Goal: Task Accomplishment & Management: Manage account settings

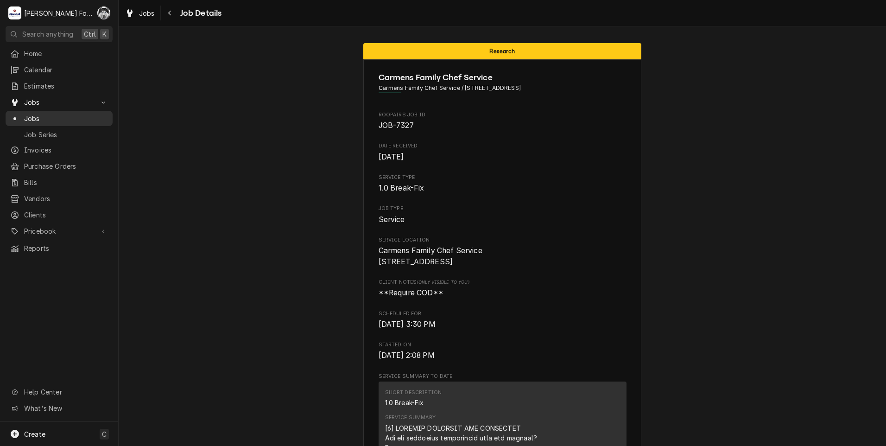
click at [34, 114] on span "Jobs" at bounding box center [66, 118] width 84 height 10
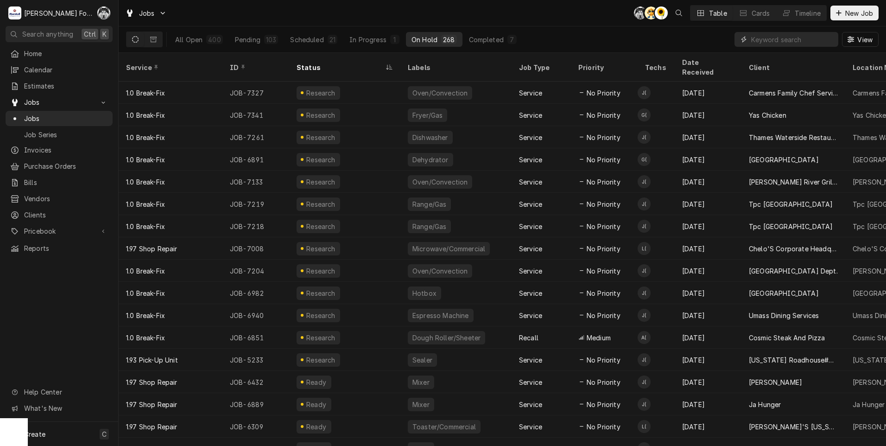
drag, startPoint x: 768, startPoint y: 33, endPoint x: 775, endPoint y: 43, distance: 12.2
click at [770, 36] on input "Dynamic Content Wrapper" at bounding box center [792, 39] width 82 height 15
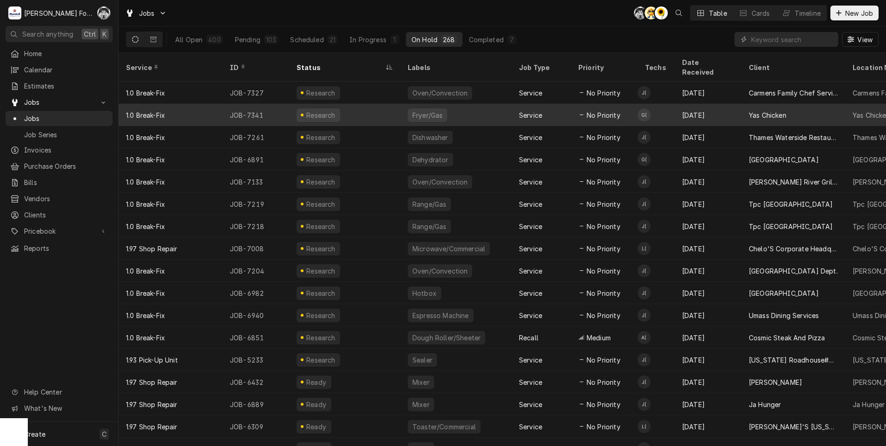
click at [747, 104] on div "Yas Chicken" at bounding box center [793, 115] width 104 height 22
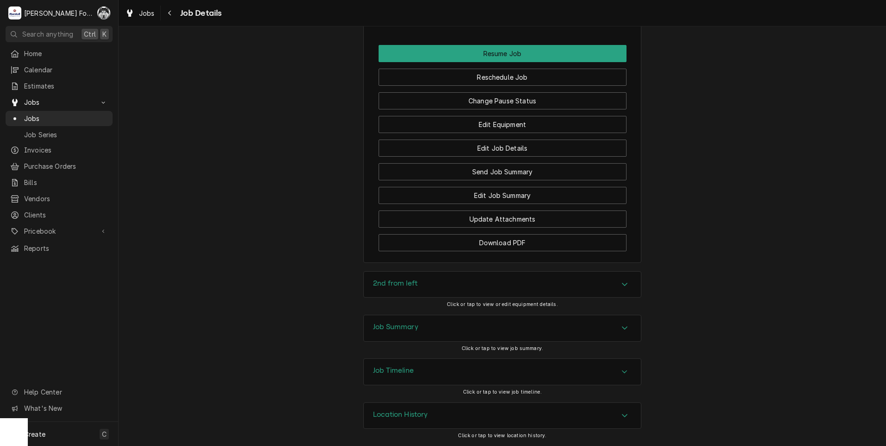
click at [418, 285] on div "2nd from left" at bounding box center [502, 284] width 277 height 26
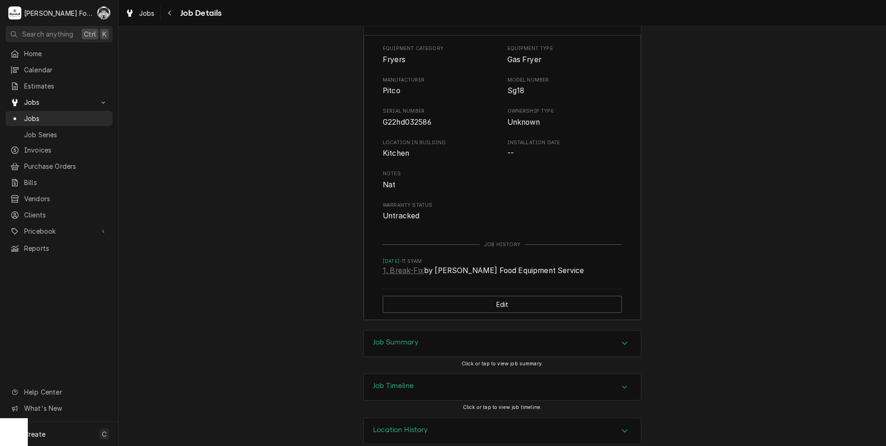
scroll to position [1207, 0]
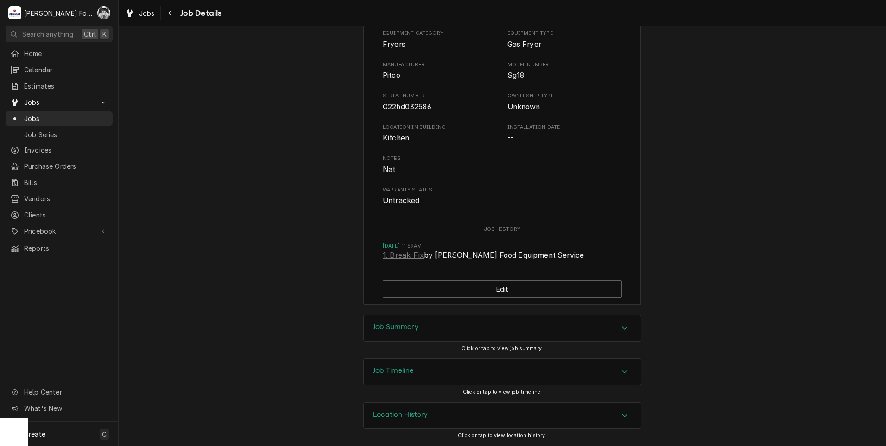
click at [402, 331] on h3 "Job Summary" at bounding box center [395, 326] width 45 height 9
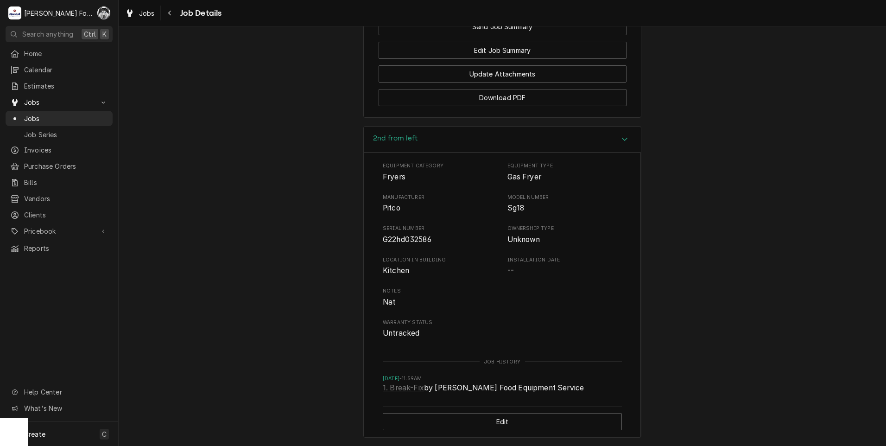
scroll to position [1047, 0]
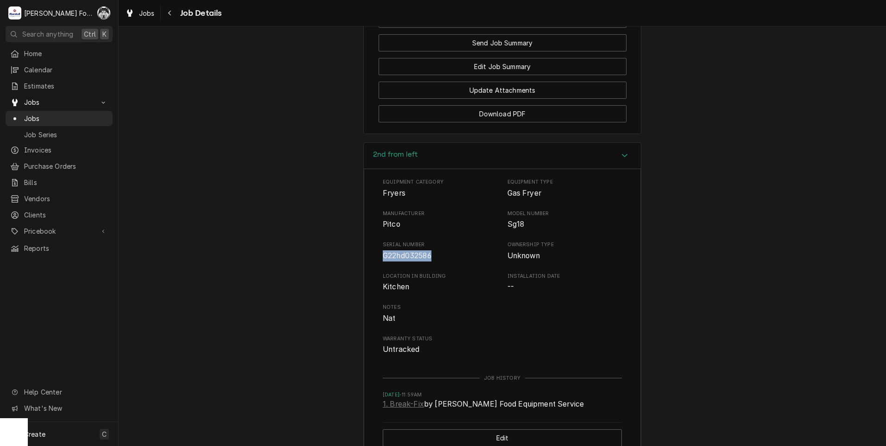
drag, startPoint x: 380, startPoint y: 266, endPoint x: 434, endPoint y: 269, distance: 53.3
click at [434, 261] on span "G22hd032586" at bounding box center [440, 255] width 115 height 11
drag, startPoint x: 434, startPoint y: 269, endPoint x: 424, endPoint y: 267, distance: 9.4
copy span "G22hd032586"
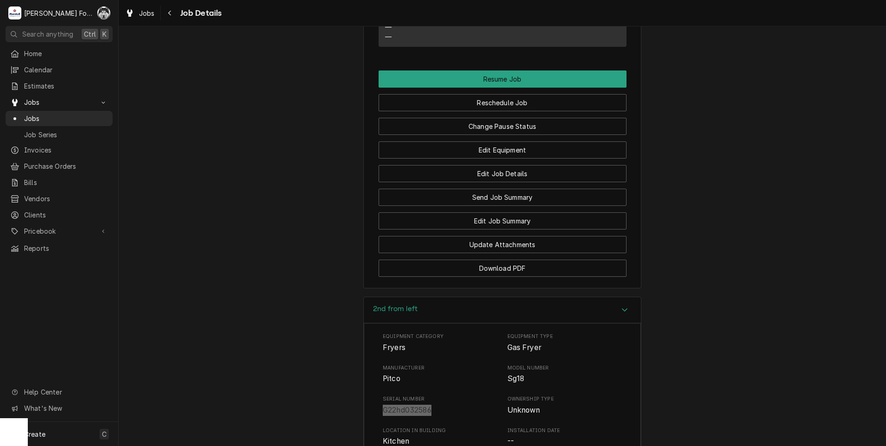
scroll to position [738, 0]
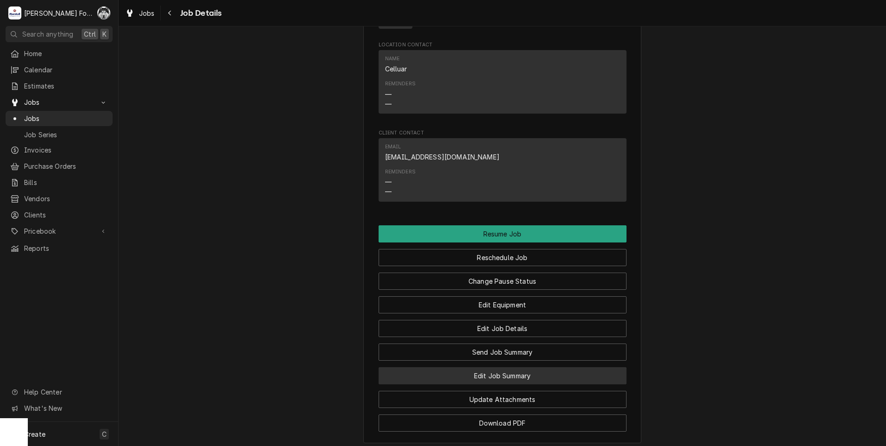
click at [486, 384] on button "Edit Job Summary" at bounding box center [502, 375] width 248 height 17
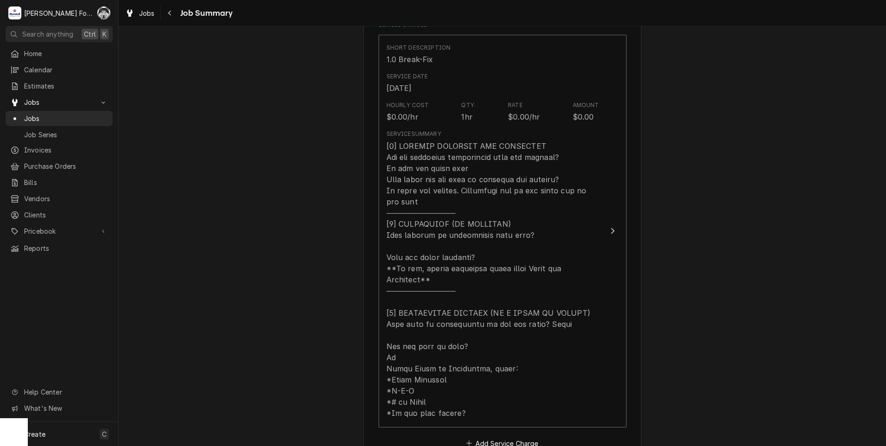
scroll to position [309, 0]
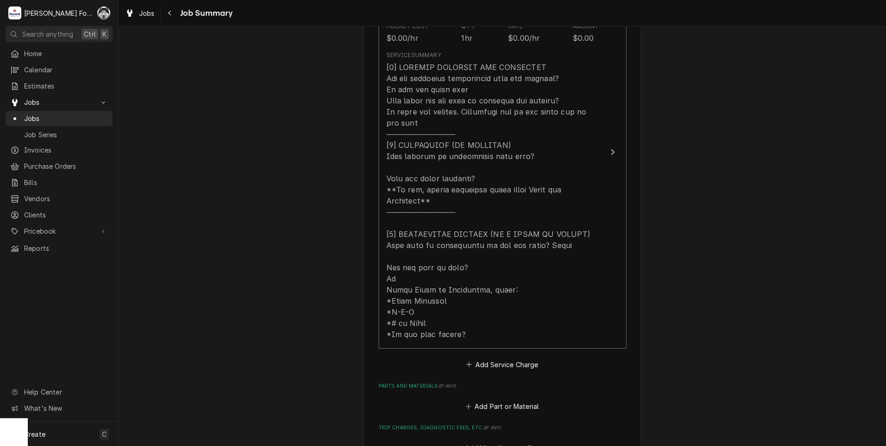
drag, startPoint x: 479, startPoint y: 382, endPoint x: 484, endPoint y: 398, distance: 16.9
click at [480, 388] on div "Parts and Materials ( if any ) Add Part or Material" at bounding box center [502, 397] width 248 height 31
click at [484, 400] on button "Add Part or Material" at bounding box center [502, 406] width 76 height 13
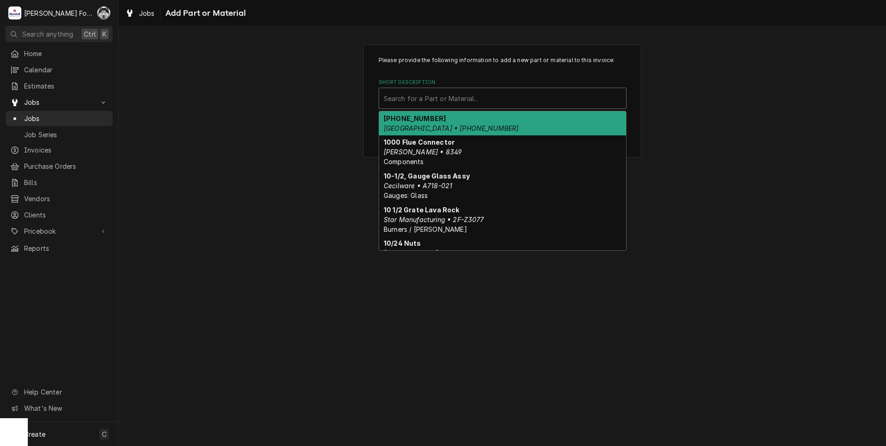
drag, startPoint x: 504, startPoint y: 106, endPoint x: 509, endPoint y: 104, distance: 5.3
click at [504, 105] on div "Short Description" at bounding box center [503, 98] width 238 height 17
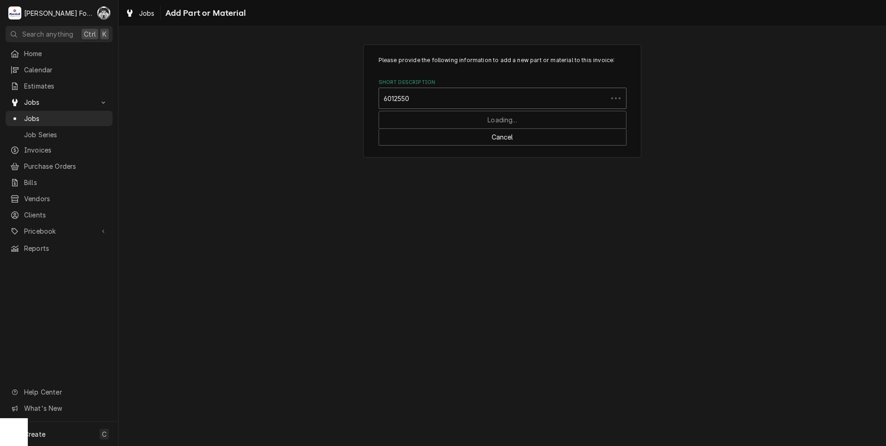
type input "60125501"
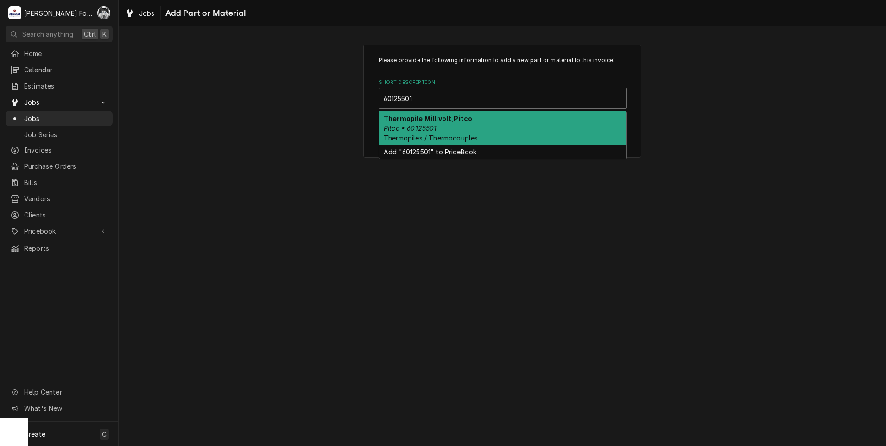
click at [444, 134] on span "Thermopiles / Thermocouples" at bounding box center [431, 138] width 94 height 8
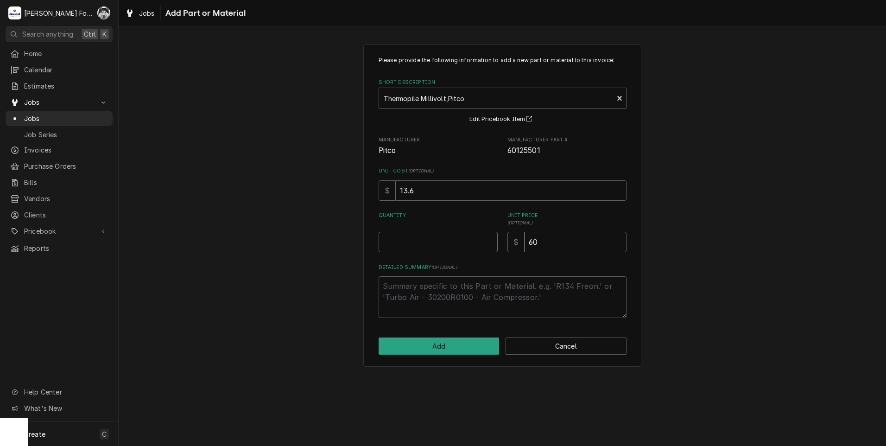
type textarea "x"
type input "0.5"
click at [491, 240] on input "0.5" at bounding box center [437, 242] width 119 height 20
type textarea "x"
type input "1"
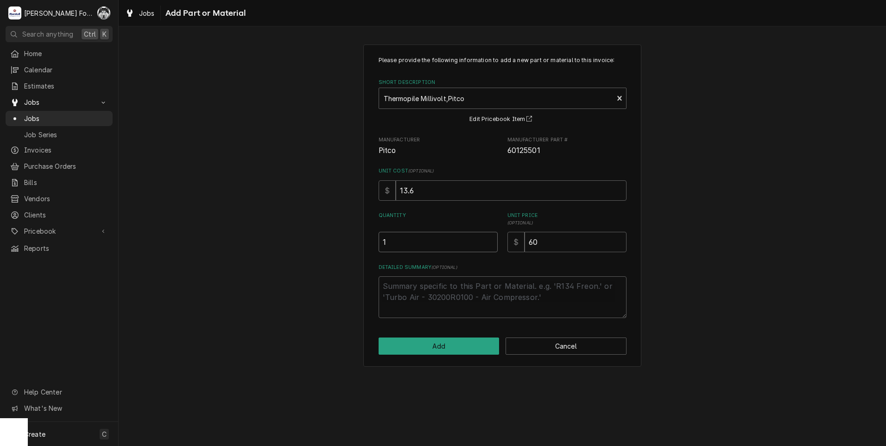
click at [491, 240] on input "1" at bounding box center [437, 242] width 119 height 20
click at [464, 345] on button "Add" at bounding box center [438, 345] width 121 height 17
type textarea "x"
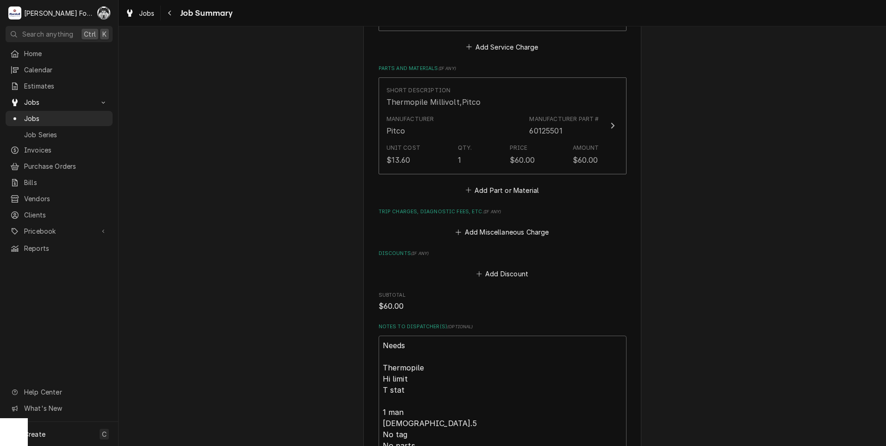
scroll to position [618, 0]
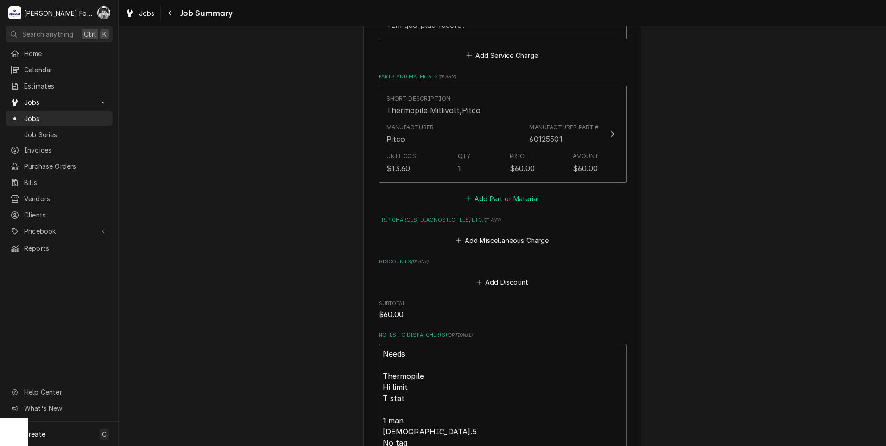
click at [481, 192] on button "Add Part or Material" at bounding box center [502, 198] width 76 height 13
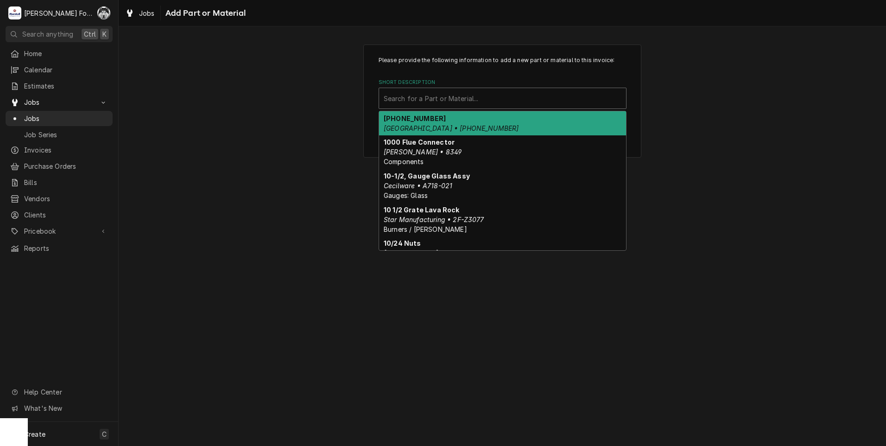
click at [461, 101] on div "Short Description" at bounding box center [503, 98] width 238 height 17
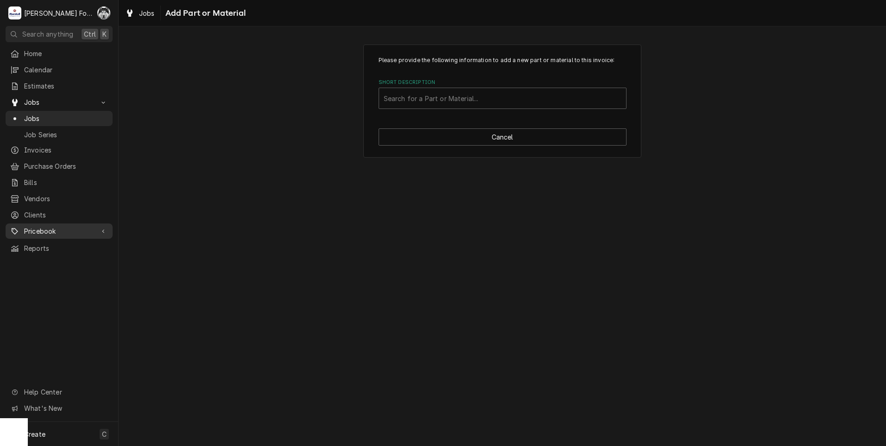
click at [51, 226] on span "Pricebook" at bounding box center [59, 231] width 70 height 10
click at [37, 113] on span "Jobs" at bounding box center [66, 118] width 84 height 10
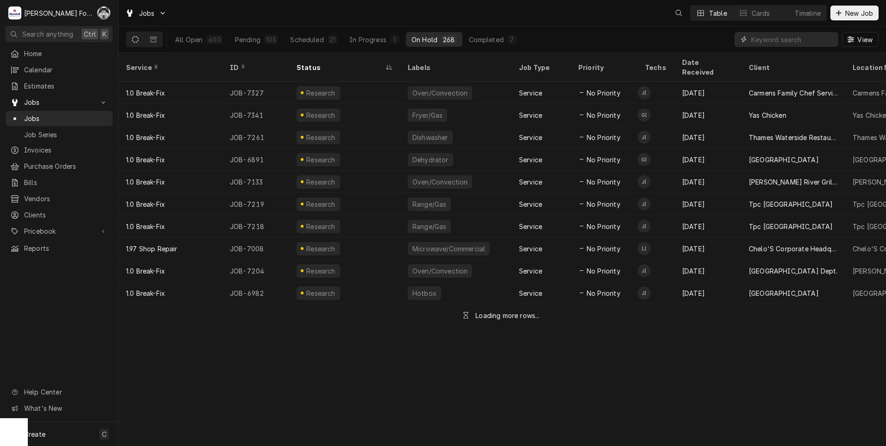
click at [765, 44] on input "Dynamic Content Wrapper" at bounding box center [792, 39] width 82 height 15
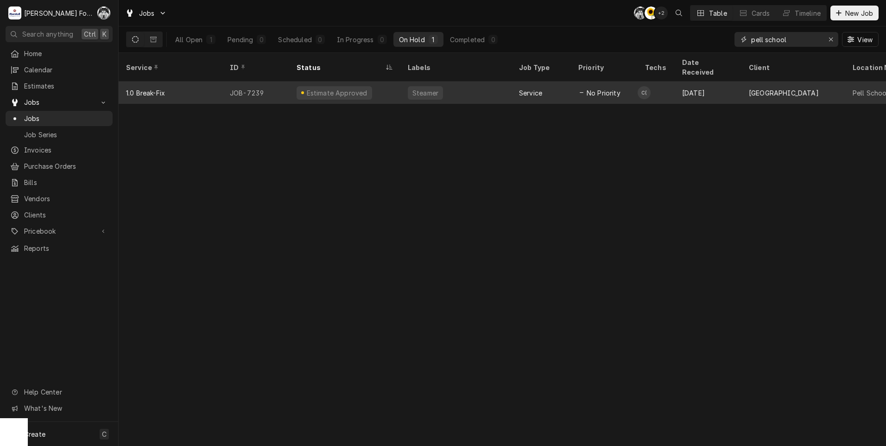
type input "pell school"
click at [371, 84] on div "Estimate Approved" at bounding box center [344, 93] width 111 height 22
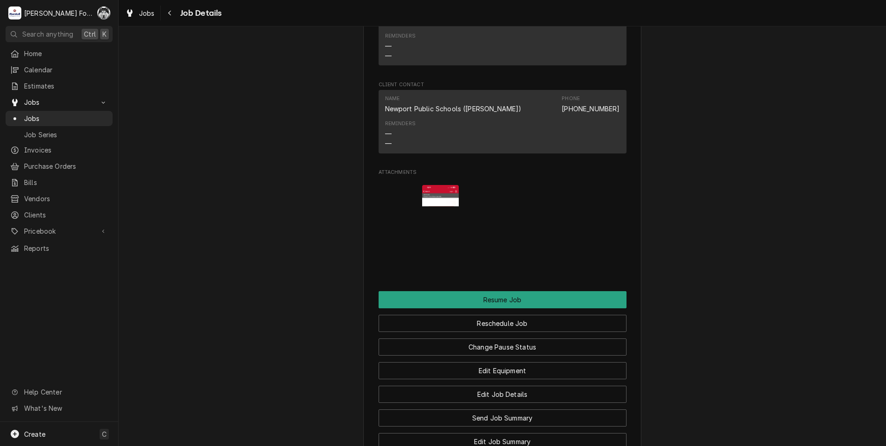
scroll to position [926, 0]
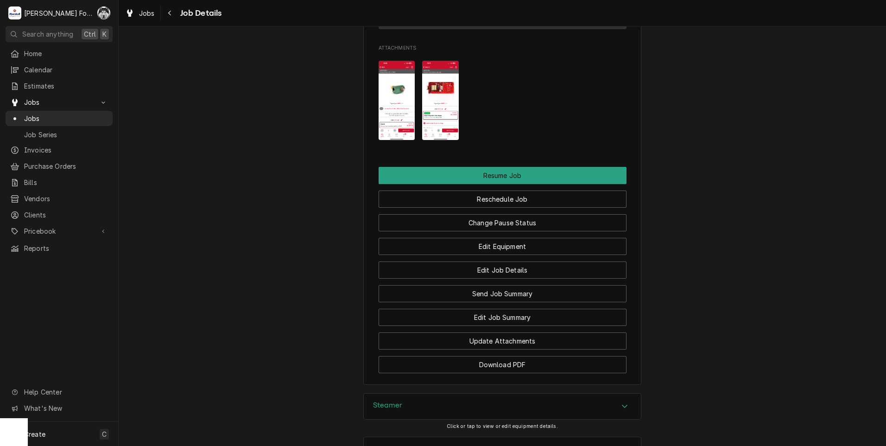
click at [398, 80] on img "Attachments" at bounding box center [396, 100] width 37 height 79
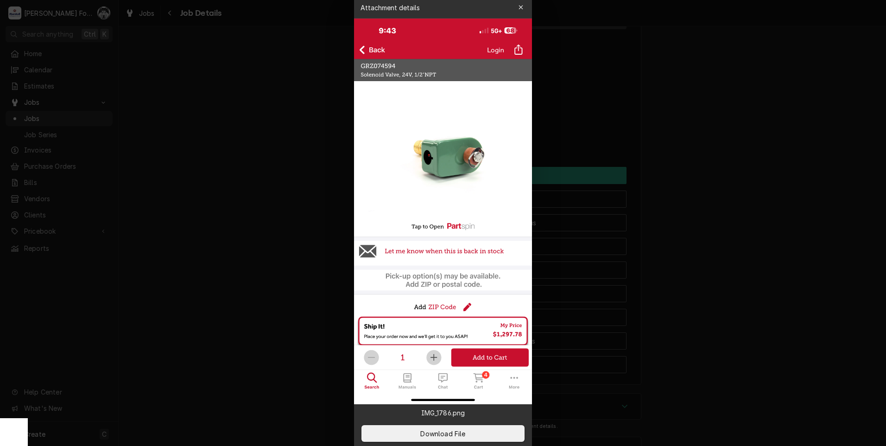
click at [625, 76] on div at bounding box center [443, 223] width 886 height 446
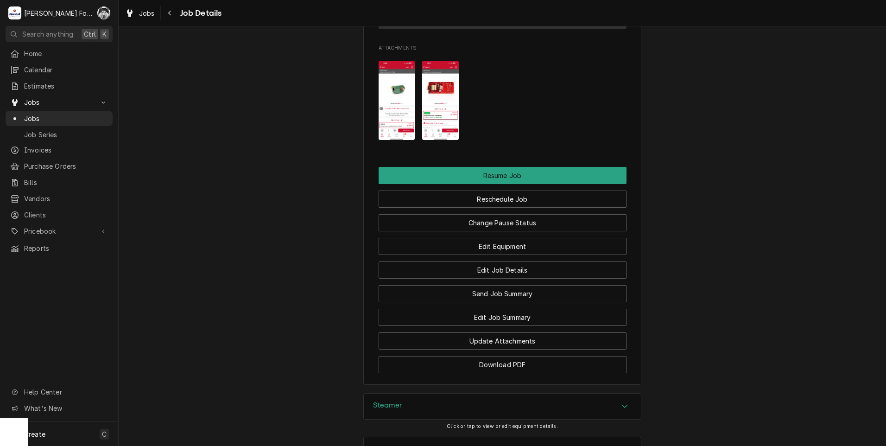
click at [435, 81] on img "Attachments" at bounding box center [440, 100] width 37 height 79
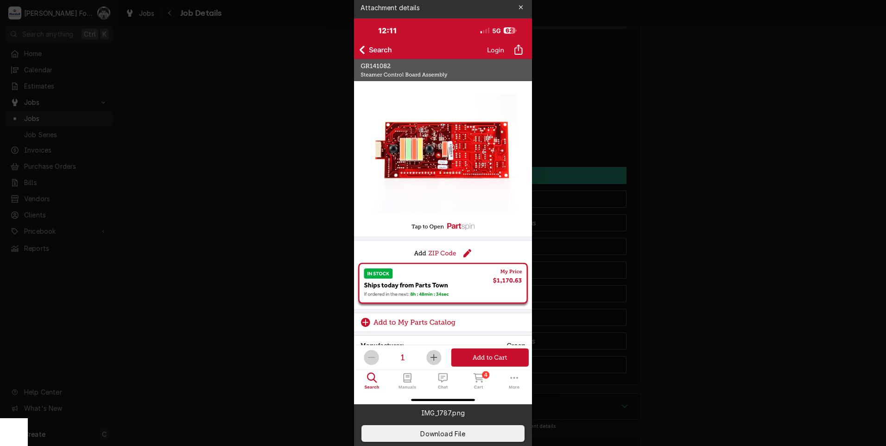
click at [638, 97] on div at bounding box center [443, 223] width 886 height 446
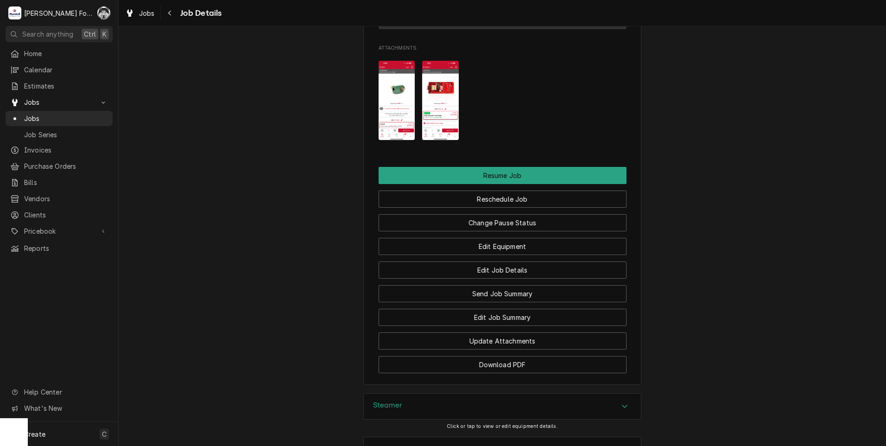
click at [388, 95] on img "Attachments" at bounding box center [396, 100] width 37 height 79
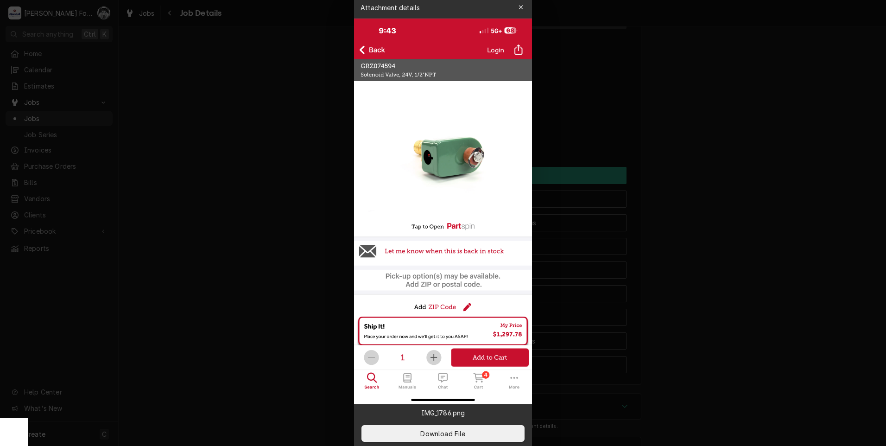
click at [704, 246] on div at bounding box center [443, 223] width 886 height 446
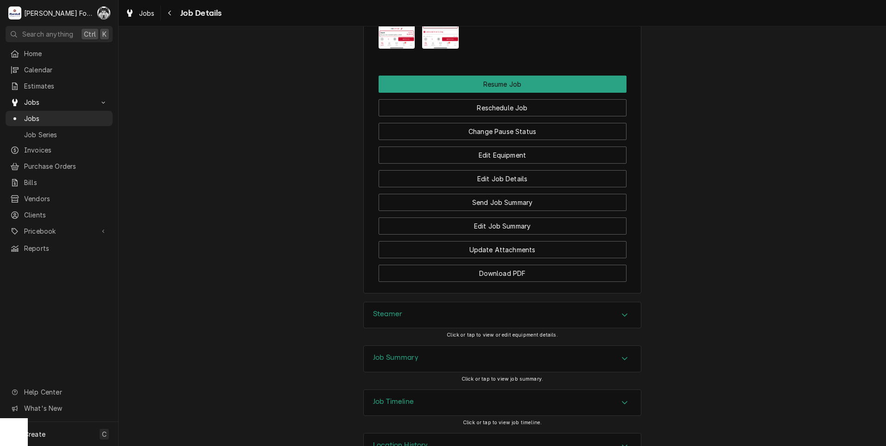
scroll to position [1034, 0]
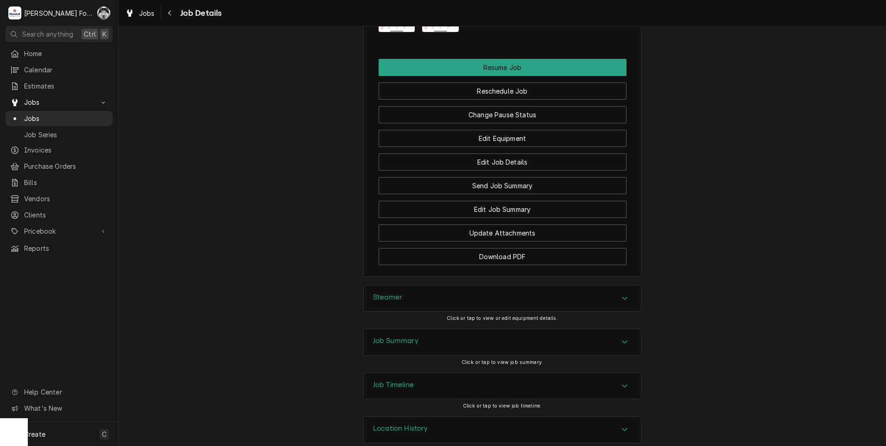
click at [416, 329] on div "Job Summary" at bounding box center [502, 342] width 277 height 26
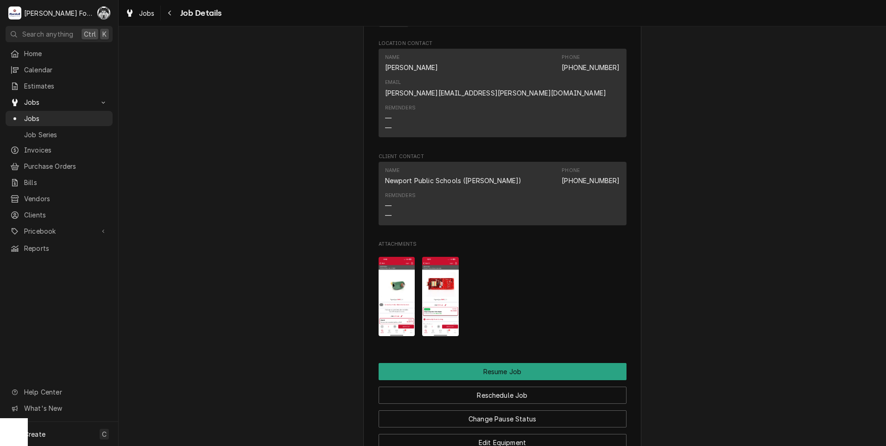
scroll to position [725, 0]
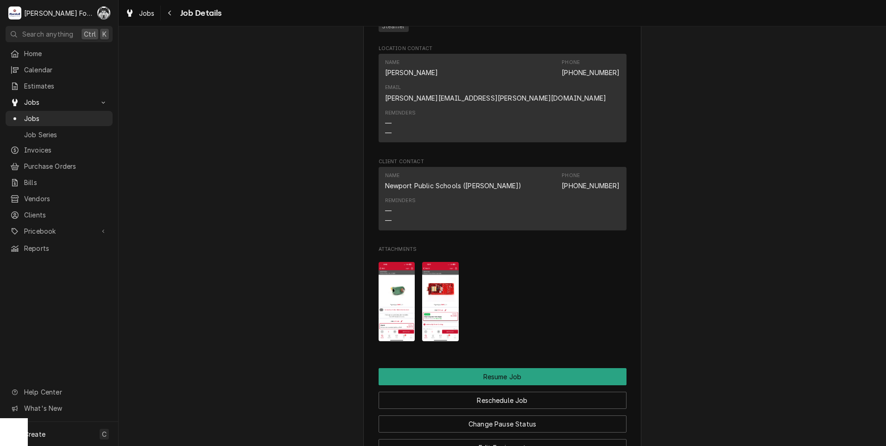
click at [397, 284] on img "Attachments" at bounding box center [396, 301] width 37 height 79
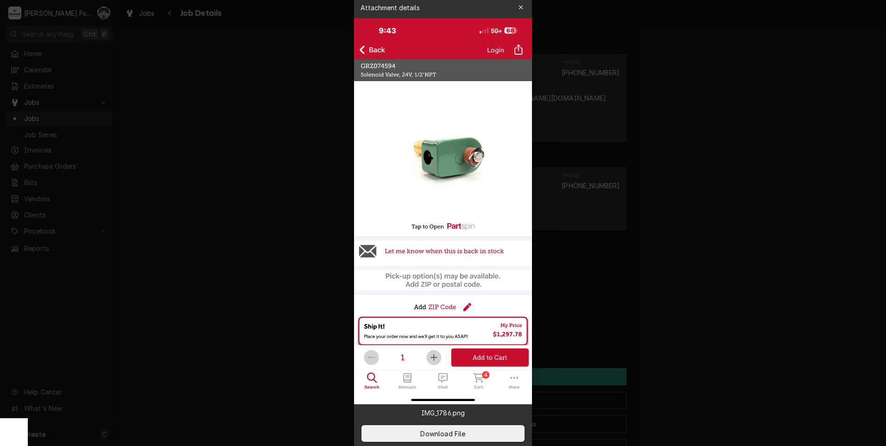
click at [741, 219] on div at bounding box center [443, 223] width 886 height 446
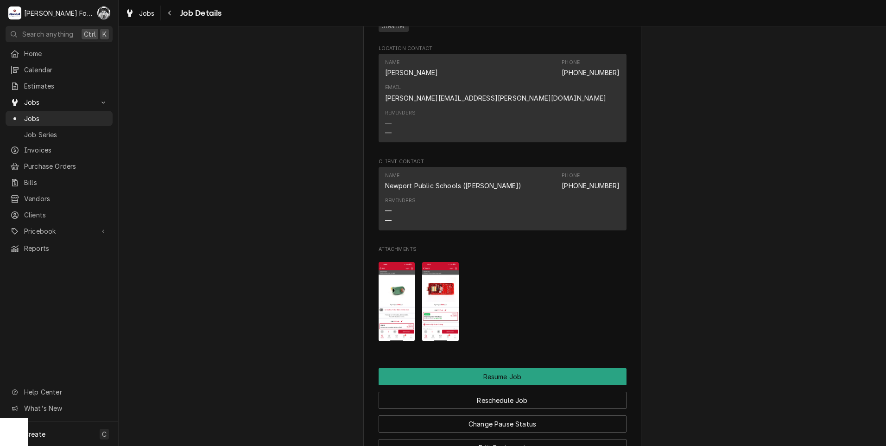
click at [431, 276] on img "Attachments" at bounding box center [440, 301] width 37 height 79
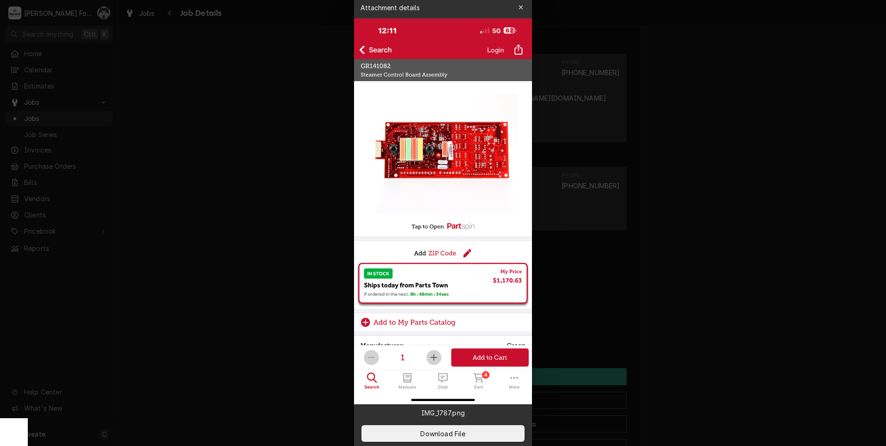
click at [694, 257] on div at bounding box center [443, 223] width 886 height 446
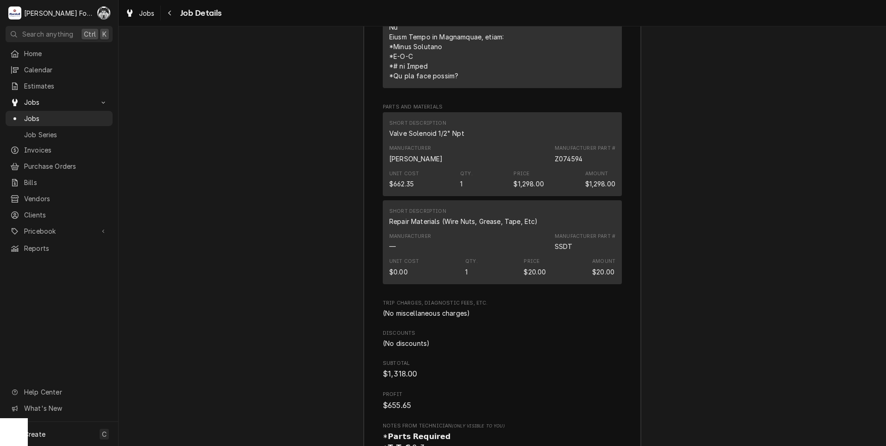
scroll to position [1933, 0]
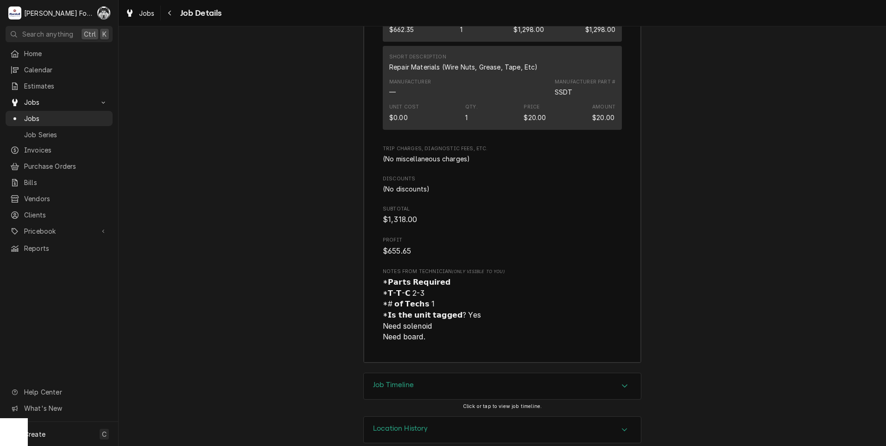
click at [411, 380] on h3 "Job Timeline" at bounding box center [393, 384] width 41 height 9
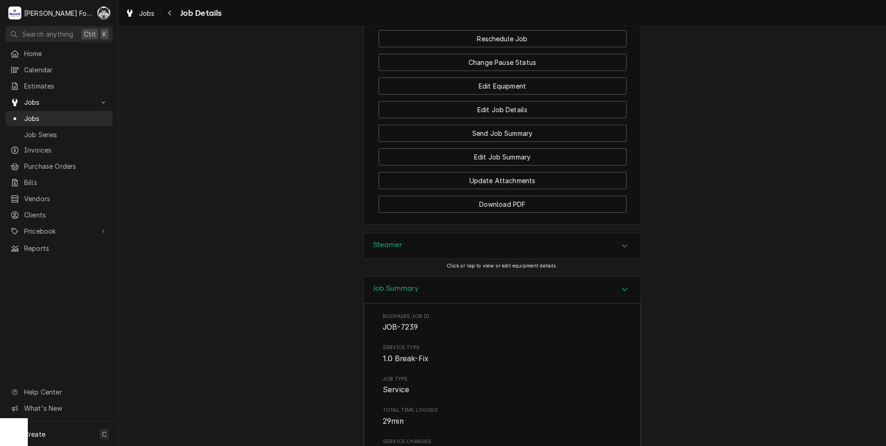
scroll to position [778, 0]
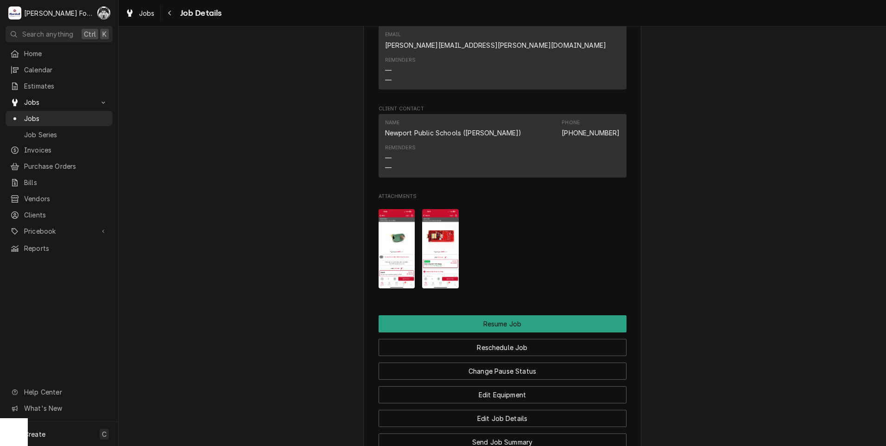
click at [382, 232] on img "Attachments" at bounding box center [396, 248] width 37 height 79
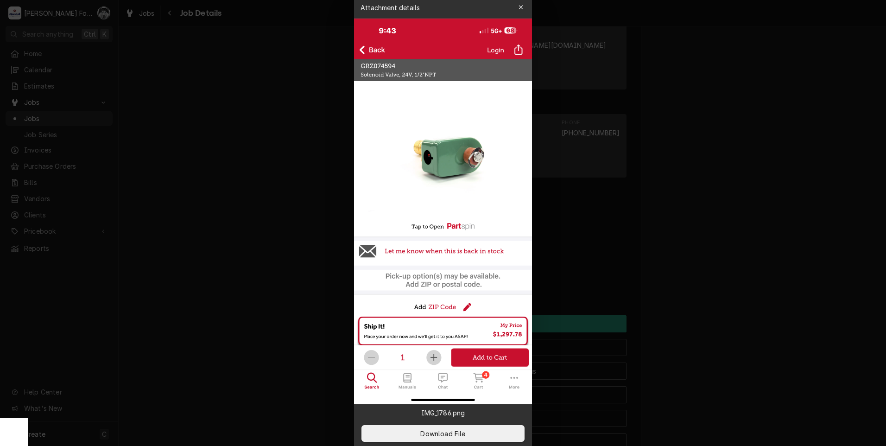
click at [689, 226] on div at bounding box center [443, 223] width 886 height 446
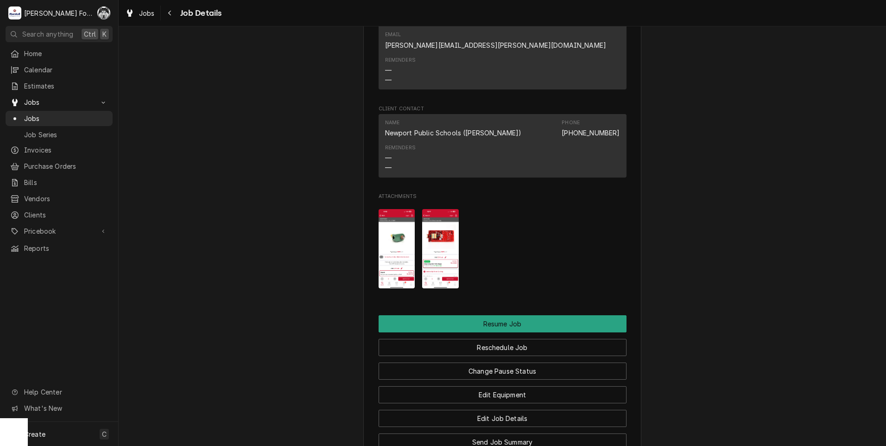
click at [428, 233] on img "Attachments" at bounding box center [440, 248] width 37 height 79
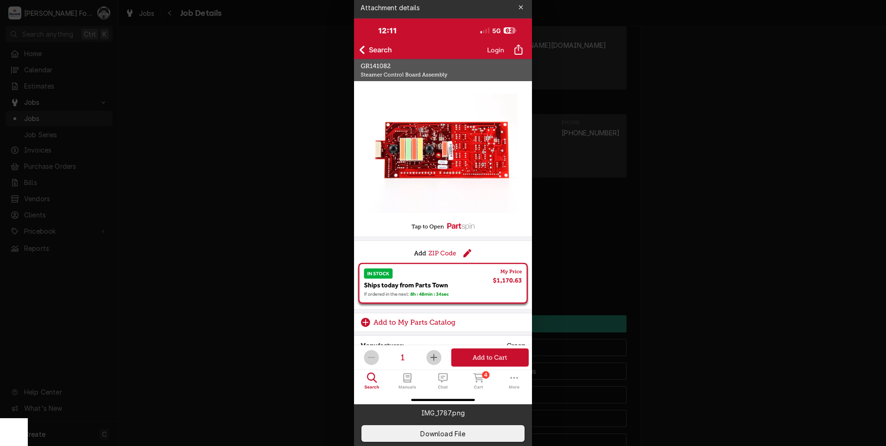
click at [688, 238] on div at bounding box center [443, 223] width 886 height 446
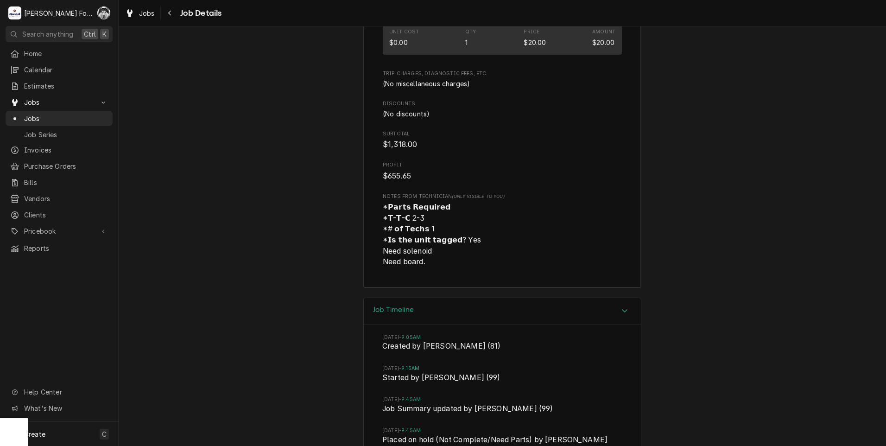
scroll to position [2168, 0]
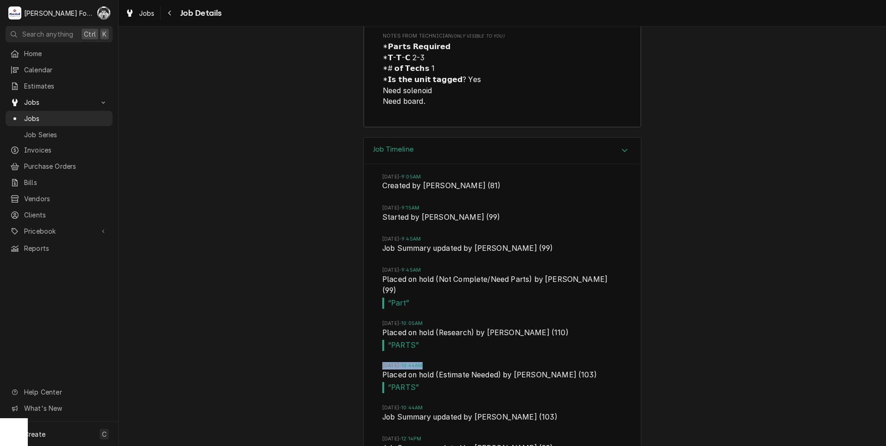
drag, startPoint x: 505, startPoint y: 324, endPoint x: 653, endPoint y: 340, distance: 148.6
click at [653, 340] on div "Job Timeline Thu, Sep 4, 2025 - 9:05AM Created by Derek Testa (81) Thu, Sep 4, …" at bounding box center [502, 364] width 767 height 455
drag, startPoint x: 653, startPoint y: 340, endPoint x: 657, endPoint y: 335, distance: 6.2
click at [657, 335] on div "Job Timeline Thu, Sep 4, 2025 - 9:05AM Created by Derek Testa (81) Thu, Sep 4, …" at bounding box center [502, 364] width 767 height 455
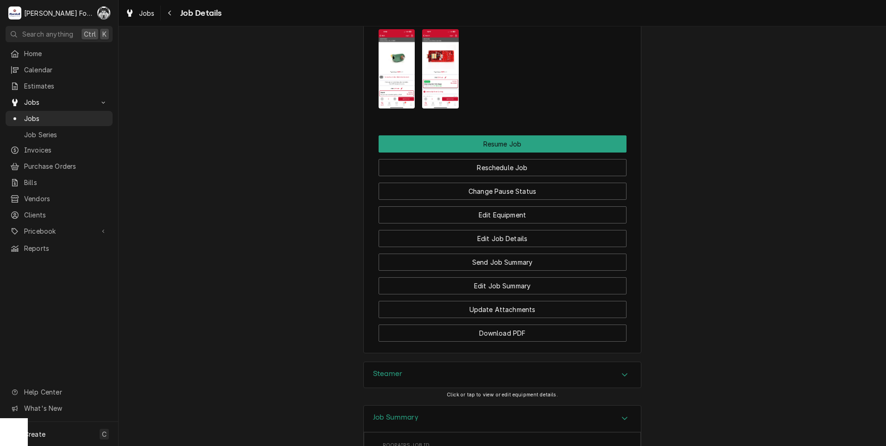
scroll to position [1041, 0]
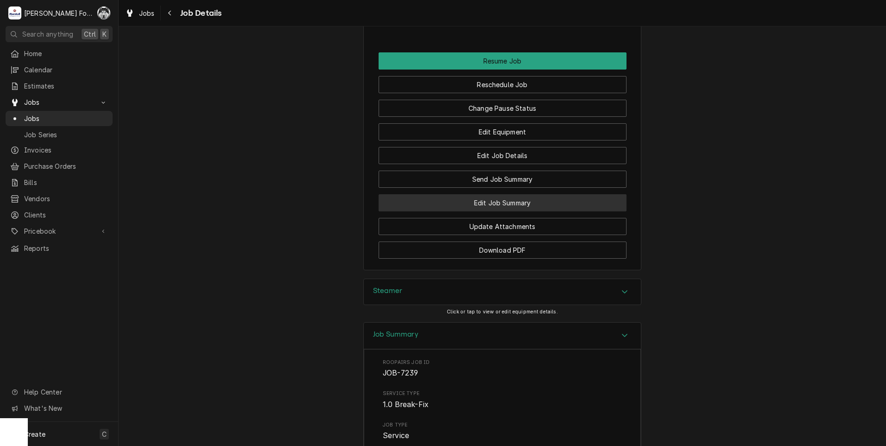
click at [524, 194] on button "Edit Job Summary" at bounding box center [502, 202] width 248 height 17
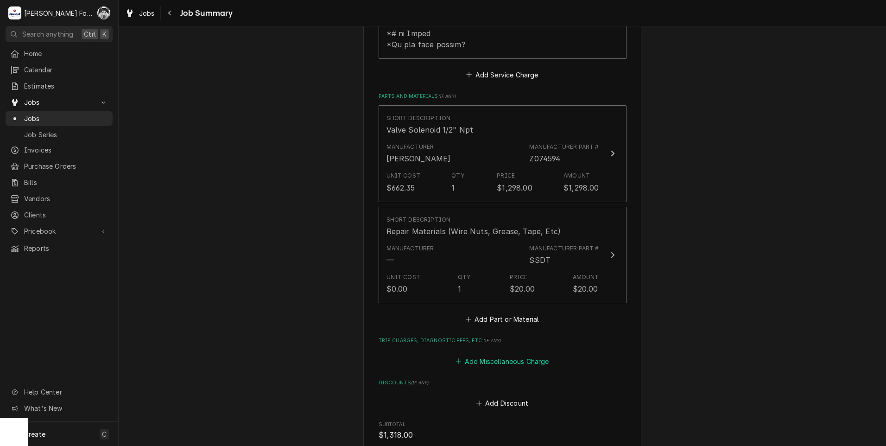
scroll to position [617, 0]
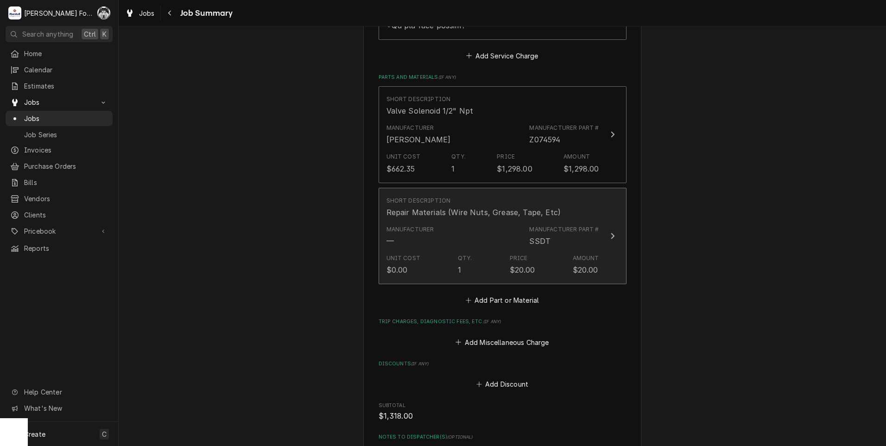
click at [498, 233] on div "Manufacturer — Manufacturer Part # SSDT" at bounding box center [492, 235] width 213 height 29
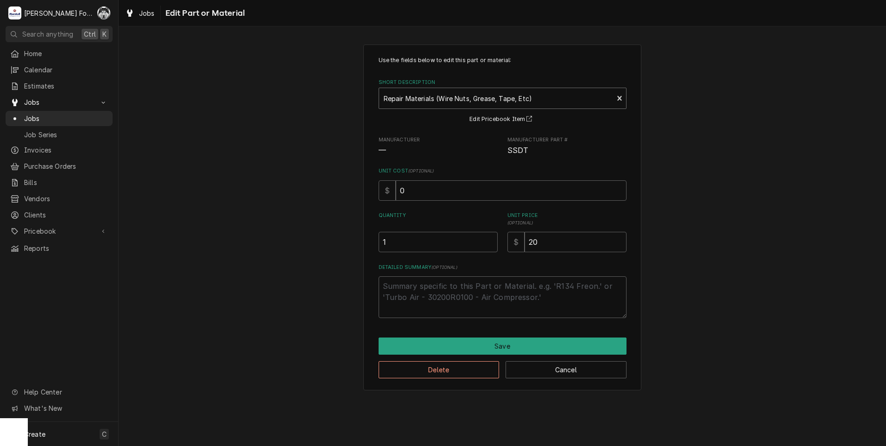
type textarea "x"
click at [479, 101] on div "Short Description" at bounding box center [496, 98] width 225 height 17
type input "141082"
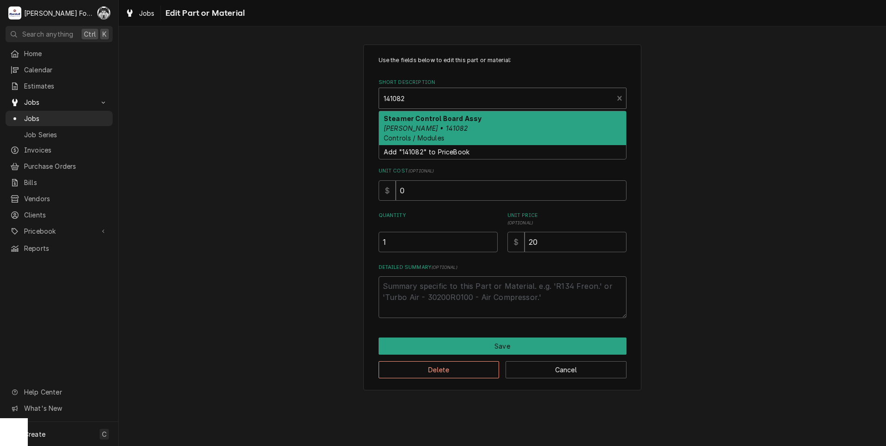
click at [460, 132] on div "Steamer Control Board Assy Groen • 141082 Controls / Modules" at bounding box center [502, 128] width 247 height 34
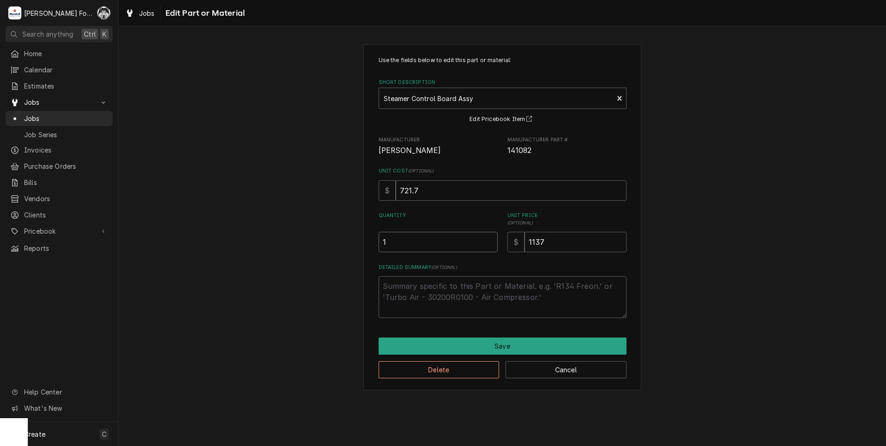
type textarea "x"
type input "1.5"
click at [491, 240] on input "1.5" at bounding box center [437, 242] width 119 height 20
type textarea "x"
type input "2"
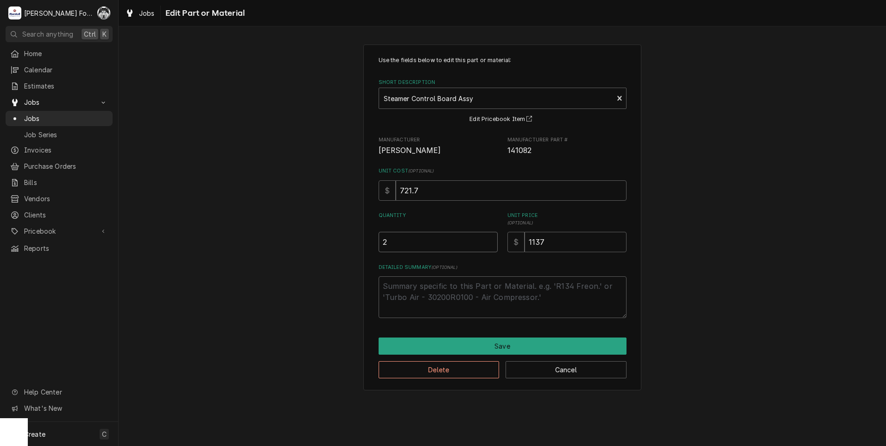
click at [491, 240] on input "2" at bounding box center [437, 242] width 119 height 20
type textarea "x"
type input "1.5"
click at [489, 244] on input "1.5" at bounding box center [437, 242] width 119 height 20
type textarea "x"
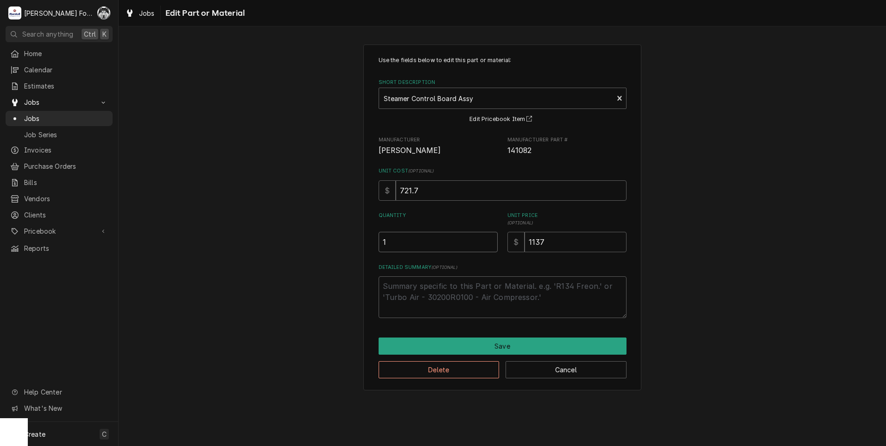
type input "1"
click at [489, 244] on input "1" at bounding box center [437, 242] width 119 height 20
drag, startPoint x: 559, startPoint y: 246, endPoint x: 461, endPoint y: 258, distance: 98.0
click at [461, 258] on div "Use the fields below to edit this part or material: Short Description Steamer C…" at bounding box center [502, 187] width 248 height 262
click at [571, 243] on input "1137" at bounding box center [575, 242] width 102 height 20
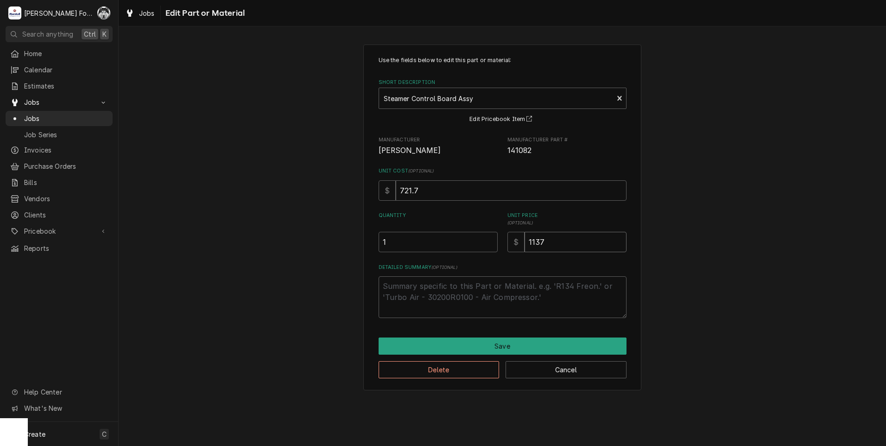
drag, startPoint x: 570, startPoint y: 243, endPoint x: 487, endPoint y: 250, distance: 82.7
click at [486, 252] on div "Quantity 1 Unit Price ( optional ) $ 1137" at bounding box center [502, 232] width 248 height 40
type textarea "x"
type input "7"
type textarea "x"
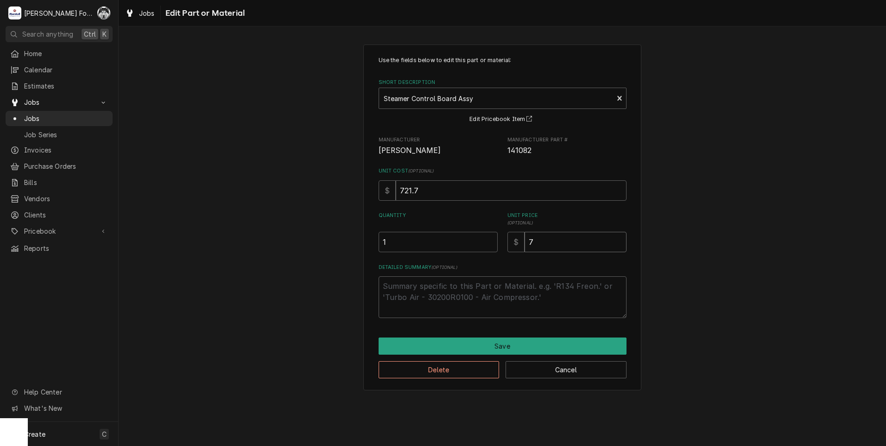
type input "76"
type textarea "x"
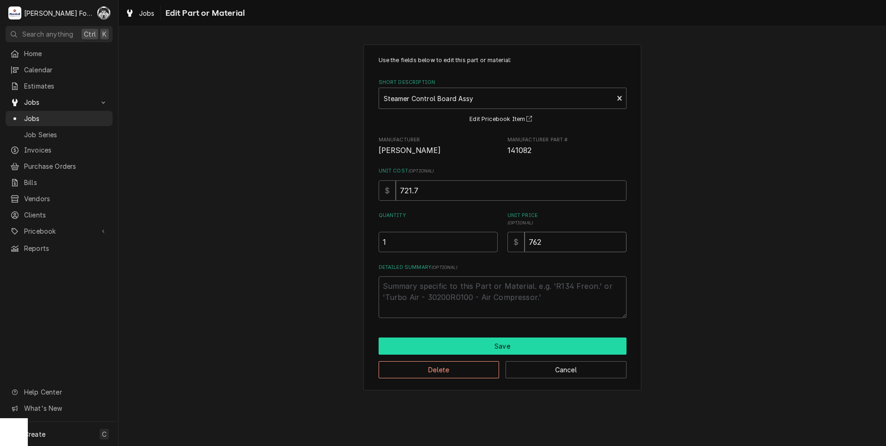
type input "762"
click at [453, 345] on button "Save" at bounding box center [502, 345] width 248 height 17
type textarea "x"
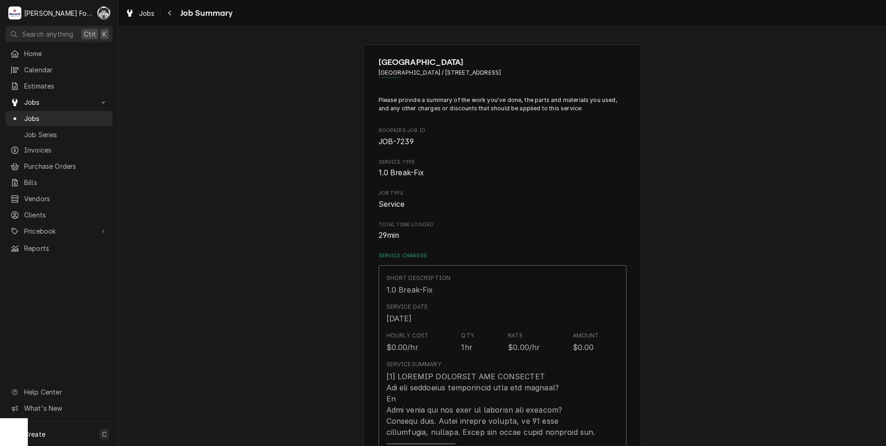
scroll to position [617, 0]
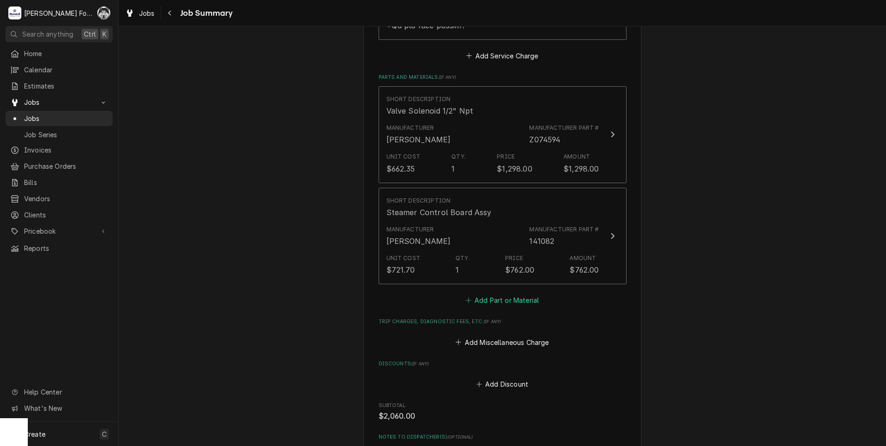
click at [496, 294] on button "Add Part or Material" at bounding box center [502, 300] width 76 height 13
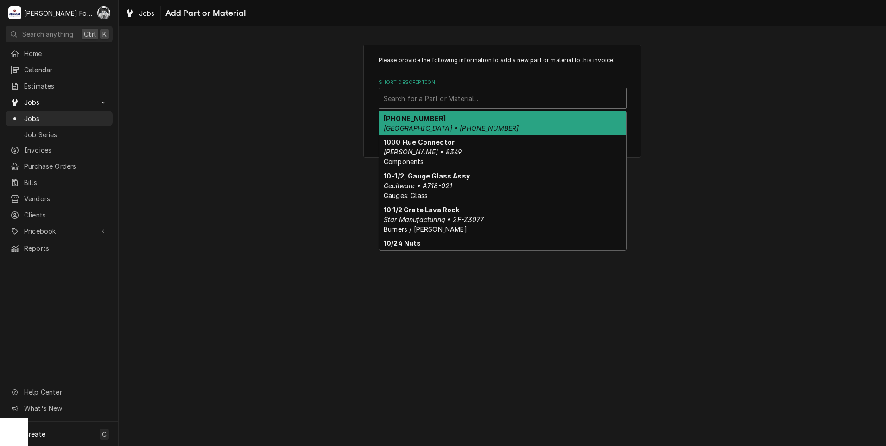
click at [485, 98] on div "Short Description" at bounding box center [503, 98] width 238 height 17
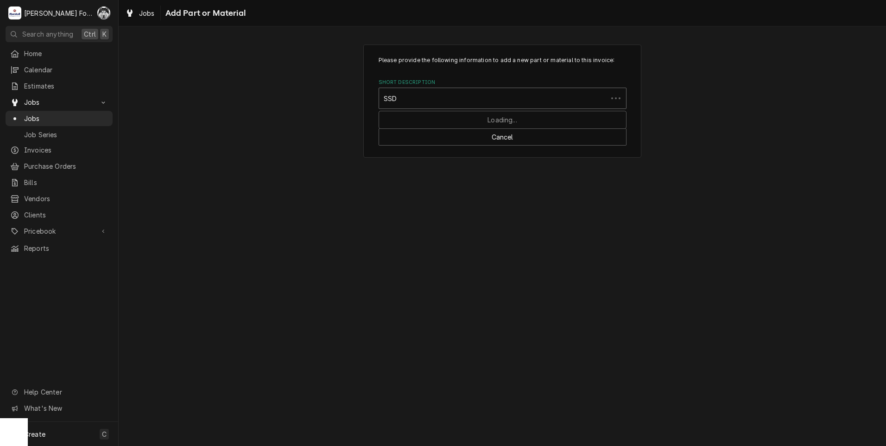
type input "SSDT"
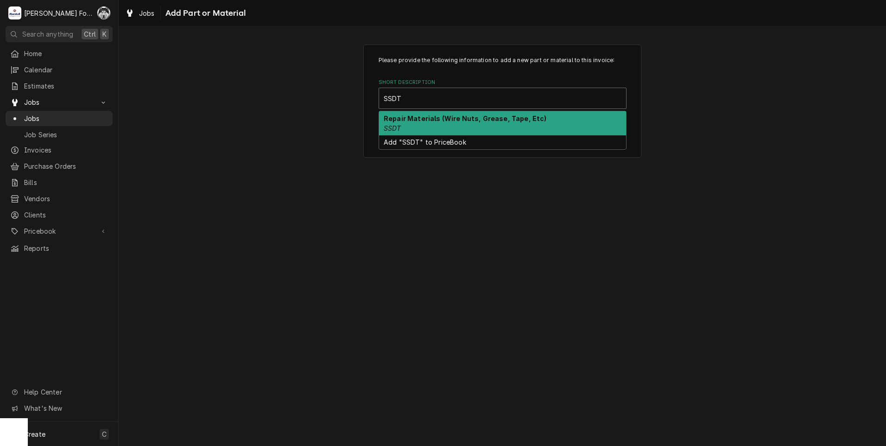
click at [462, 120] on strong "Repair Materials (Wire Nuts, Grease, Tape, Etc)" at bounding box center [465, 118] width 163 height 8
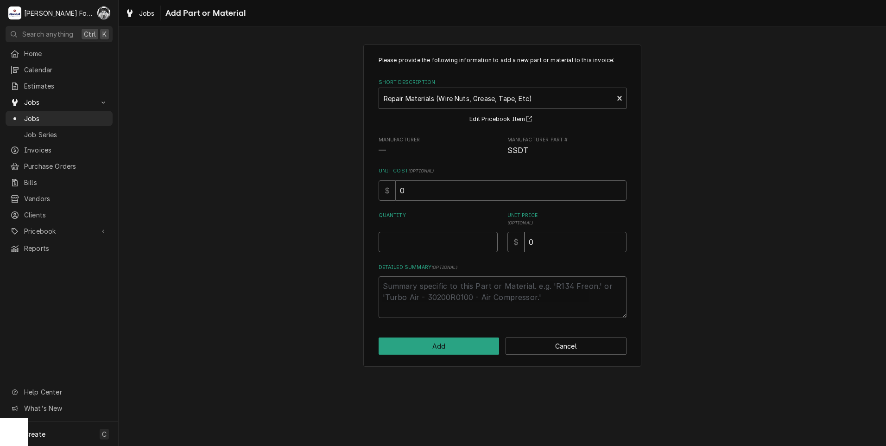
type textarea "x"
type input "0.5"
click at [486, 240] on input "0.5" at bounding box center [437, 242] width 119 height 20
type textarea "x"
type input "1"
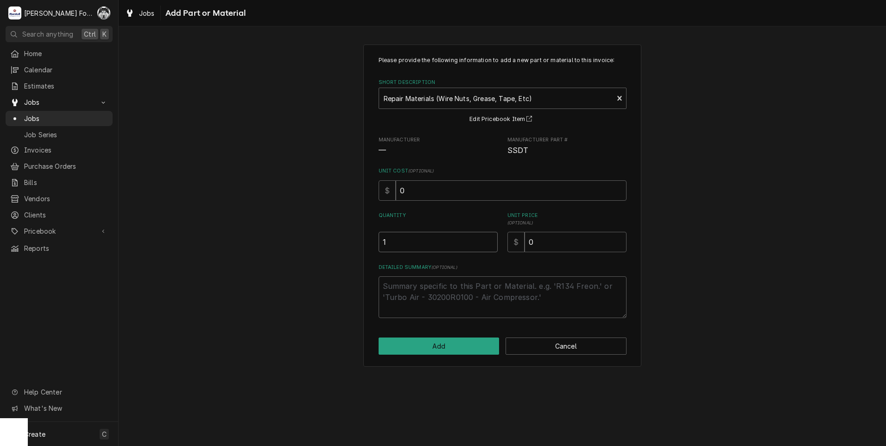
click at [486, 240] on input "1" at bounding box center [437, 242] width 119 height 20
drag, startPoint x: 555, startPoint y: 238, endPoint x: 474, endPoint y: 260, distance: 84.1
click at [474, 260] on div "Please provide the following information to add a new part or material to this …" at bounding box center [502, 187] width 248 height 262
type textarea "x"
type input "2"
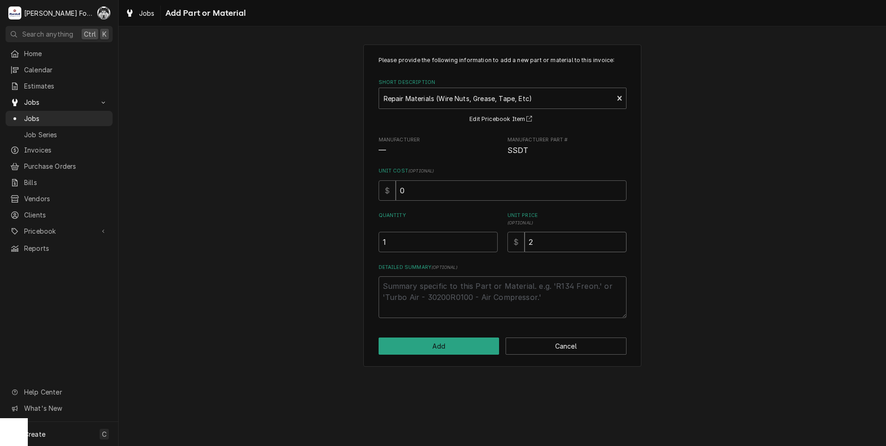
type textarea "x"
type input "20"
click at [449, 344] on button "Add" at bounding box center [438, 345] width 121 height 17
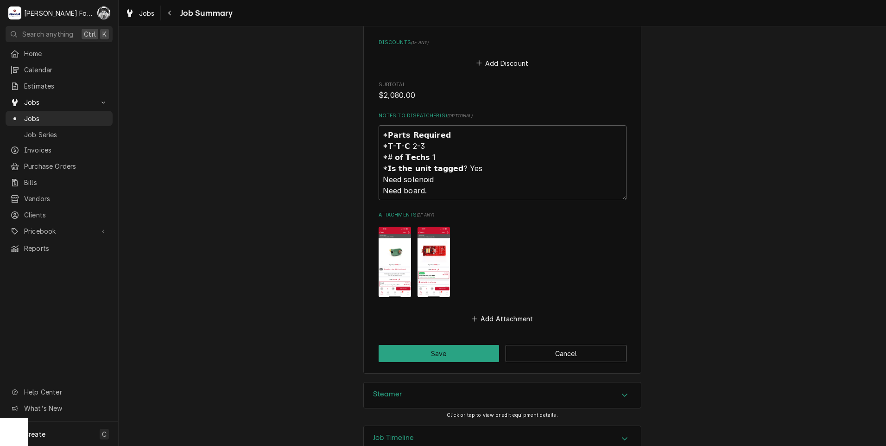
scroll to position [1052, 0]
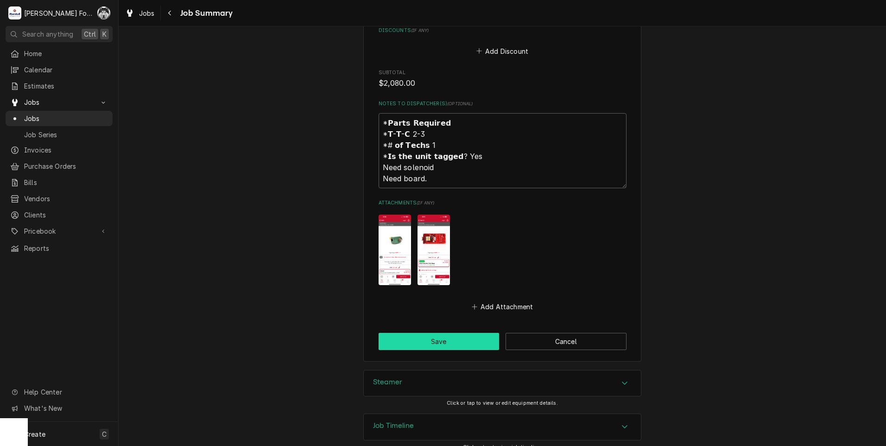
click at [441, 335] on button "Save" at bounding box center [438, 341] width 121 height 17
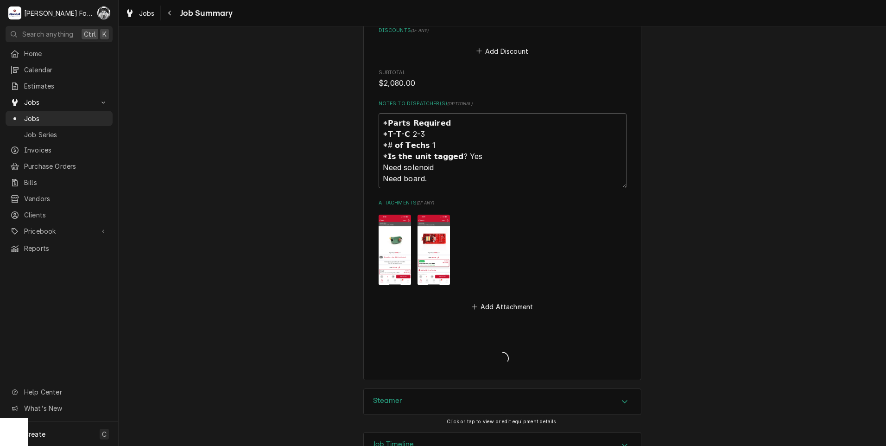
type textarea "x"
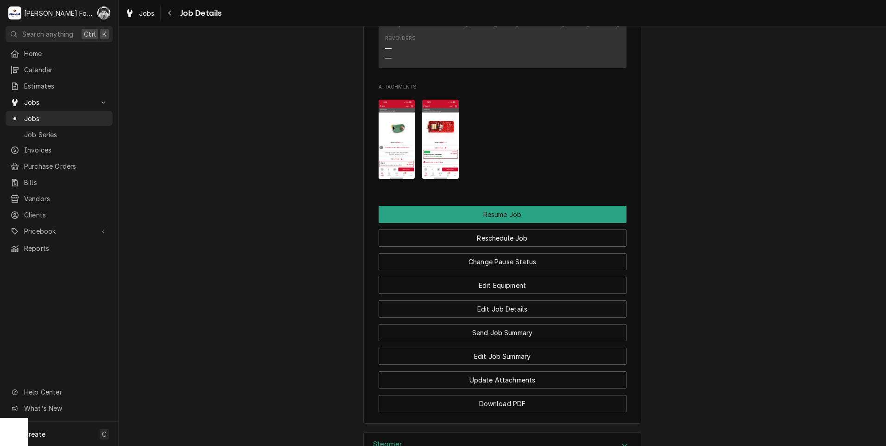
scroll to position [880, 0]
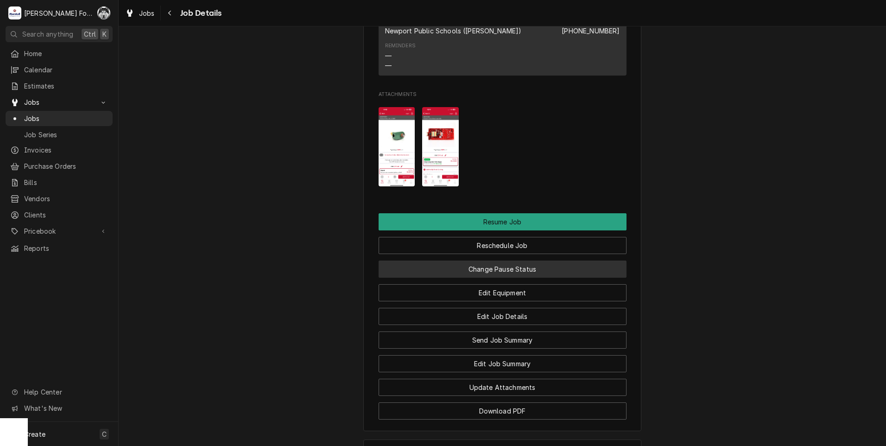
click at [525, 260] on button "Change Pause Status" at bounding box center [502, 268] width 248 height 17
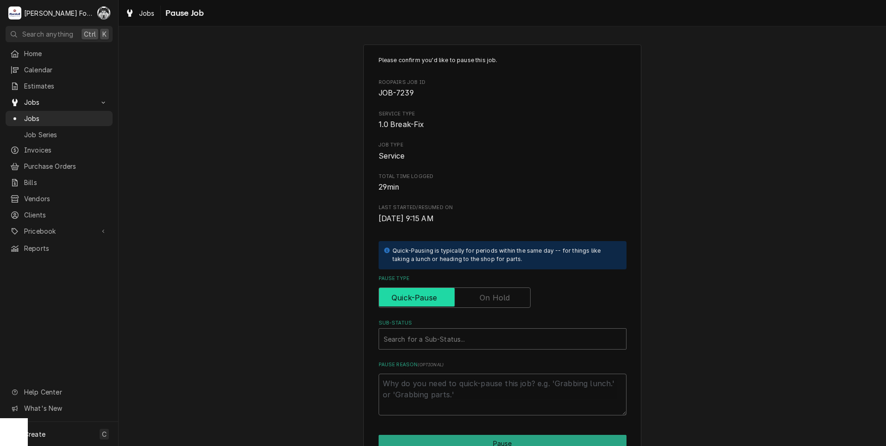
click at [474, 299] on input "Pause Type" at bounding box center [455, 297] width 144 height 20
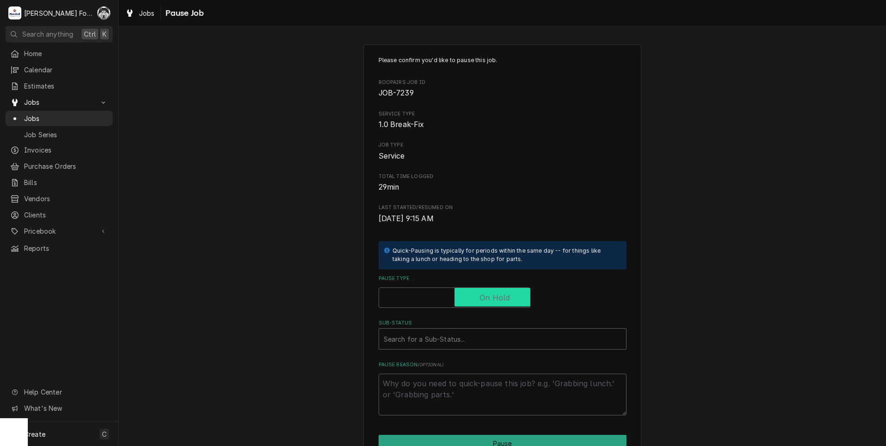
checkbox input "true"
click at [463, 337] on div "Sub-Status" at bounding box center [503, 338] width 238 height 17
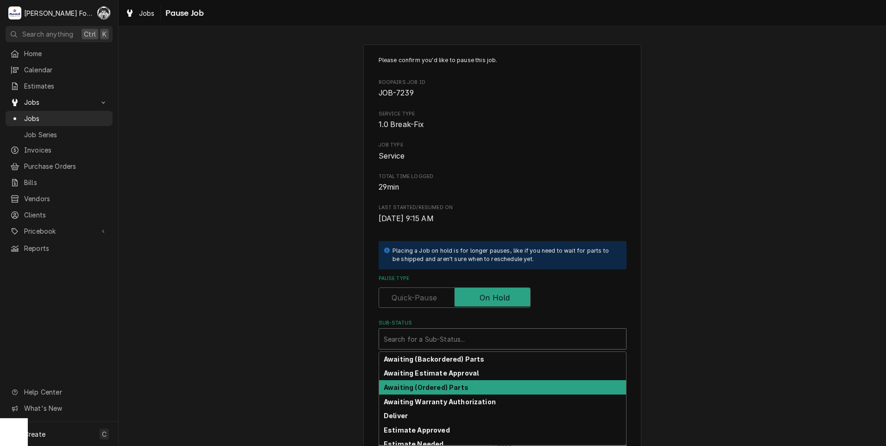
click at [449, 390] on strong "Awaiting (Ordered) Parts" at bounding box center [426, 387] width 85 height 8
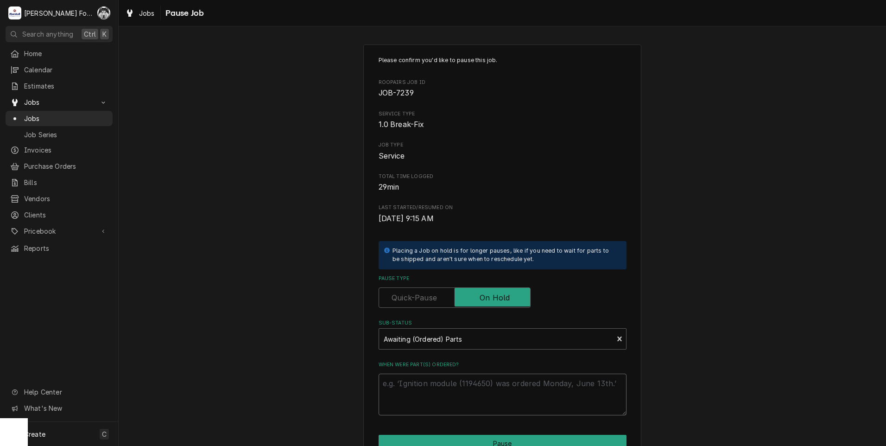
click at [437, 384] on textarea "When were part(s) ordered?" at bounding box center [502, 394] width 248 height 42
type textarea "x"
type textarea "9"
type textarea "x"
type textarea "9/"
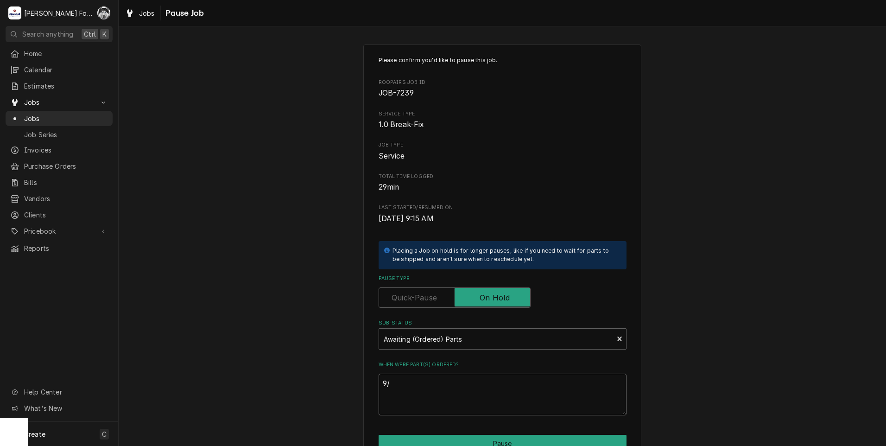
type textarea "x"
type textarea "9/8"
type textarea "x"
type textarea "9/8/"
type textarea "x"
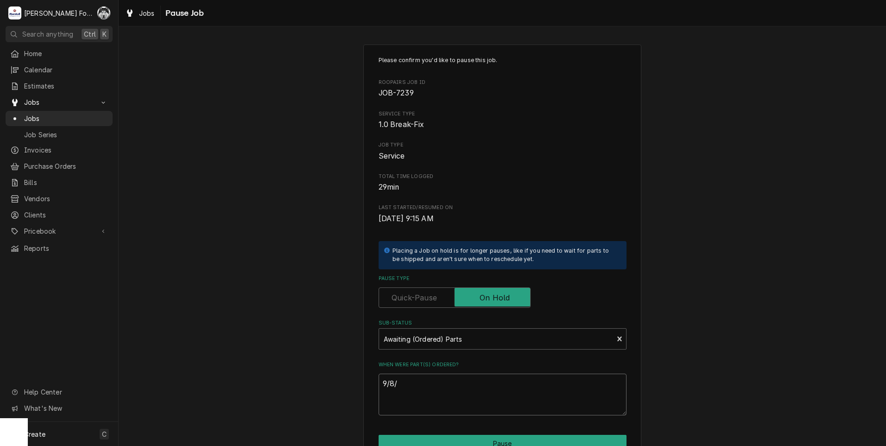
type textarea "9/8/2"
type textarea "x"
type textarea "9/8/20"
type textarea "x"
type textarea "9/8/202"
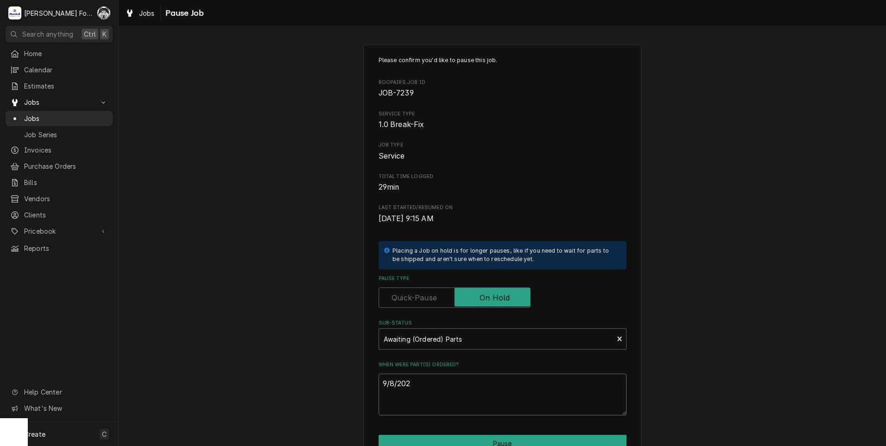
type textarea "x"
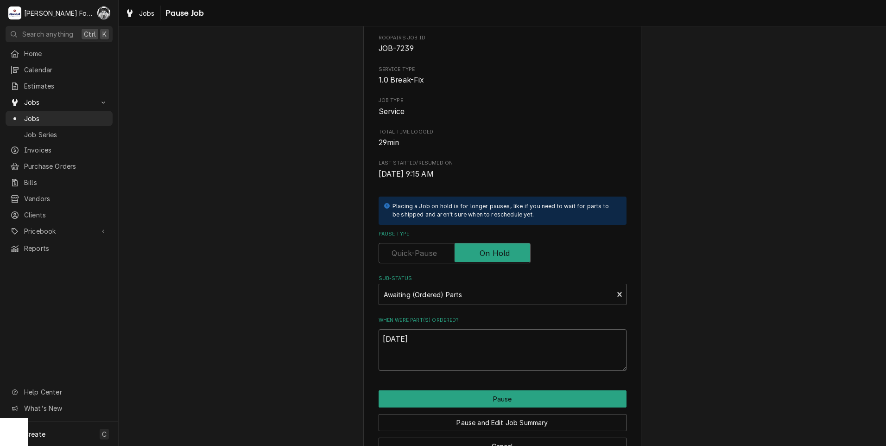
scroll to position [73, 0]
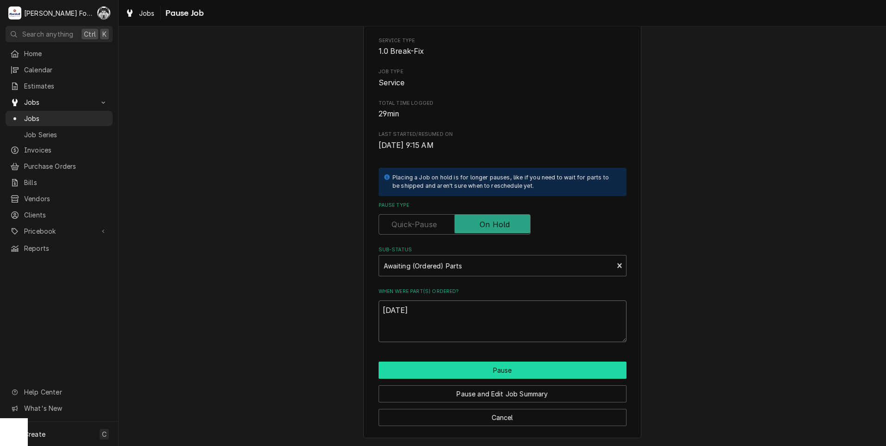
type textarea "9/8/2025"
click at [453, 370] on button "Pause" at bounding box center [502, 369] width 248 height 17
type textarea "x"
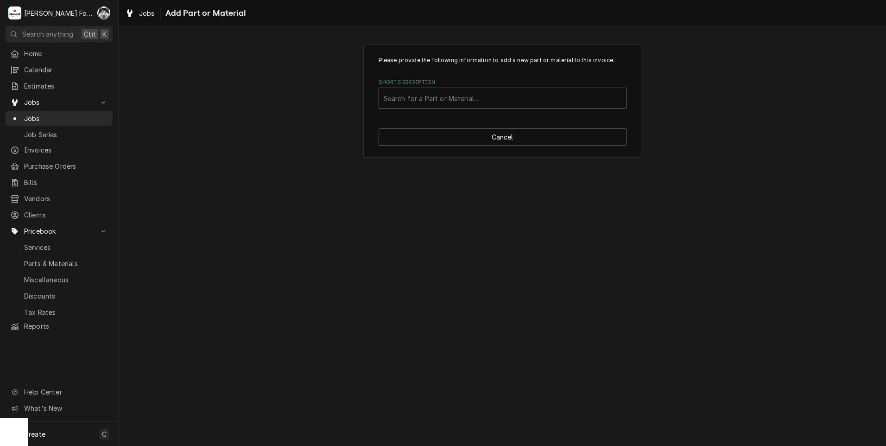
click at [437, 98] on div "Short Description" at bounding box center [503, 98] width 238 height 17
click at [200, 142] on div "Please provide the following information to add a new part or material to this …" at bounding box center [502, 100] width 767 height 129
click at [524, 133] on button "Cancel" at bounding box center [502, 136] width 248 height 17
type textarea "x"
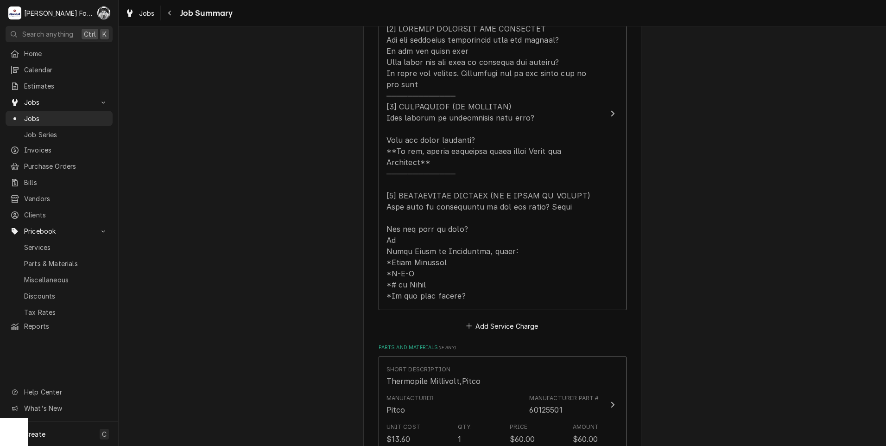
scroll to position [502, 0]
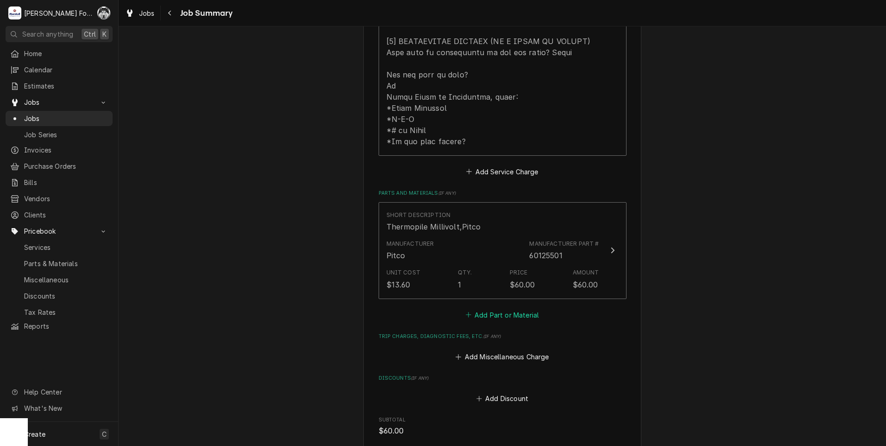
click at [499, 308] on button "Add Part or Material" at bounding box center [502, 314] width 76 height 13
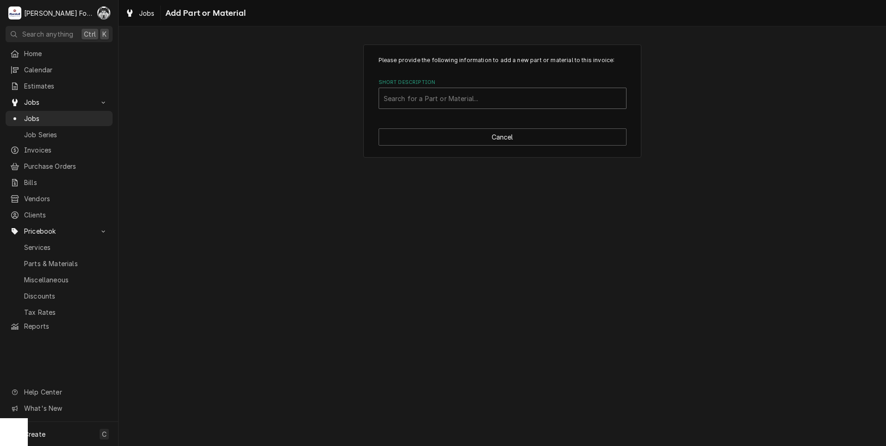
click at [507, 97] on div "Short Description" at bounding box center [503, 98] width 238 height 17
type input "PP10084"
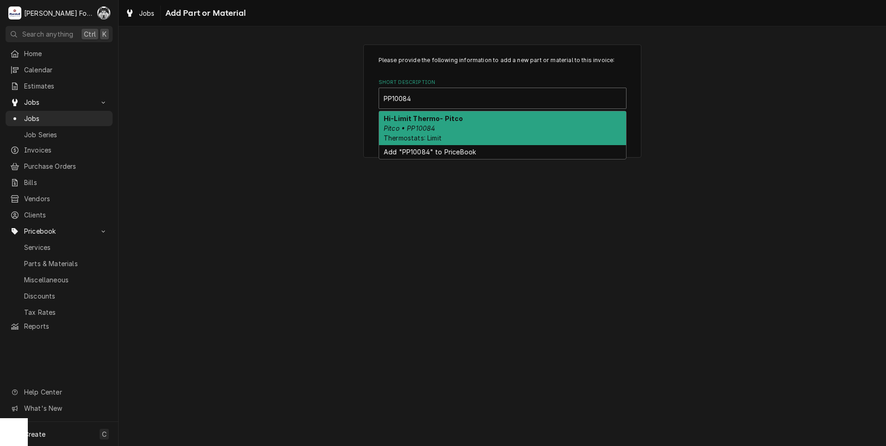
click at [431, 126] on em "Pitco • PP10084" at bounding box center [409, 128] width 51 height 8
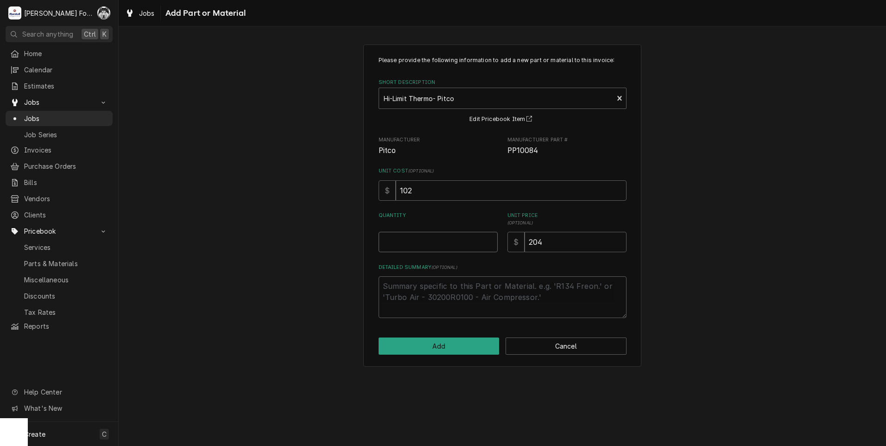
type textarea "x"
type input "0.5"
click at [489, 238] on input "0.5" at bounding box center [437, 242] width 119 height 20
type textarea "x"
type input "1"
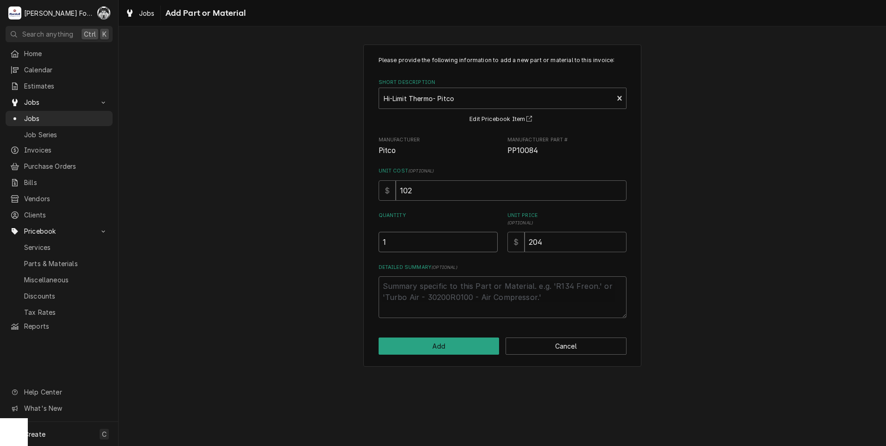
click at [489, 238] on input "1" at bounding box center [437, 242] width 119 height 20
drag, startPoint x: 568, startPoint y: 248, endPoint x: 463, endPoint y: 259, distance: 105.8
click at [463, 259] on div "Please provide the following information to add a new part or material to this …" at bounding box center [502, 187] width 248 height 262
click at [441, 349] on button "Add" at bounding box center [438, 345] width 121 height 17
type textarea "x"
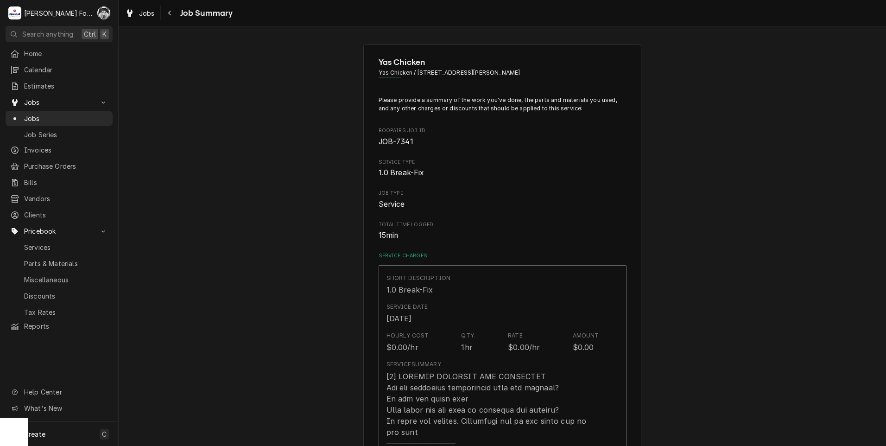
scroll to position [502, 0]
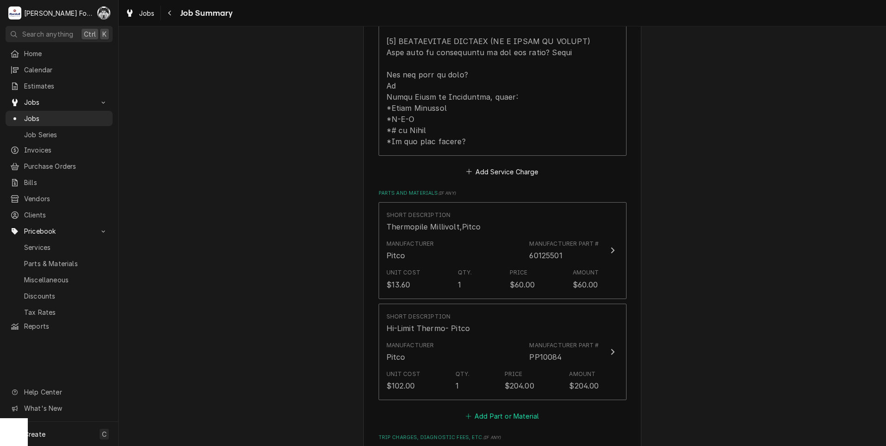
click at [510, 409] on button "Add Part or Material" at bounding box center [502, 415] width 76 height 13
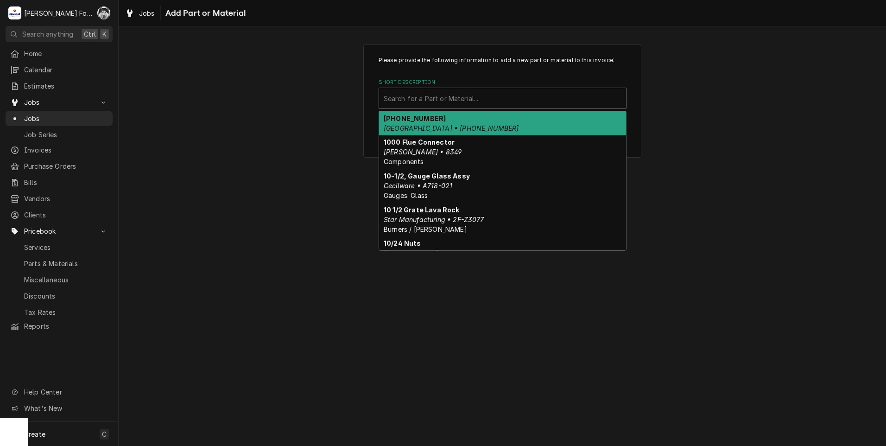
click at [489, 102] on div "Short Description" at bounding box center [503, 98] width 238 height 17
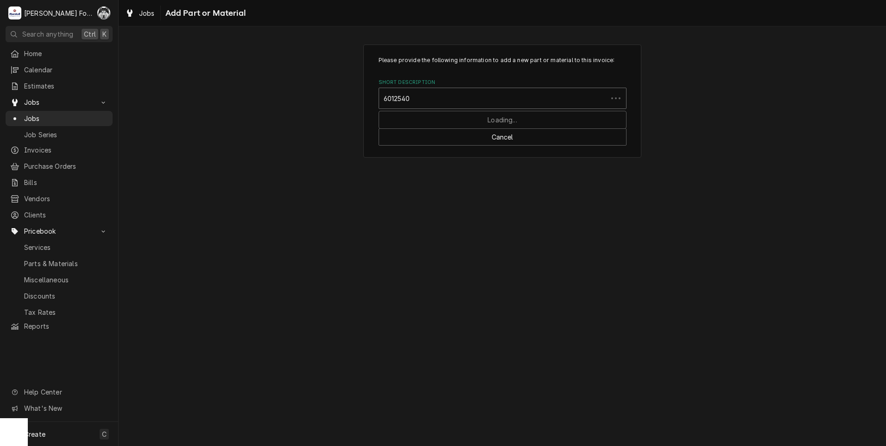
type input "60125401"
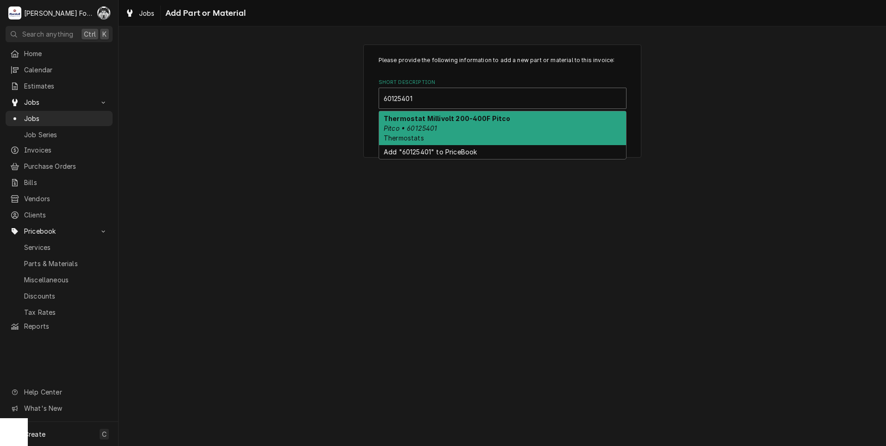
click at [448, 128] on div "Thermostat Millivolt 200-400F Pitco Pitco • 60125401 Thermostats" at bounding box center [502, 128] width 247 height 34
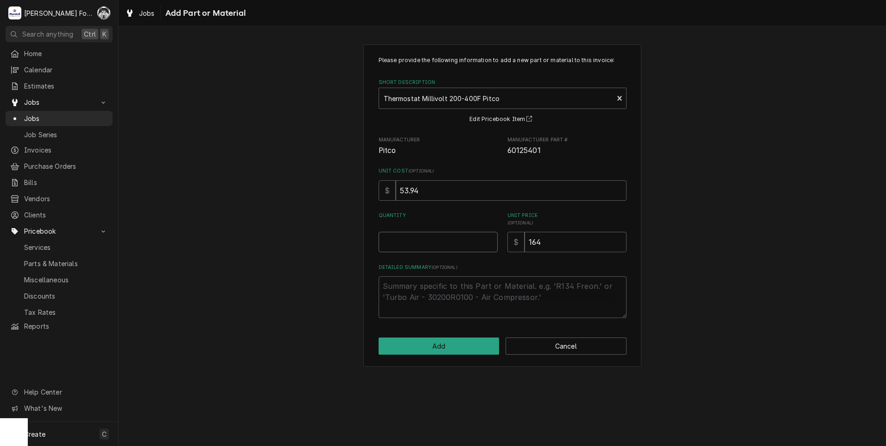
type textarea "x"
type input "0.5"
click at [490, 239] on input "0.5" at bounding box center [437, 242] width 119 height 20
type textarea "x"
type input "1"
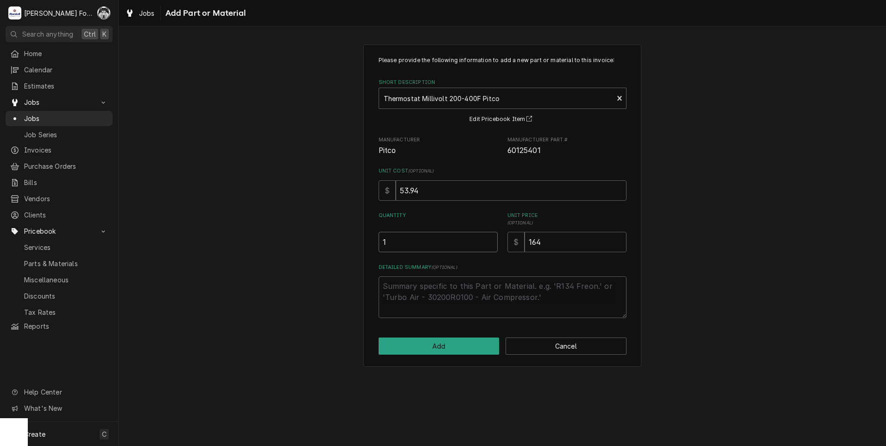
click at [490, 238] on input "1" at bounding box center [437, 242] width 119 height 20
drag, startPoint x: 598, startPoint y: 245, endPoint x: 476, endPoint y: 256, distance: 122.3
click at [477, 256] on div "Please provide the following information to add a new part or material to this …" at bounding box center [502, 187] width 248 height 262
type textarea "x"
type input "1"
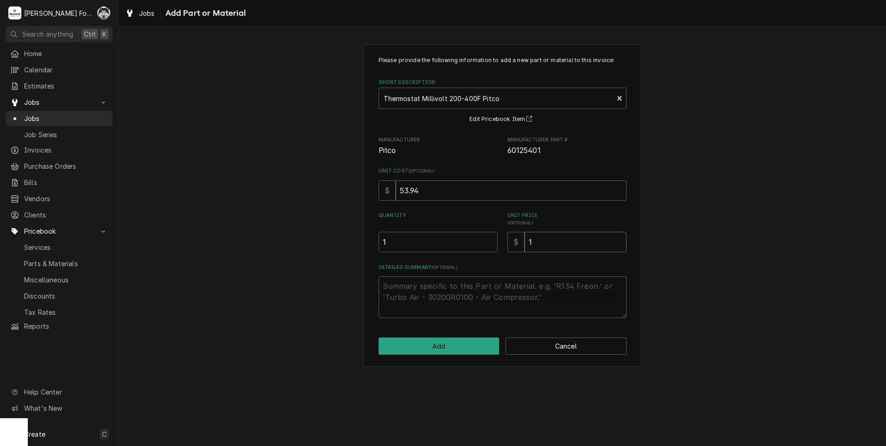
type textarea "x"
type input "17"
type textarea "x"
type input "175"
click at [443, 349] on button "Add" at bounding box center [438, 345] width 121 height 17
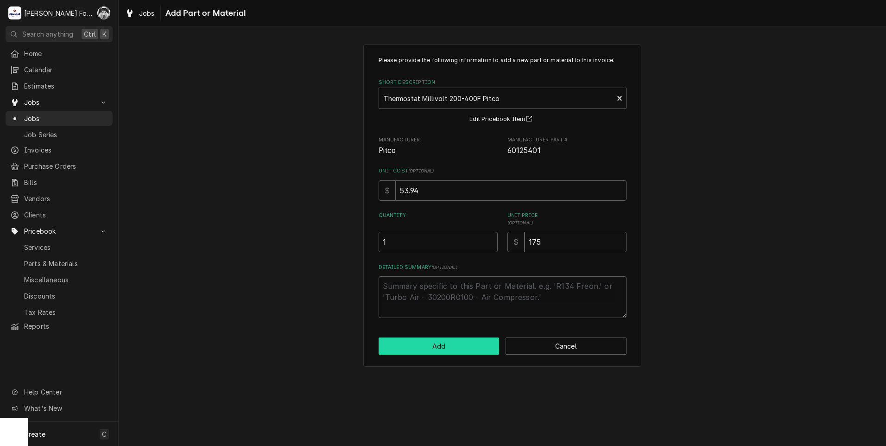
type textarea "x"
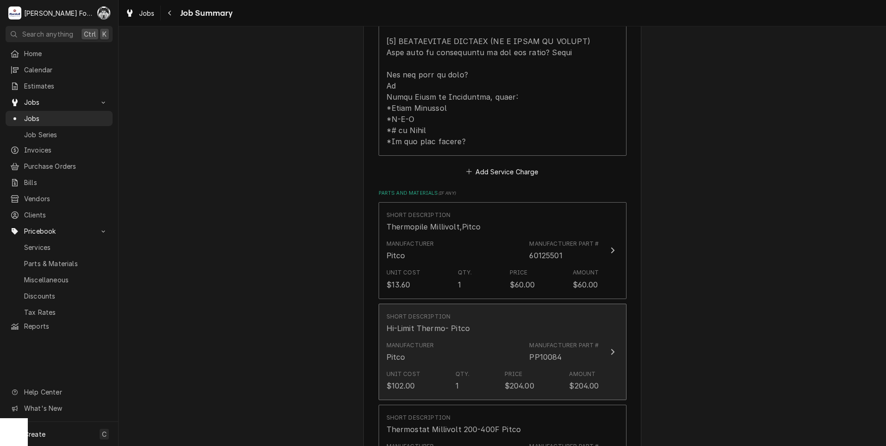
scroll to position [656, 0]
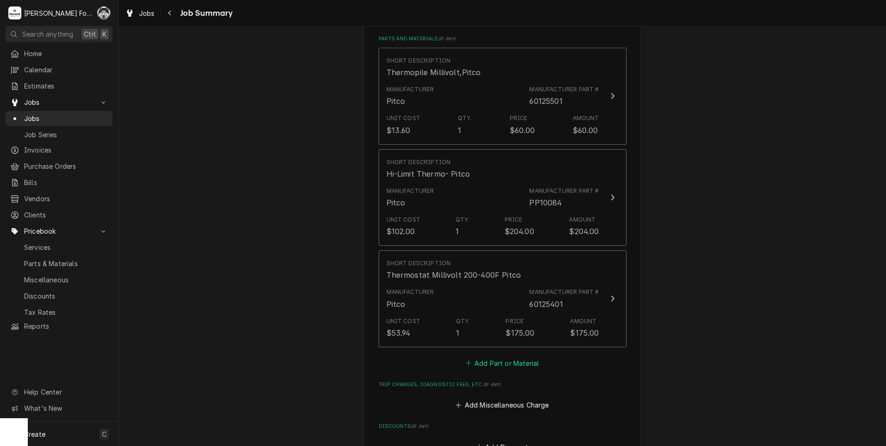
click at [491, 356] on button "Add Part or Material" at bounding box center [502, 362] width 76 height 13
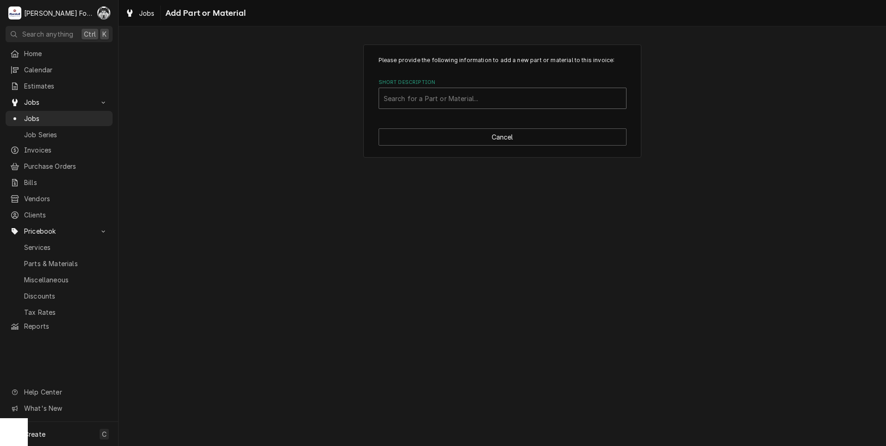
click at [492, 102] on div "Short Description" at bounding box center [503, 98] width 238 height 17
type input "SSDT"
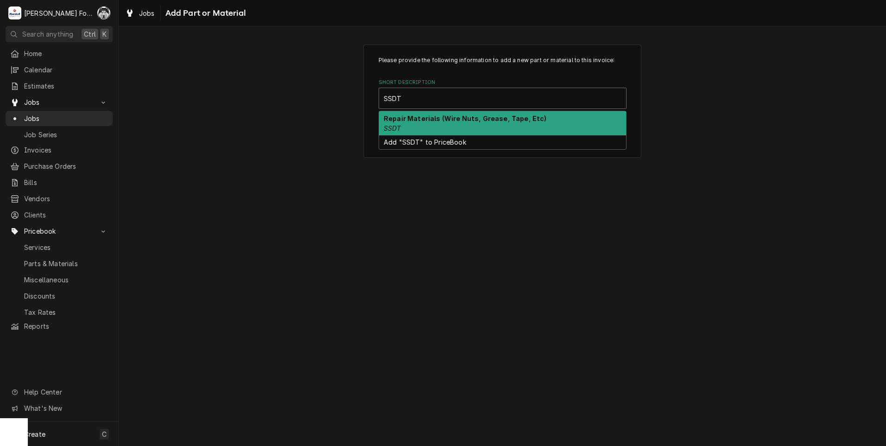
click at [439, 121] on strong "Repair Materials (Wire Nuts, Grease, Tape, Etc)" at bounding box center [465, 118] width 163 height 8
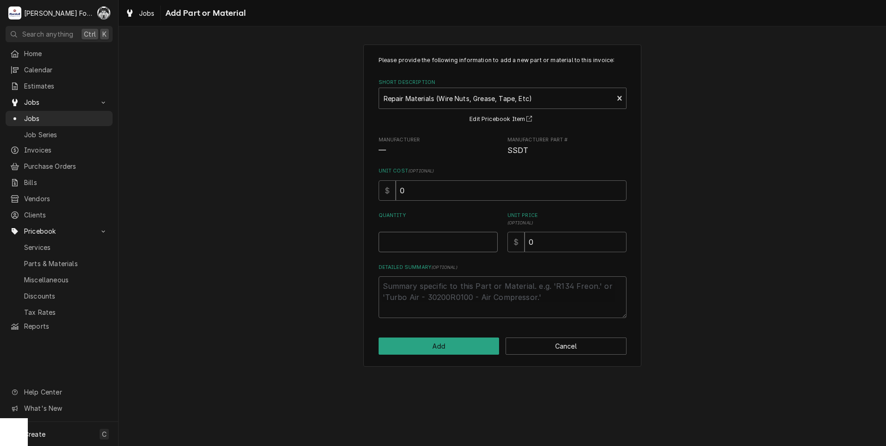
type textarea "x"
type input "0.5"
click at [490, 239] on input "0.5" at bounding box center [437, 242] width 119 height 20
type textarea "x"
type input "1"
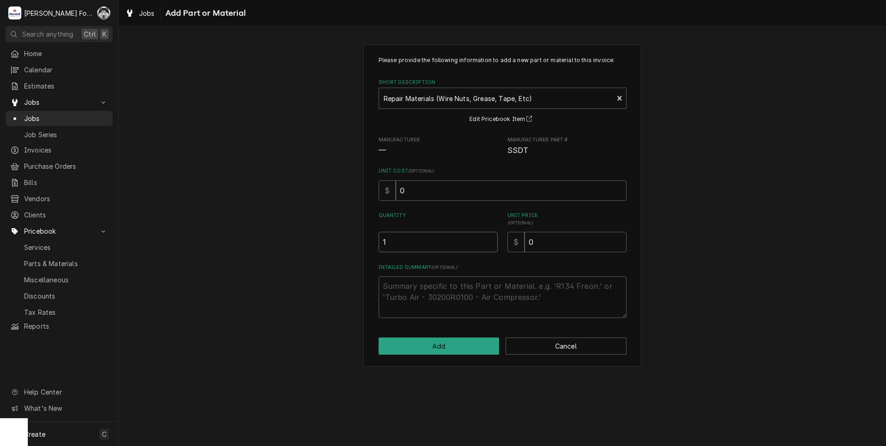
click at [490, 239] on input "1" at bounding box center [437, 242] width 119 height 20
drag, startPoint x: 480, startPoint y: 251, endPoint x: 463, endPoint y: 253, distance: 17.3
click at [465, 252] on div "Quantity 1 Unit Price ( optional ) $ 0" at bounding box center [502, 232] width 248 height 40
type textarea "x"
type input "1"
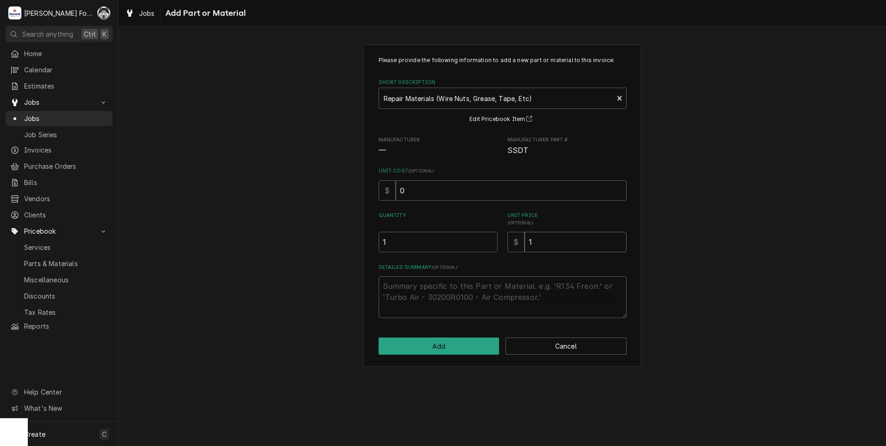
type textarea "x"
type input "10"
click at [437, 341] on button "Add" at bounding box center [438, 345] width 121 height 17
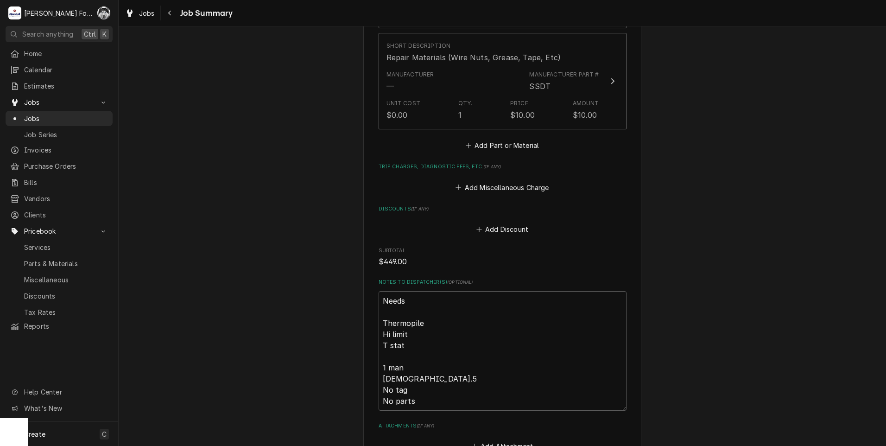
scroll to position [1114, 0]
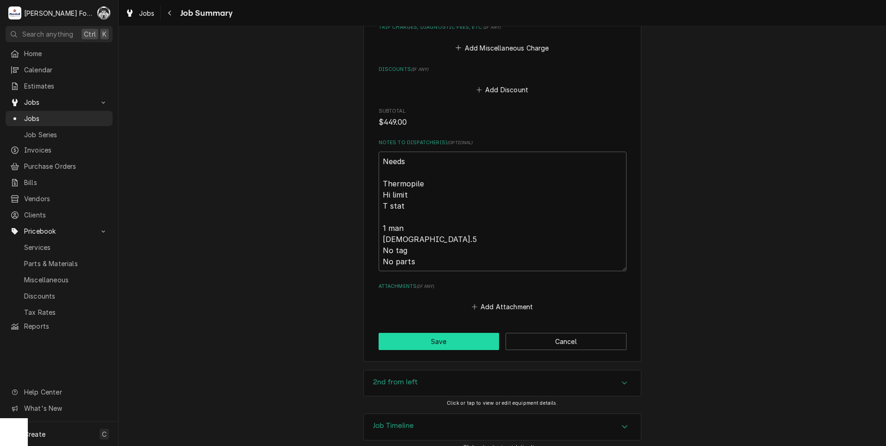
click at [426, 335] on button "Save" at bounding box center [438, 341] width 121 height 17
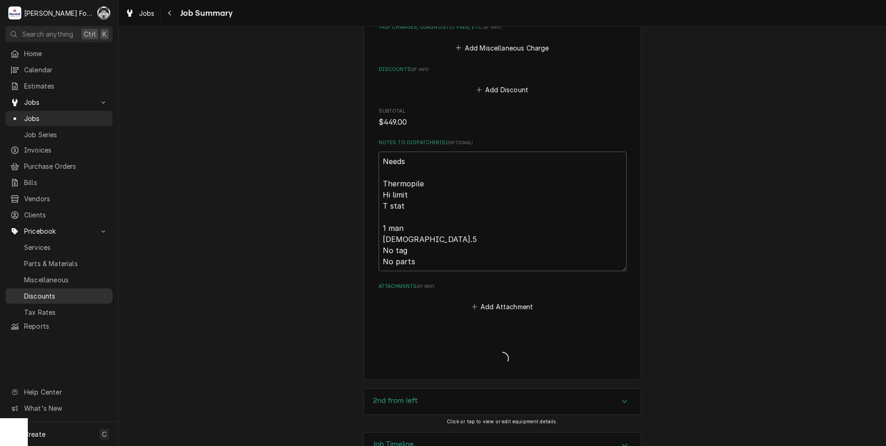
type textarea "x"
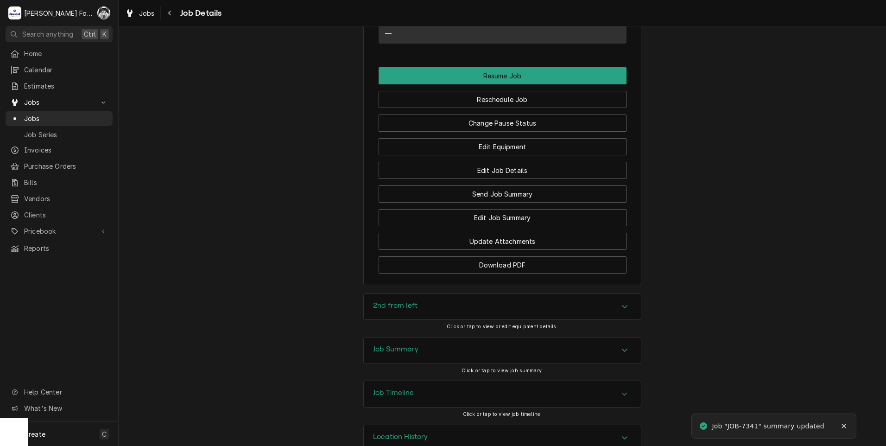
scroll to position [930, 0]
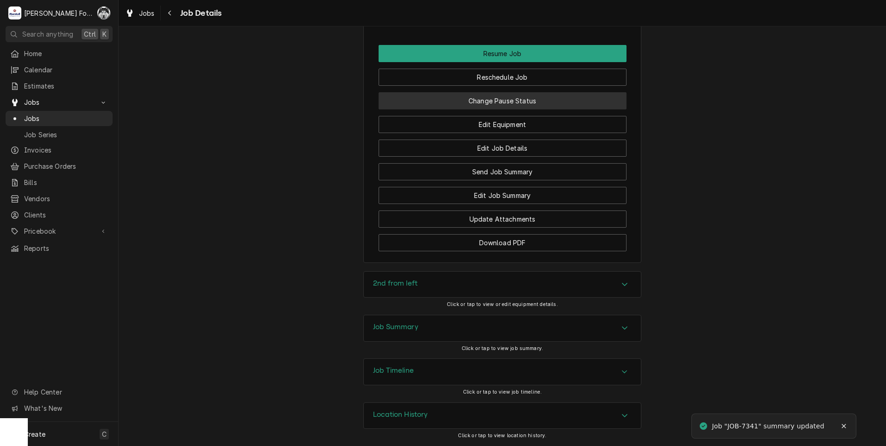
click at [479, 102] on button "Change Pause Status" at bounding box center [502, 100] width 248 height 17
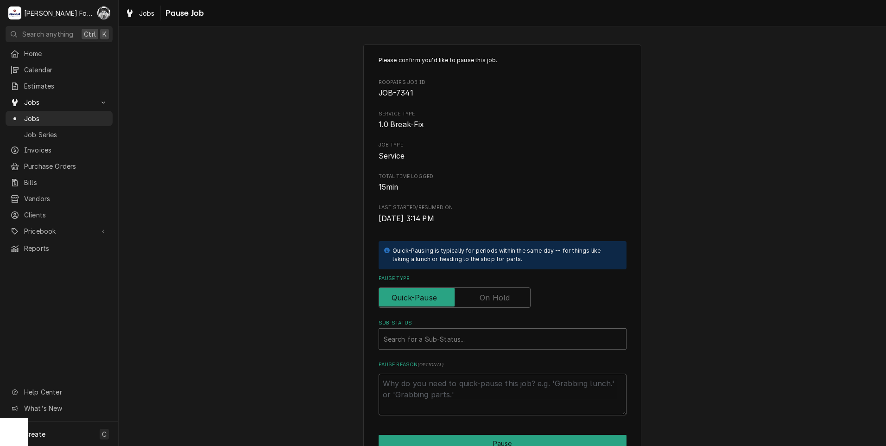
click at [489, 298] on label "Pause Type" at bounding box center [454, 297] width 152 height 20
click at [489, 298] on input "Pause Type" at bounding box center [455, 297] width 144 height 20
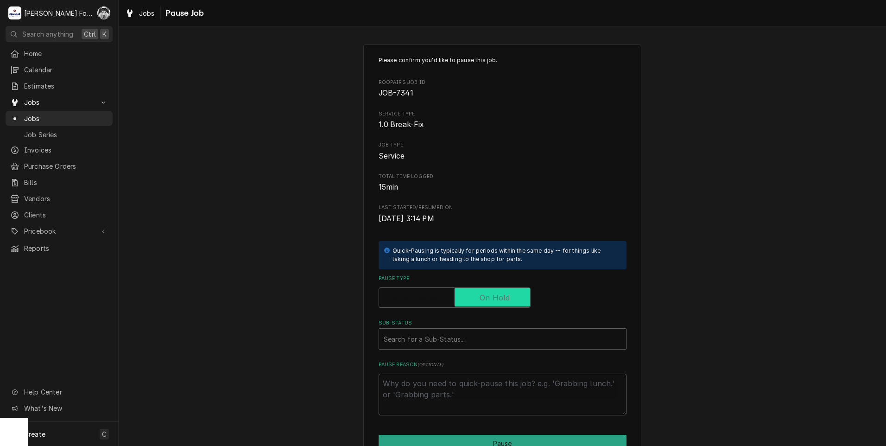
checkbox input "true"
click at [406, 353] on div "Please confirm you'd like to pause this job. Roopairs Job ID JOB-7341 Service T…" at bounding box center [502, 235] width 248 height 359
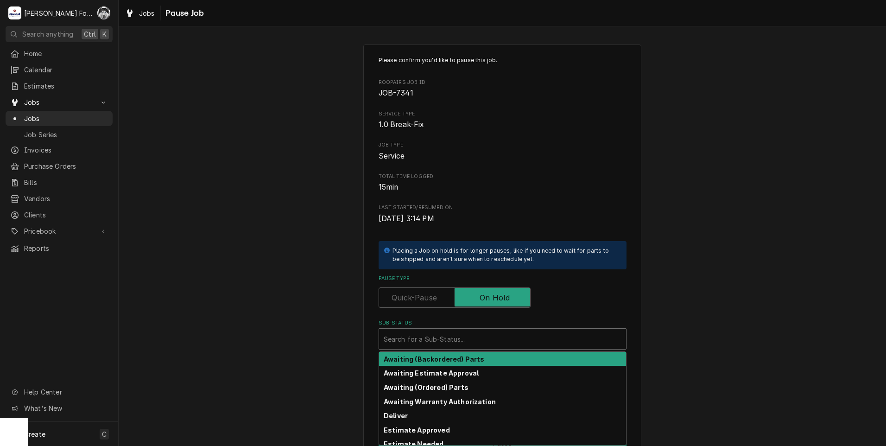
click at [411, 346] on div "Sub-Status" at bounding box center [503, 338] width 238 height 17
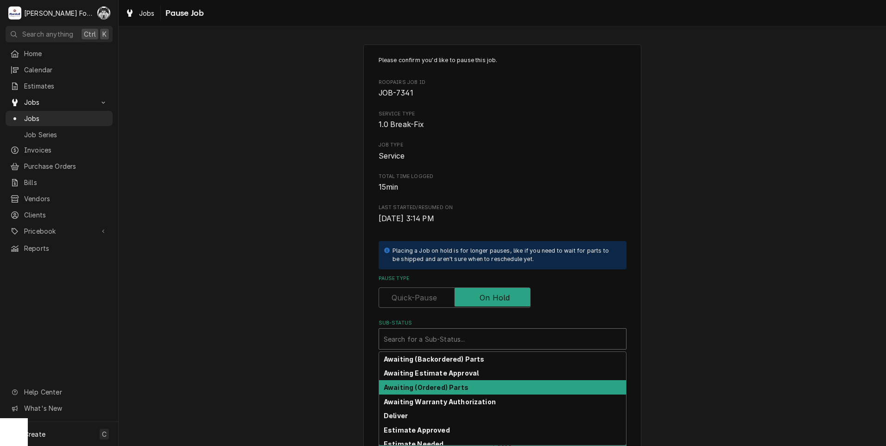
click at [400, 388] on strong "Awaiting (Ordered) Parts" at bounding box center [426, 387] width 85 height 8
click at [434, 346] on div "Sub-Status" at bounding box center [496, 338] width 225 height 17
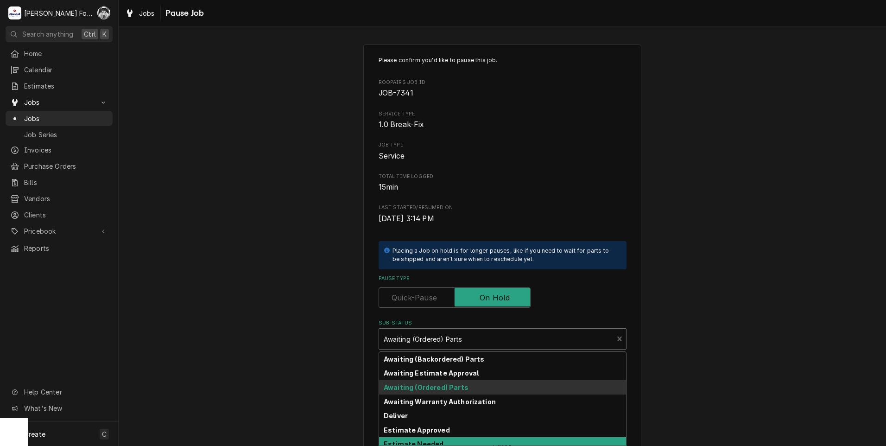
click at [406, 443] on strong "Estimate Needed" at bounding box center [414, 444] width 60 height 8
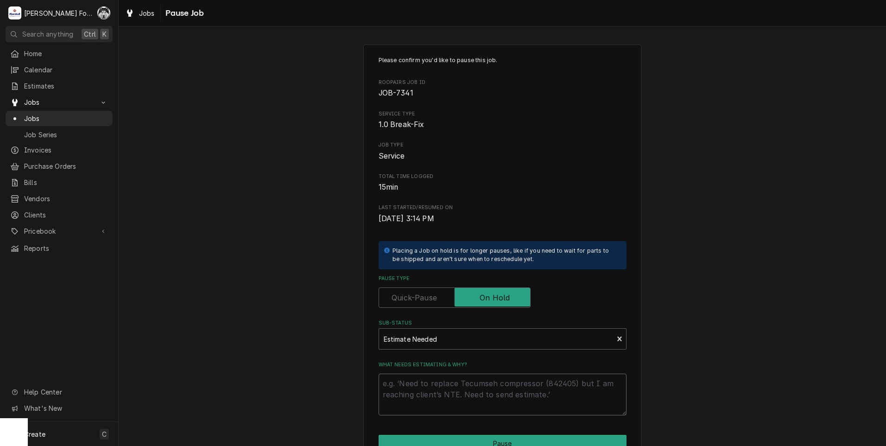
drag, startPoint x: 404, startPoint y: 395, endPoint x: 398, endPoint y: 388, distance: 9.2
click at [403, 395] on textarea "What needs estimating & why?" at bounding box center [502, 394] width 248 height 42
type textarea "x"
type textarea "P"
type textarea "x"
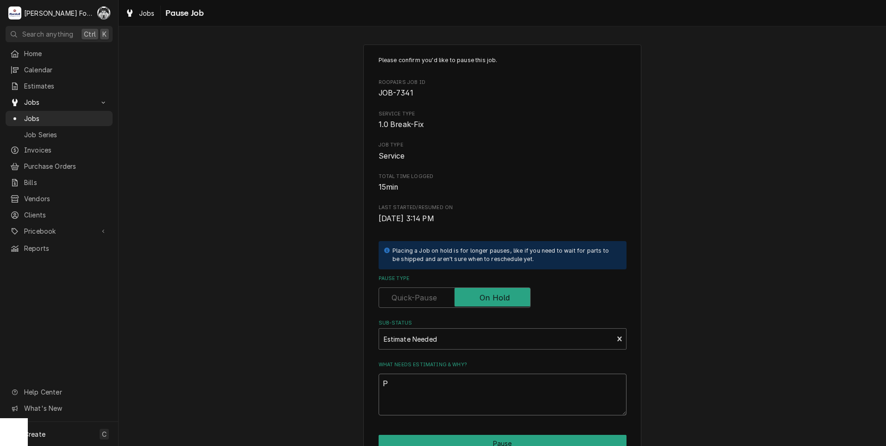
type textarea "PA"
type textarea "x"
type textarea "PAR"
type textarea "x"
type textarea "PART"
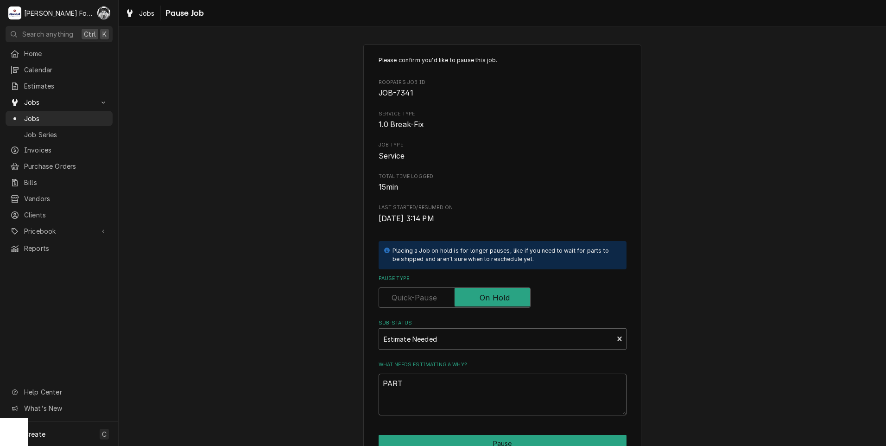
type textarea "x"
type textarea "PARTS"
click at [442, 437] on button "Pause" at bounding box center [502, 443] width 248 height 17
type textarea "x"
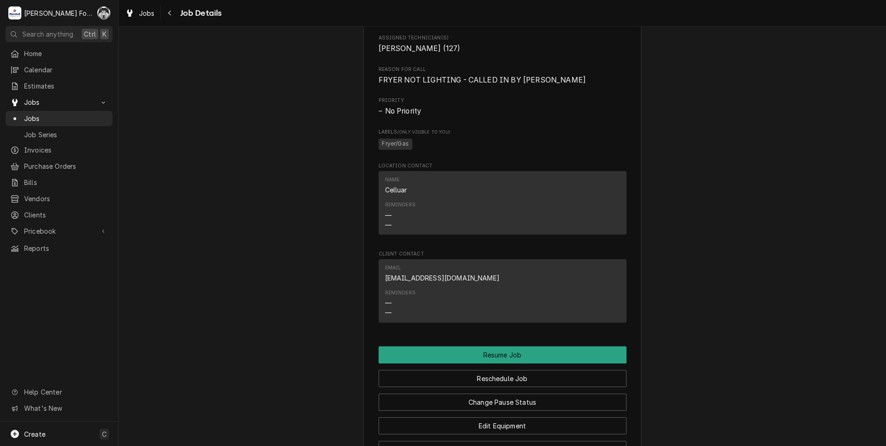
scroll to position [930, 0]
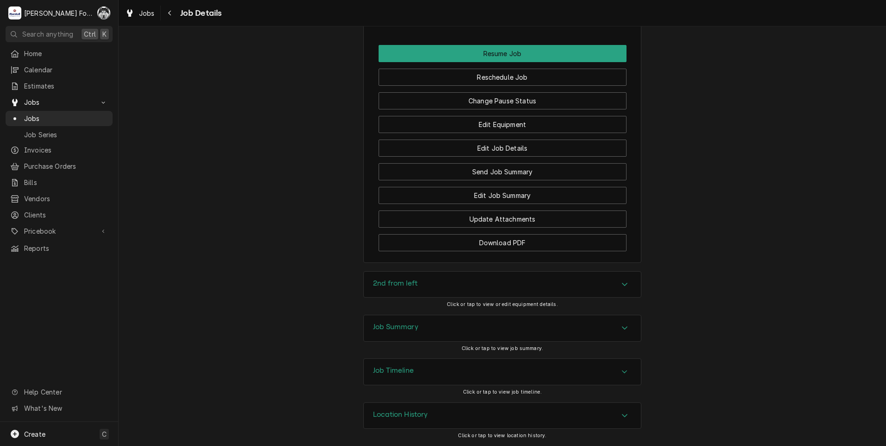
click at [412, 324] on h3 "Job Summary" at bounding box center [395, 326] width 45 height 9
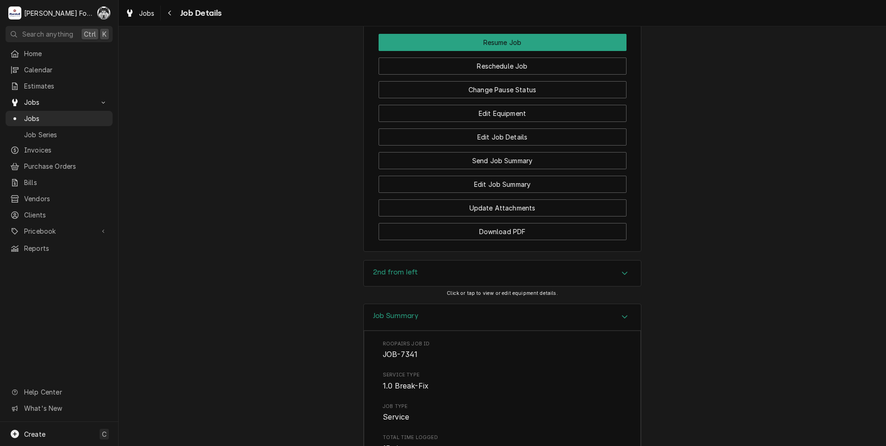
click at [401, 277] on h3 "2nd from left" at bounding box center [395, 272] width 44 height 9
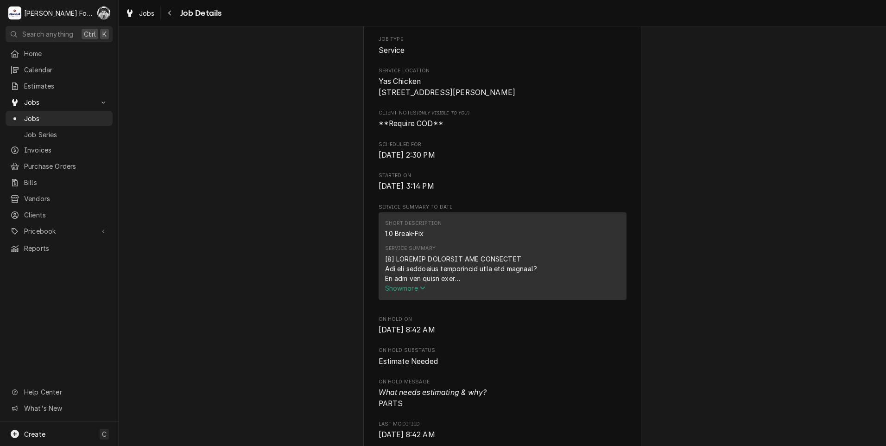
scroll to position [0, 0]
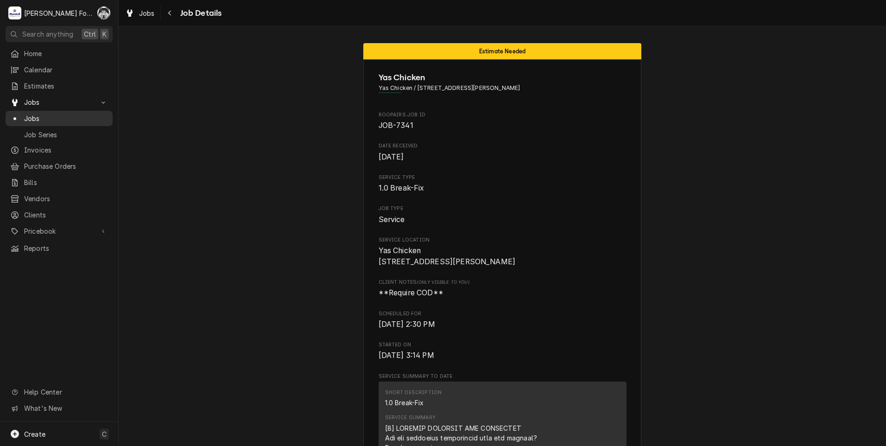
click at [22, 120] on div "Jobs" at bounding box center [58, 119] width 103 height 12
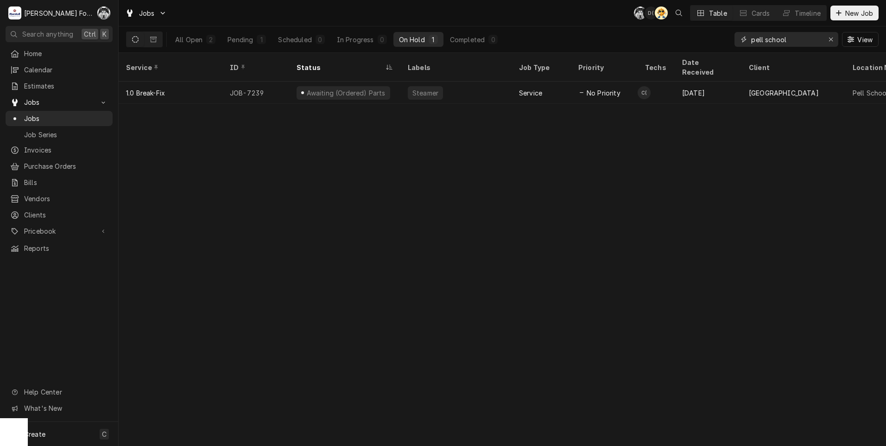
drag, startPoint x: 787, startPoint y: 40, endPoint x: 726, endPoint y: 45, distance: 60.9
click at [733, 44] on div "All Open 2 Pending 1 Scheduled 0 In Progress 0 On Hold 1 Completed 0 pell schoo…" at bounding box center [502, 39] width 752 height 26
type input "6891"
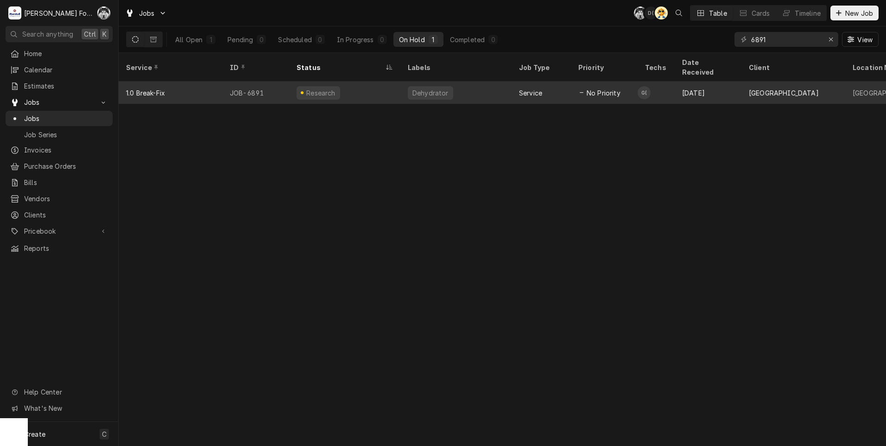
click at [325, 86] on div "Research" at bounding box center [318, 92] width 44 height 13
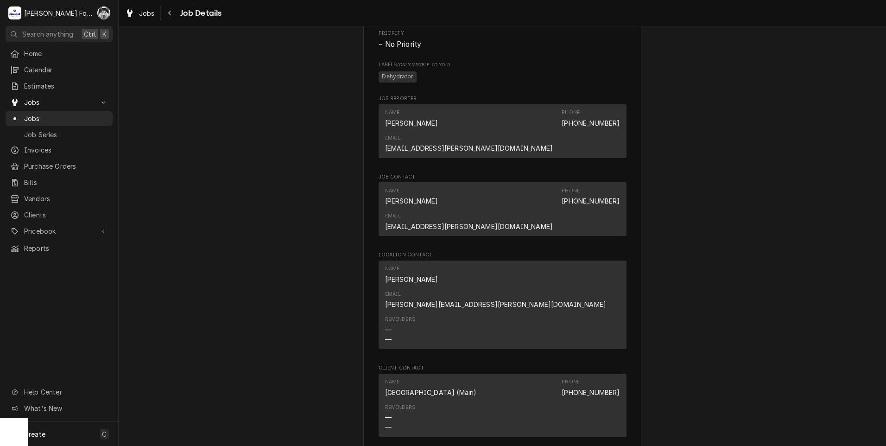
scroll to position [926, 0]
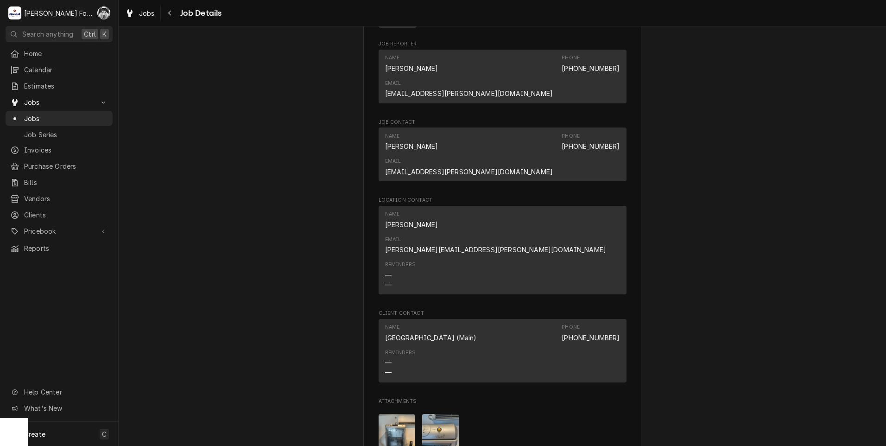
click at [440, 414] on img "Attachments" at bounding box center [440, 438] width 37 height 49
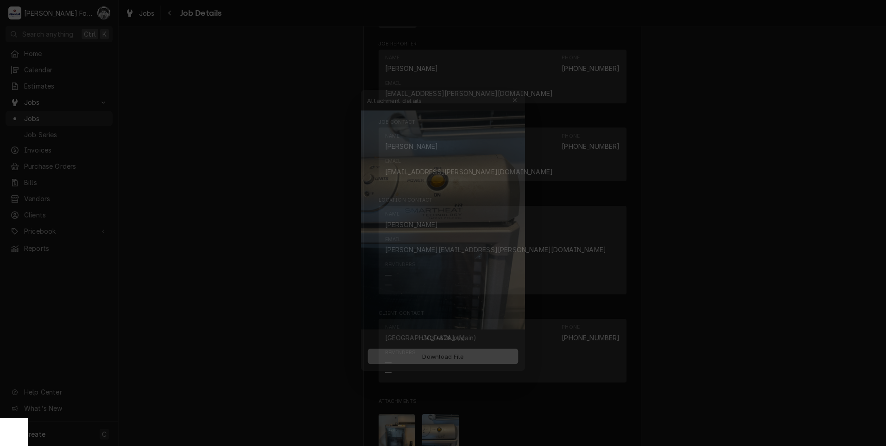
click at [653, 342] on div at bounding box center [443, 223] width 886 height 446
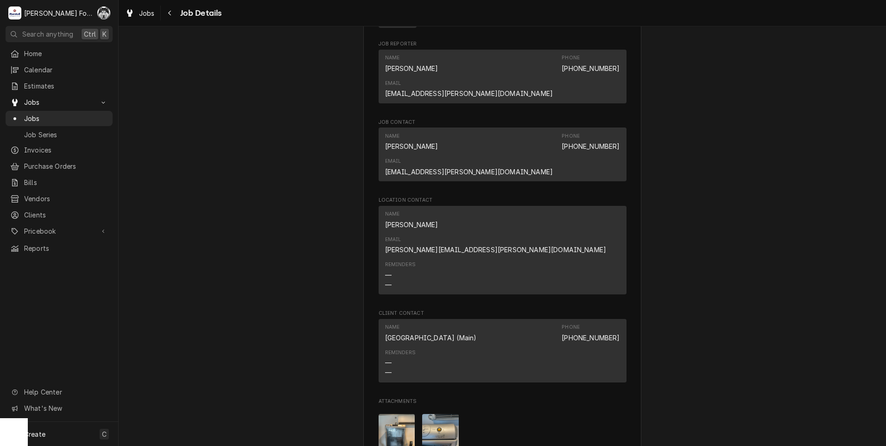
click at [443, 414] on img "Attachments" at bounding box center [440, 438] width 37 height 49
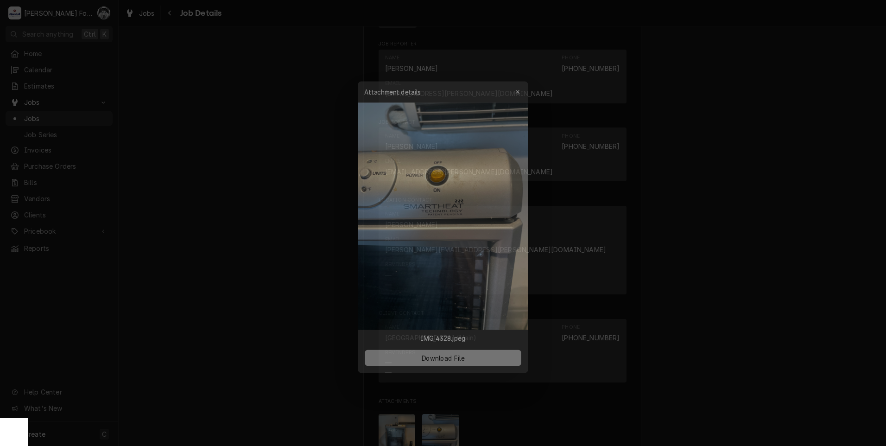
click at [451, 367] on button "Download File" at bounding box center [442, 359] width 163 height 17
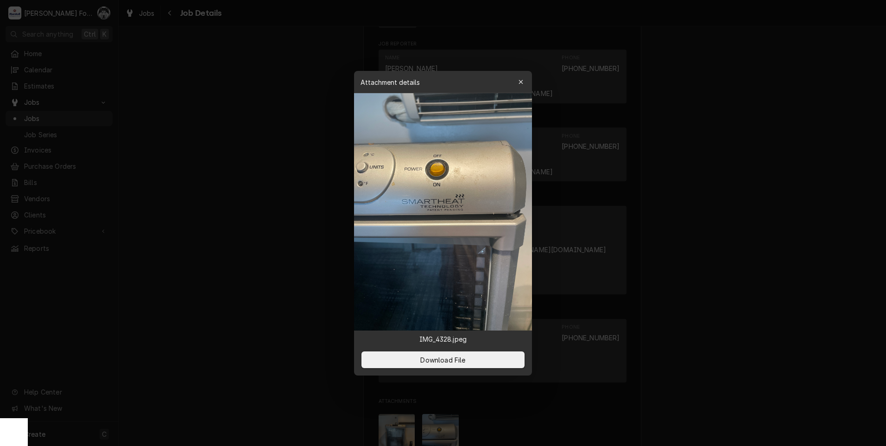
click at [518, 82] on icon "button" at bounding box center [520, 82] width 5 height 6
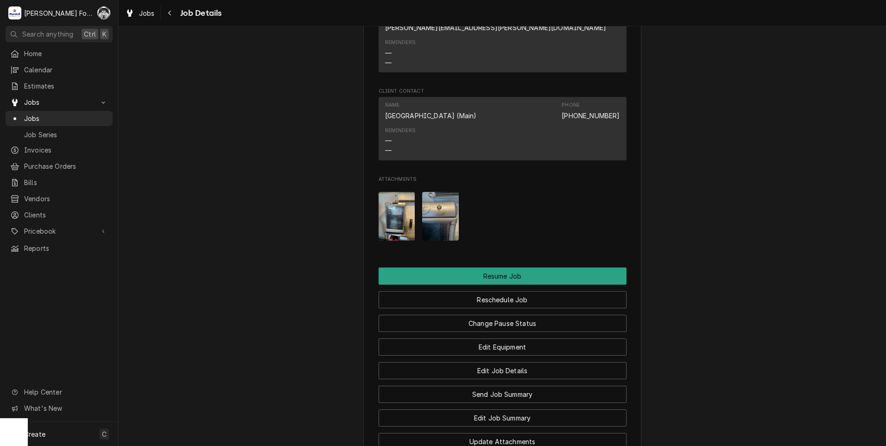
scroll to position [1306, 0]
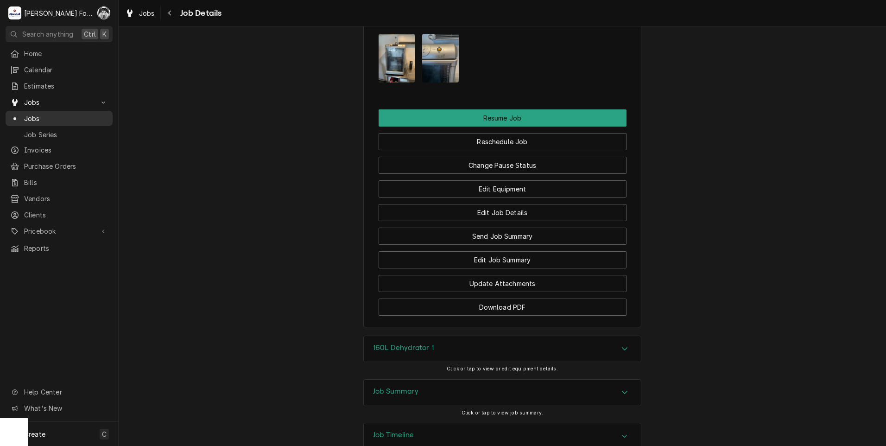
click at [31, 113] on span "Jobs" at bounding box center [66, 118] width 84 height 10
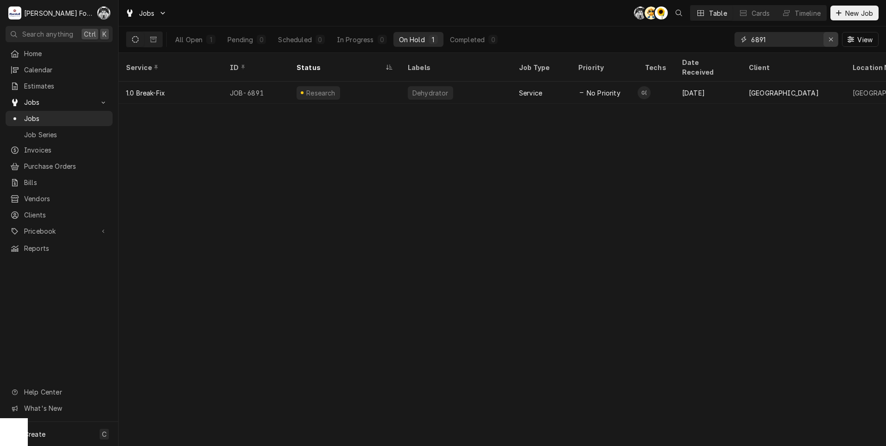
click at [832, 40] on icon "Erase input" at bounding box center [830, 39] width 5 height 6
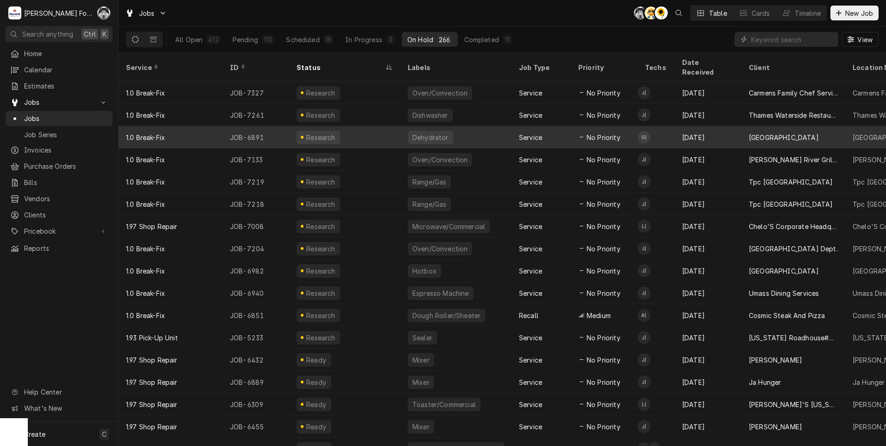
click at [610, 132] on span "No Priority" at bounding box center [603, 137] width 34 height 10
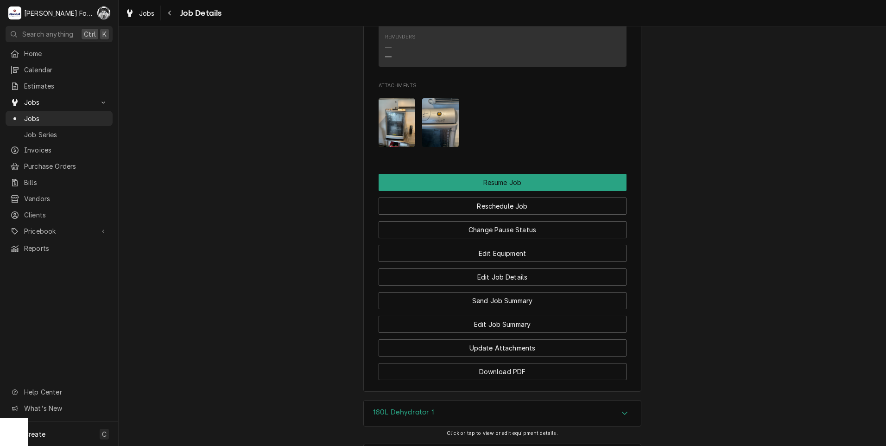
scroll to position [1306, 0]
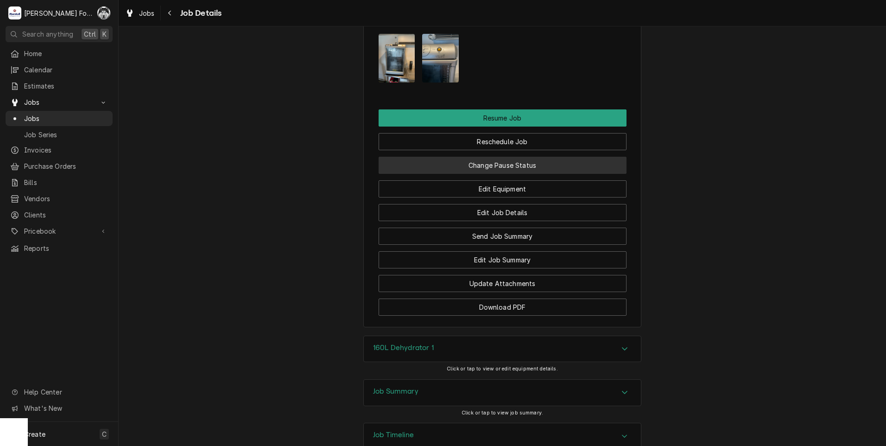
click at [493, 157] on button "Change Pause Status" at bounding box center [502, 165] width 248 height 17
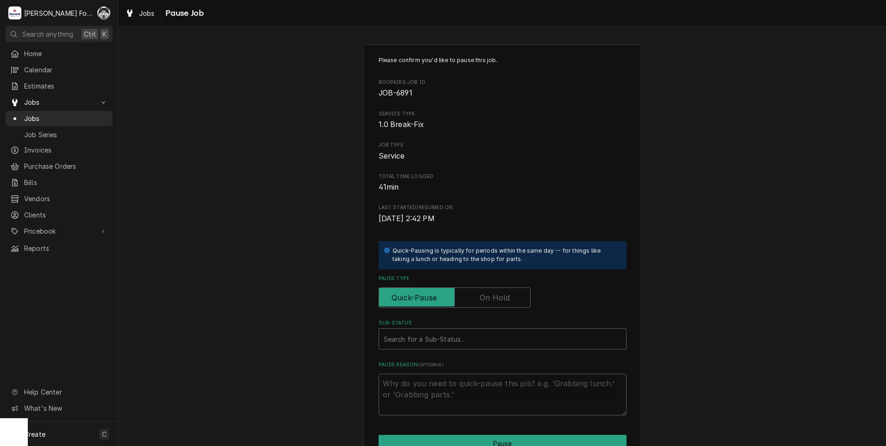
click at [487, 296] on label "Pause Type" at bounding box center [454, 297] width 152 height 20
click at [487, 296] on input "Pause Type" at bounding box center [455, 297] width 144 height 20
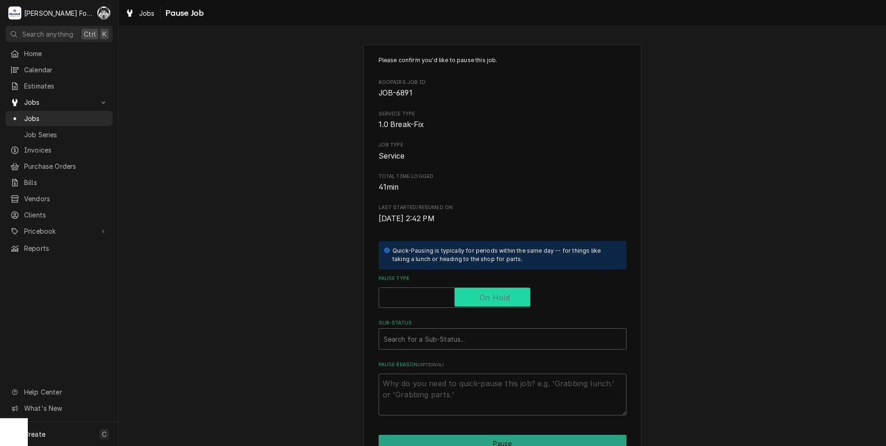
checkbox input "true"
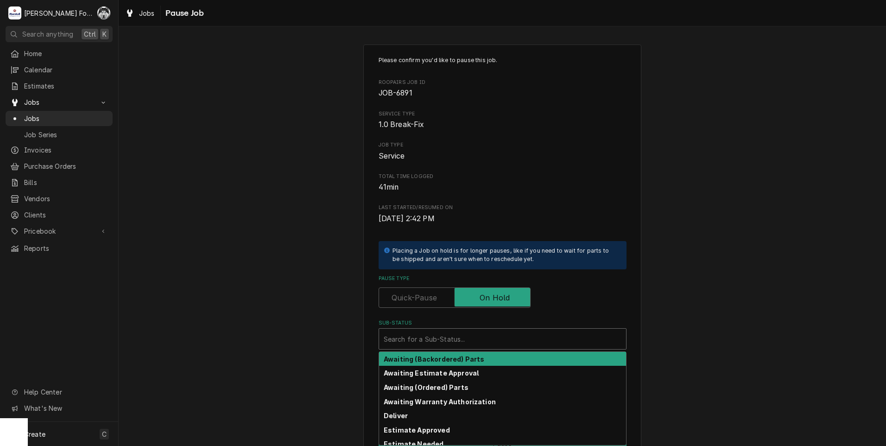
click at [467, 336] on div "Sub-Status" at bounding box center [503, 338] width 238 height 17
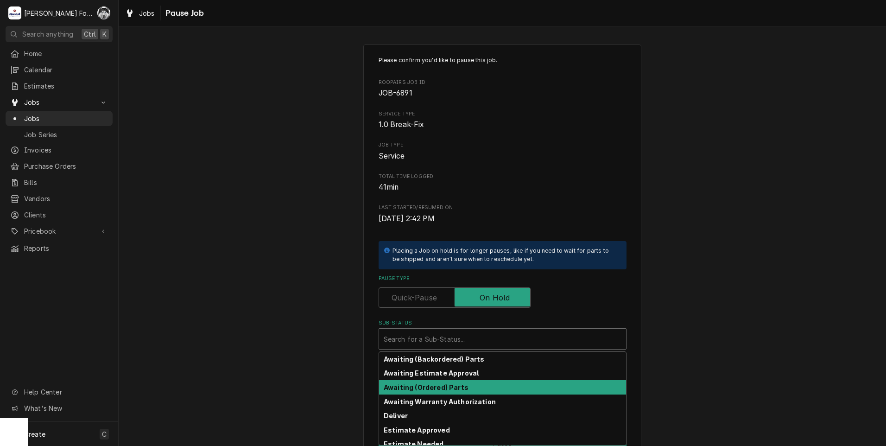
click at [435, 390] on strong "Awaiting (Ordered) Parts" at bounding box center [426, 387] width 85 height 8
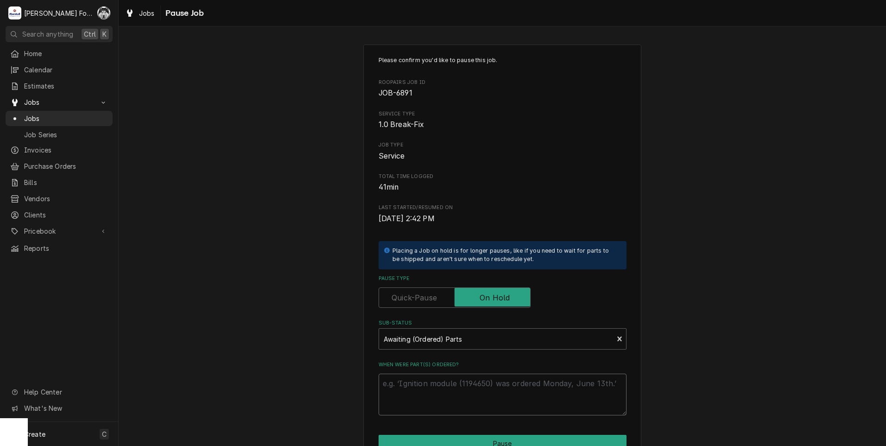
click at [435, 390] on textarea "When were part(s) ordered?" at bounding box center [502, 394] width 248 height 42
type textarea "x"
type textarea "9"
type textarea "x"
type textarea "9/"
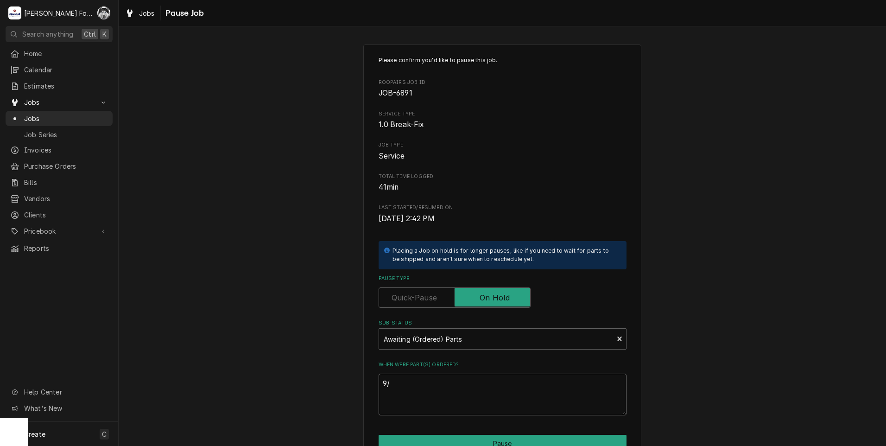
type textarea "x"
type textarea "9/1"
type textarea "x"
type textarea "9/11"
type textarea "x"
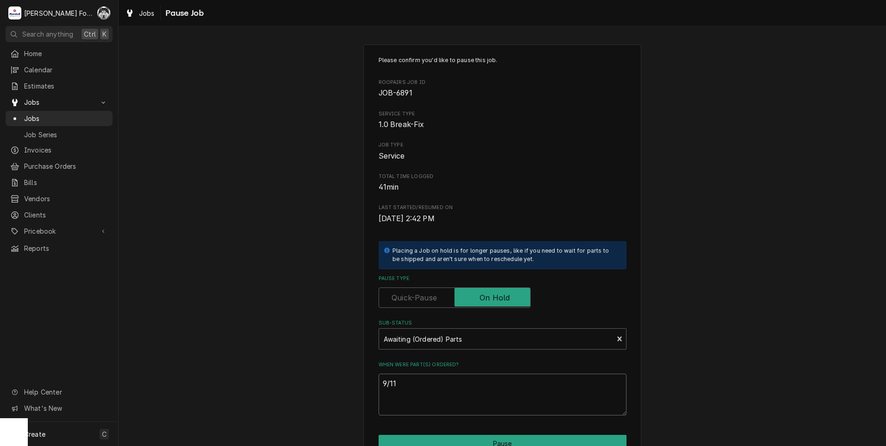
type textarea "9/11/"
type textarea "x"
type textarea "9/11/2"
type textarea "x"
type textarea "9/11/20"
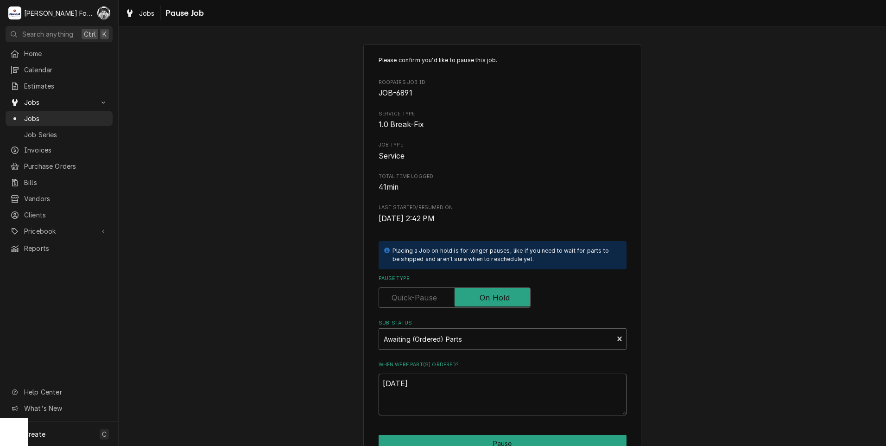
type textarea "x"
type textarea "9/11/202"
type textarea "x"
type textarea "9/11/2025"
click at [392, 384] on textarea "9/11/2025" at bounding box center [502, 394] width 248 height 42
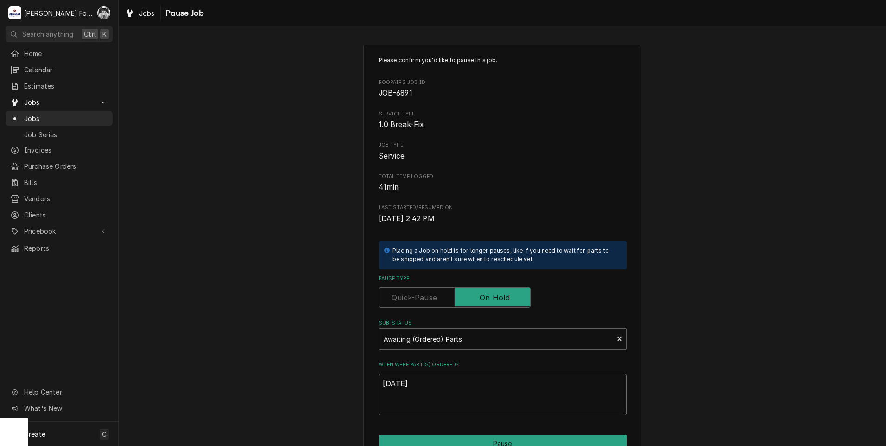
type textarea "x"
type textarea "9/1/2025"
type textarea "x"
type textarea "9/10/2025"
click at [464, 438] on button "Pause" at bounding box center [502, 443] width 248 height 17
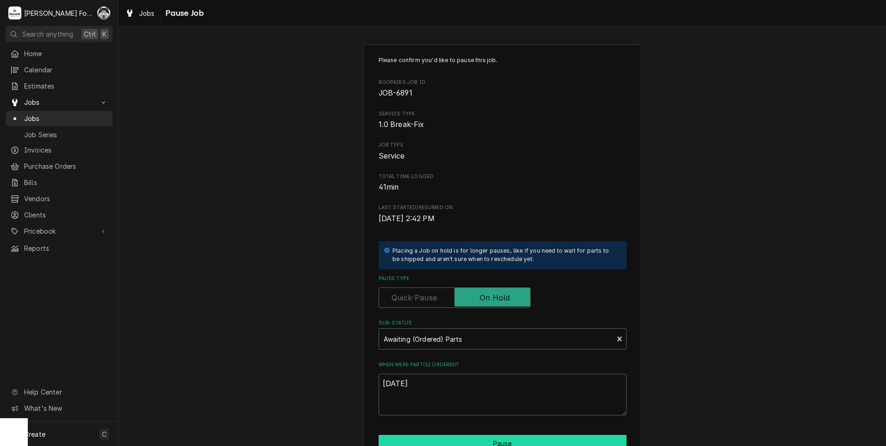
type textarea "x"
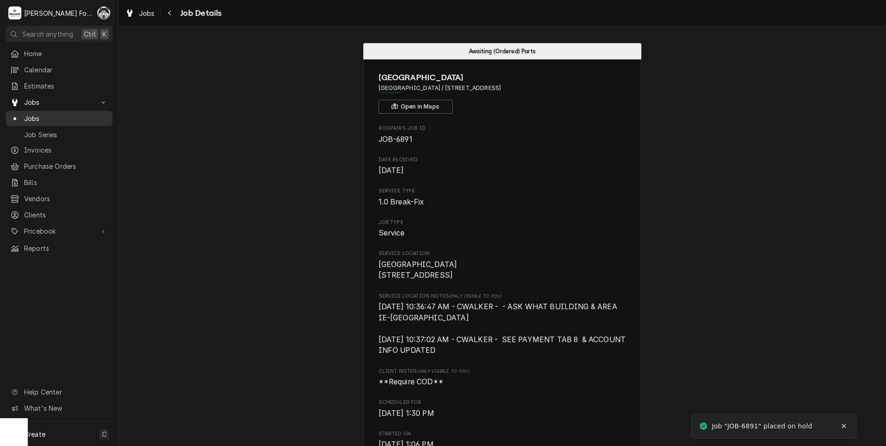
click at [31, 119] on span "Jobs" at bounding box center [66, 118] width 84 height 10
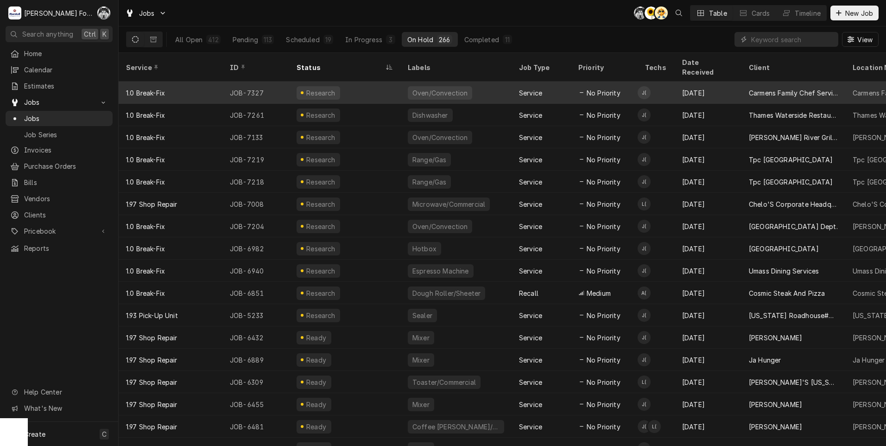
click at [621, 82] on div "No Priority" at bounding box center [604, 93] width 67 height 22
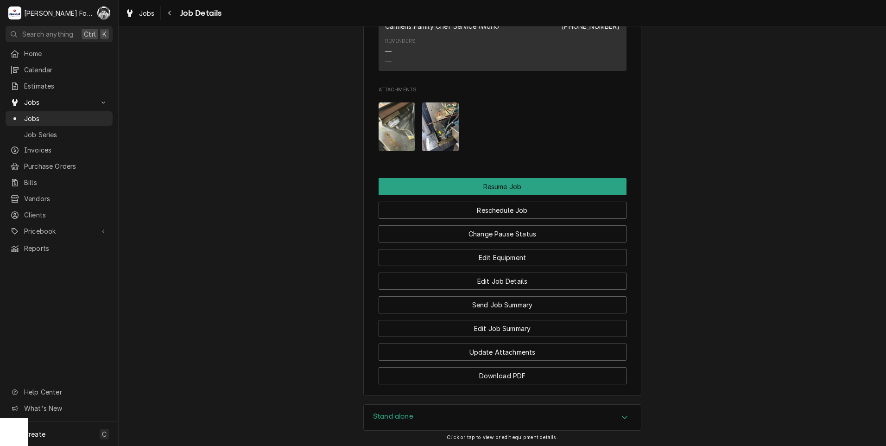
scroll to position [1081, 0]
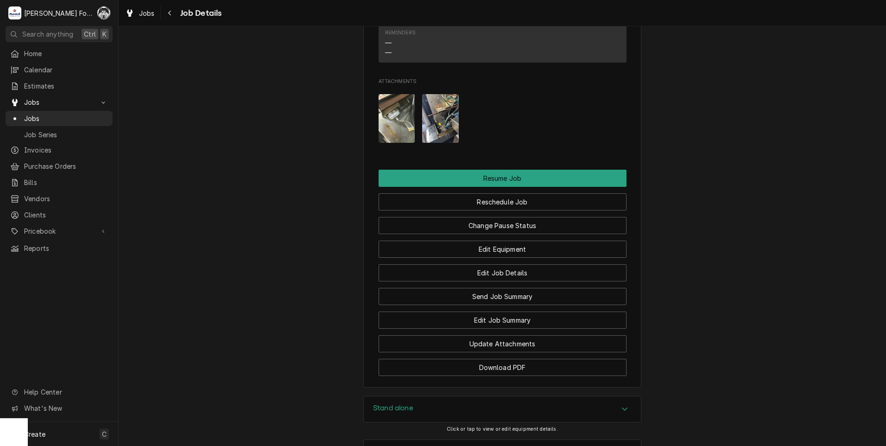
click at [27, 99] on span "Jobs" at bounding box center [59, 102] width 70 height 10
click at [44, 98] on span "Jobs" at bounding box center [59, 102] width 70 height 10
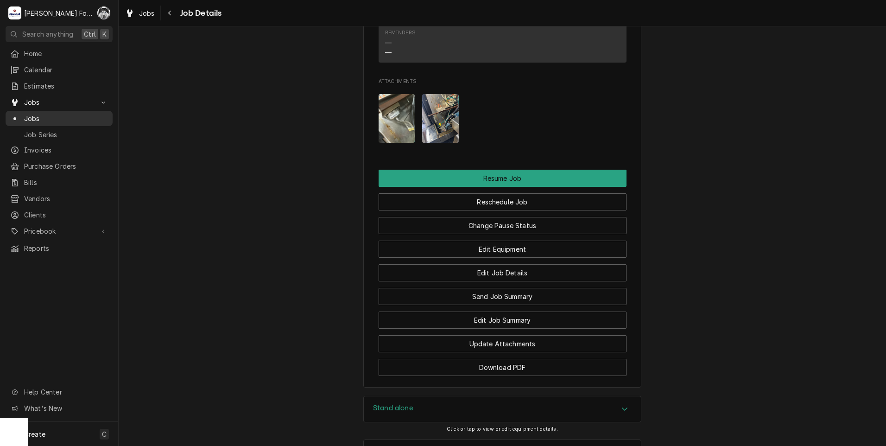
click at [48, 116] on span "Jobs" at bounding box center [66, 118] width 84 height 10
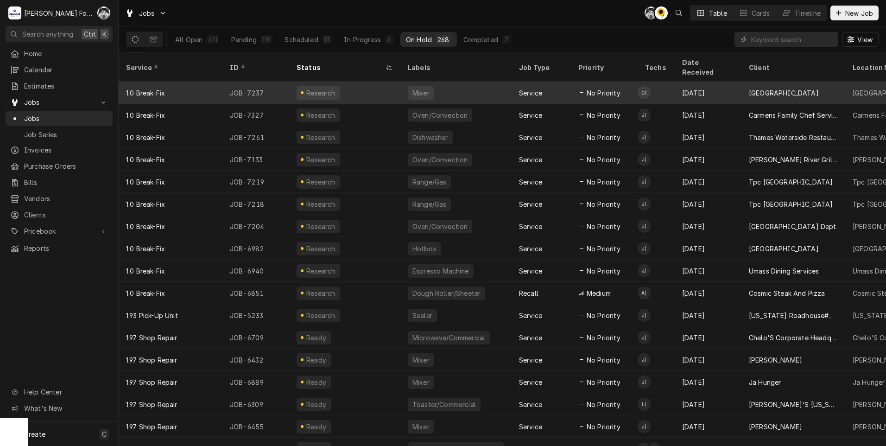
click at [694, 86] on div "Sep 4" at bounding box center [707, 93] width 67 height 22
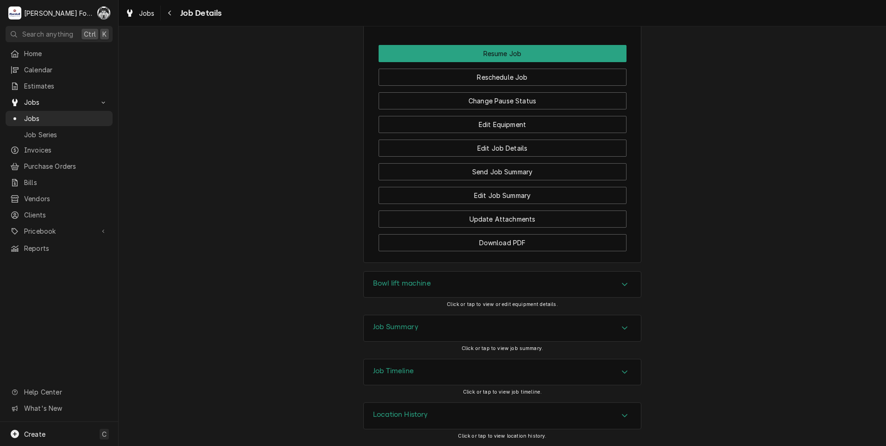
scroll to position [1137, 0]
click at [436, 278] on div "Bowl lift machine" at bounding box center [502, 284] width 277 height 26
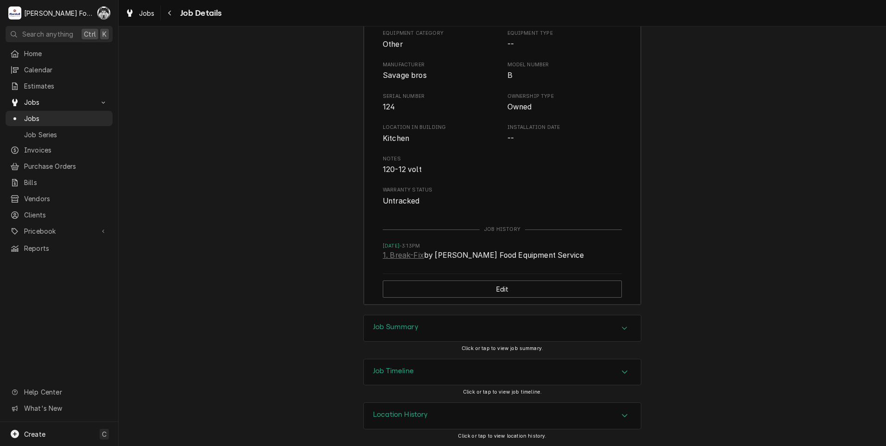
scroll to position [1414, 0]
click at [446, 333] on div "Job Summary" at bounding box center [502, 328] width 277 height 26
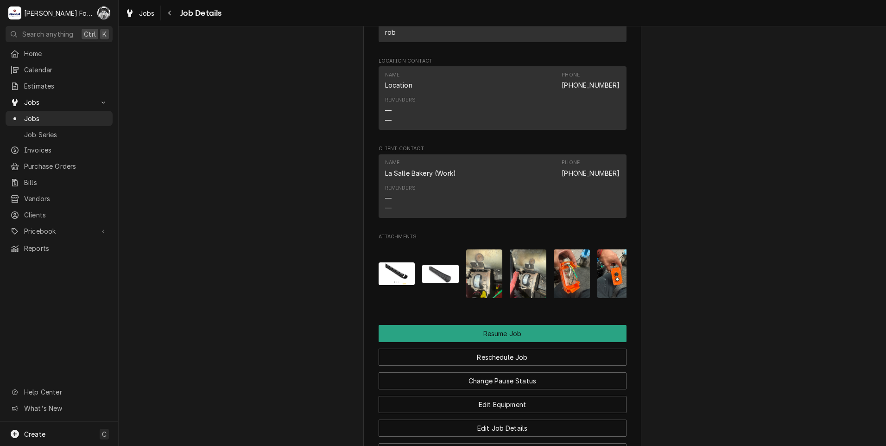
scroll to position [797, 0]
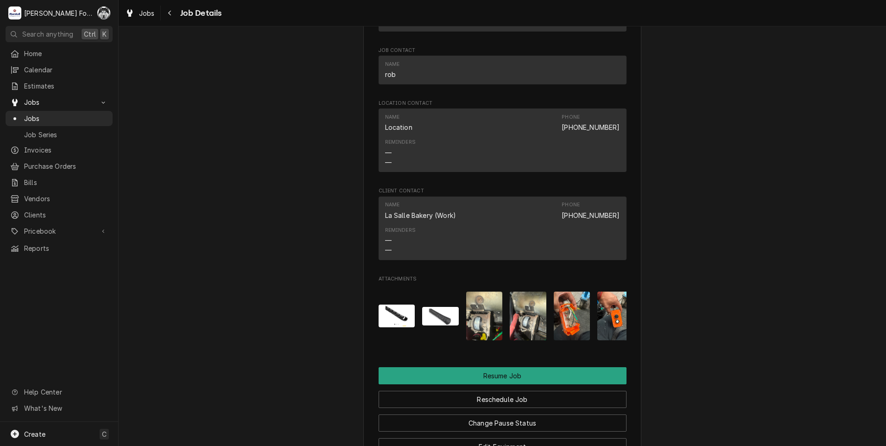
click at [384, 327] on img "Attachments" at bounding box center [396, 315] width 37 height 22
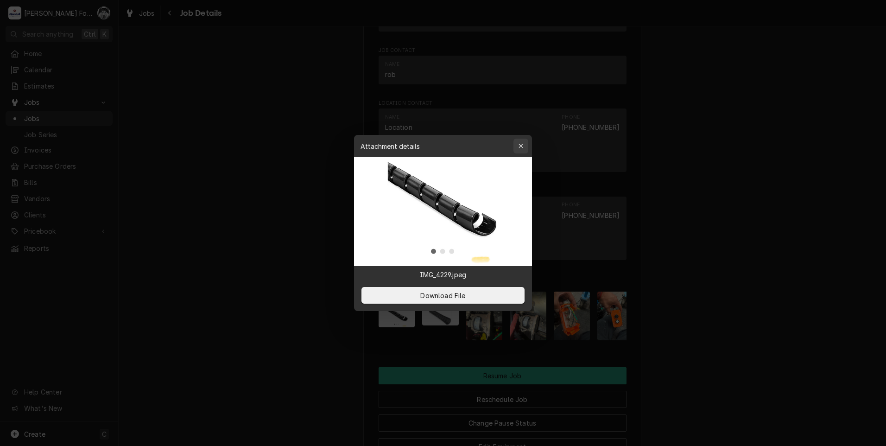
click at [521, 147] on icon "button" at bounding box center [520, 146] width 5 height 6
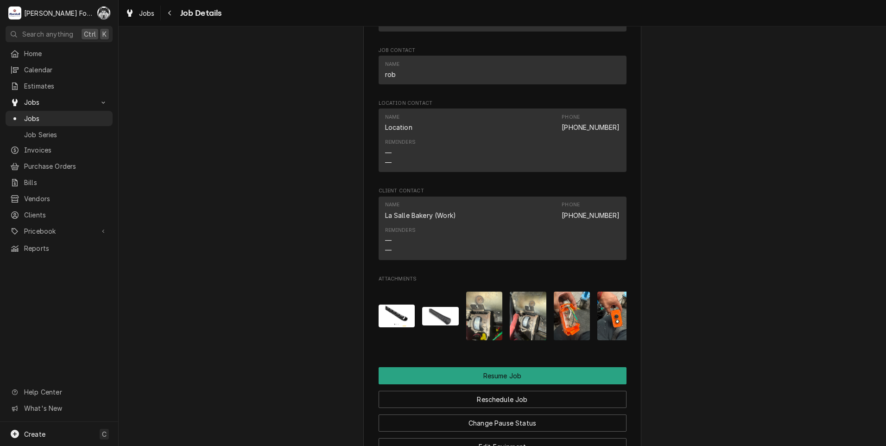
click at [432, 325] on img "Attachments" at bounding box center [440, 316] width 37 height 19
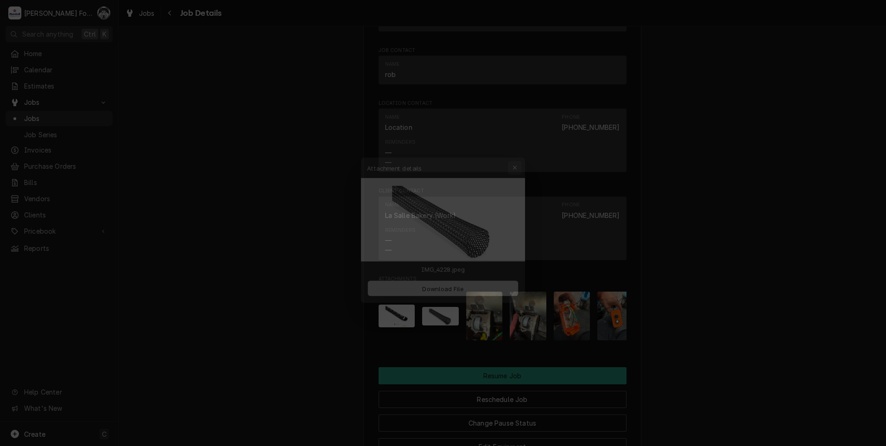
click at [523, 155] on icon "button" at bounding box center [520, 155] width 5 height 6
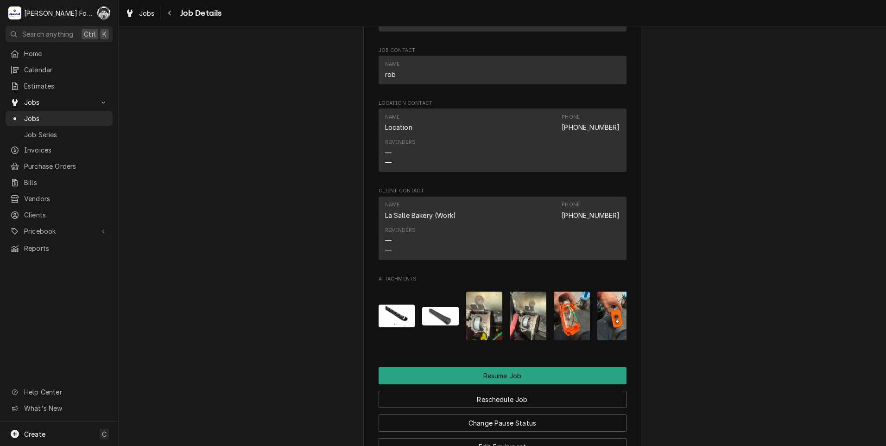
click at [477, 336] on img "Attachments" at bounding box center [484, 315] width 37 height 49
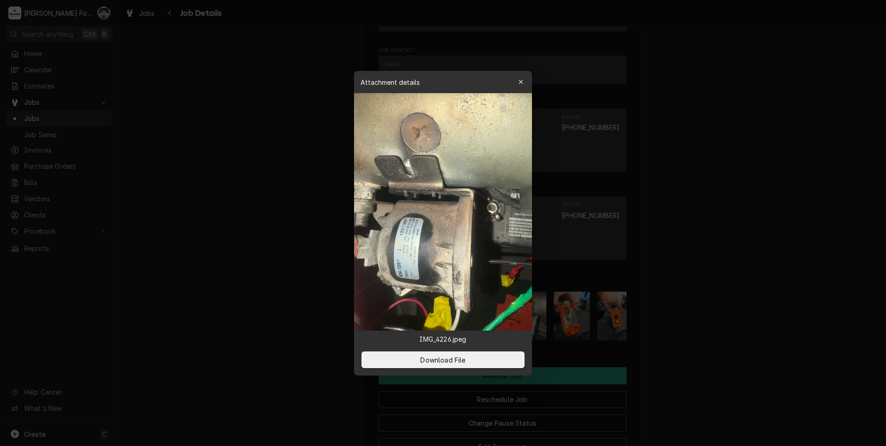
click at [685, 246] on div at bounding box center [443, 223] width 886 height 446
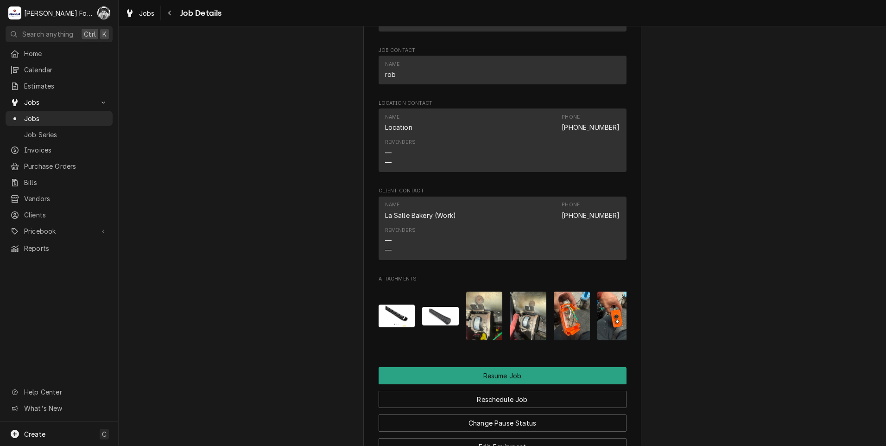
click at [517, 327] on img "Attachments" at bounding box center [528, 315] width 37 height 49
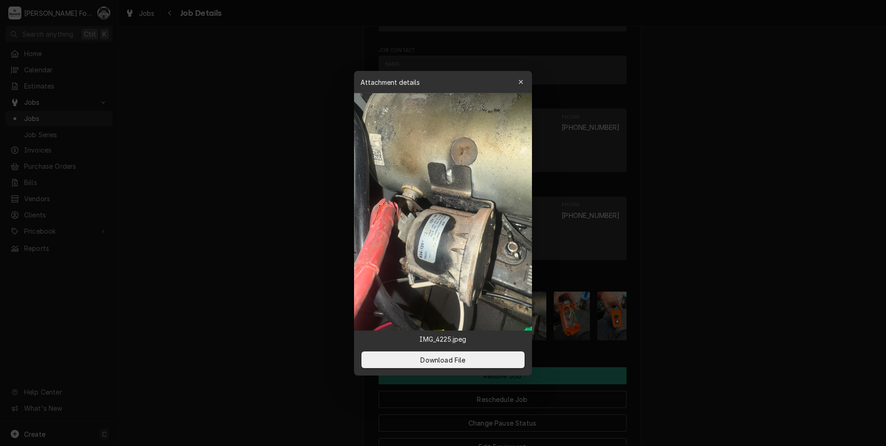
click at [696, 267] on div at bounding box center [443, 223] width 886 height 446
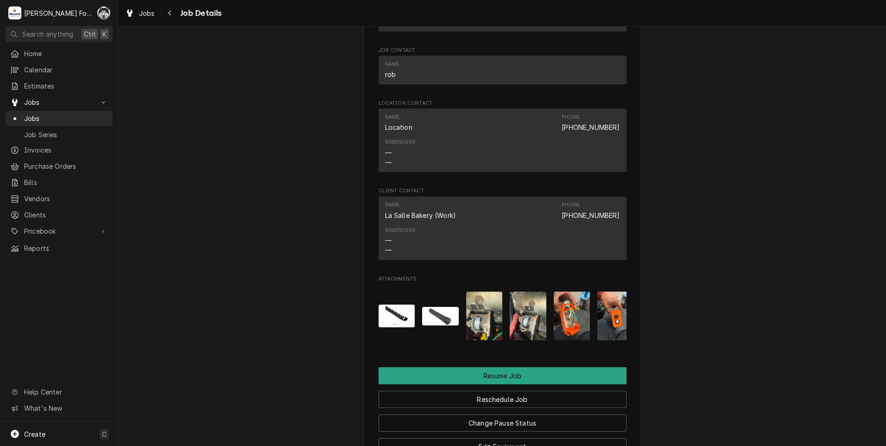
click at [485, 322] on img "Attachments" at bounding box center [484, 315] width 37 height 49
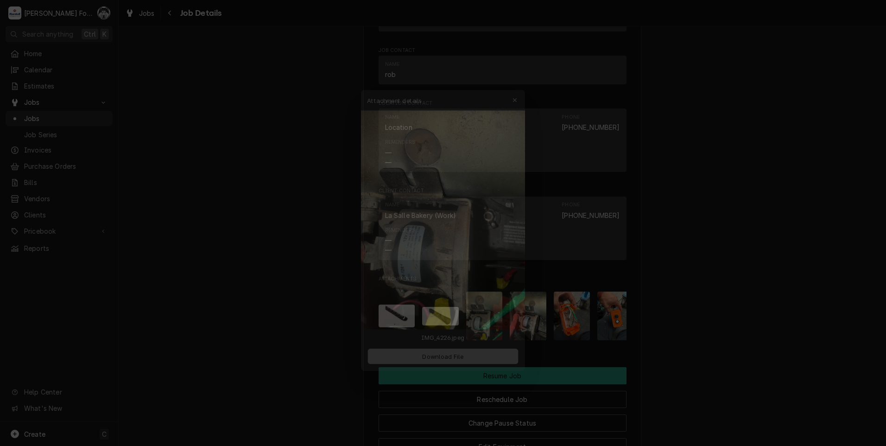
click at [442, 362] on span "Download File" at bounding box center [442, 359] width 49 height 10
click at [455, 362] on span "Download File" at bounding box center [442, 359] width 49 height 10
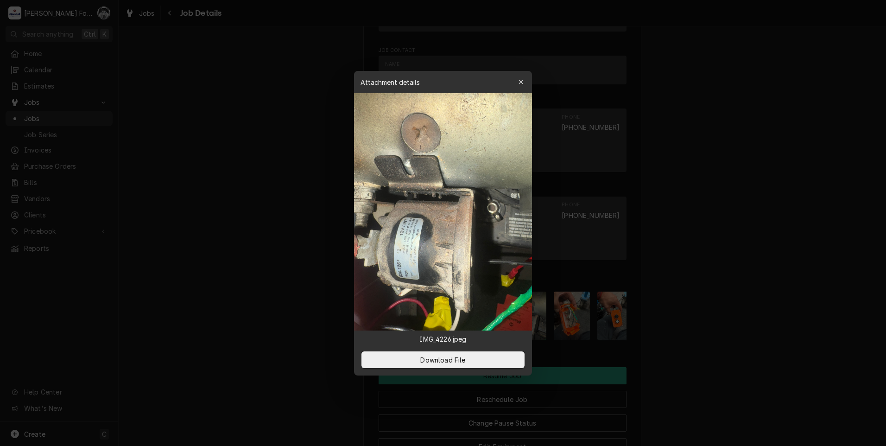
click at [285, 303] on div at bounding box center [443, 223] width 886 height 446
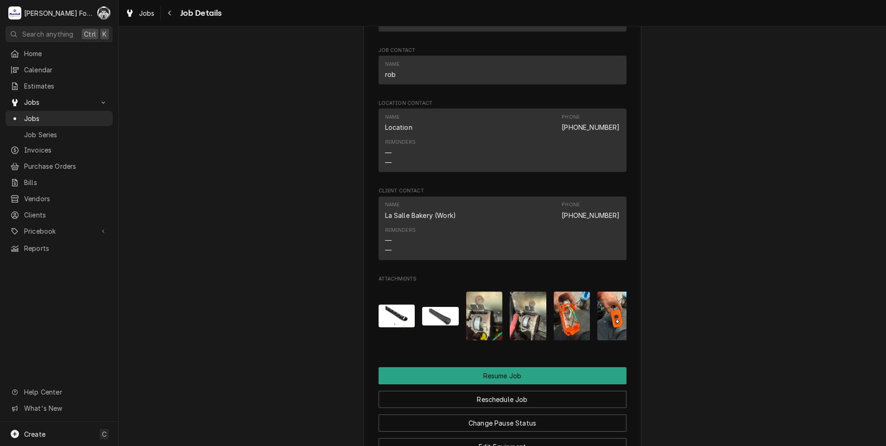
click at [571, 337] on img "Attachments" at bounding box center [572, 315] width 37 height 49
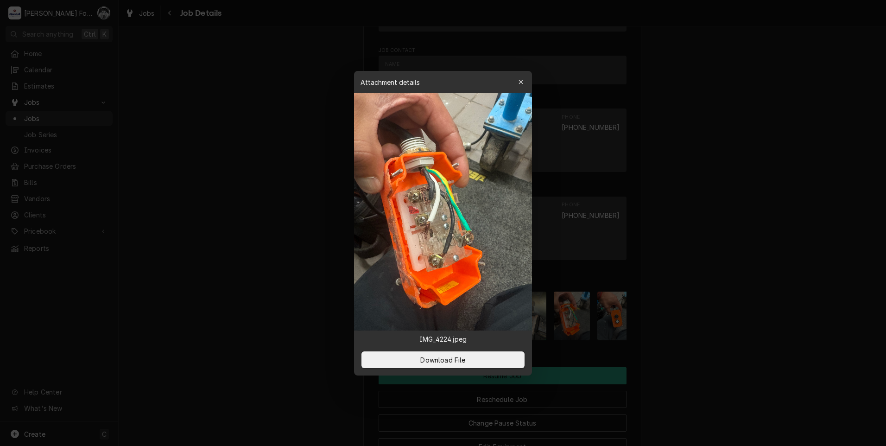
click at [706, 328] on div at bounding box center [443, 223] width 886 height 446
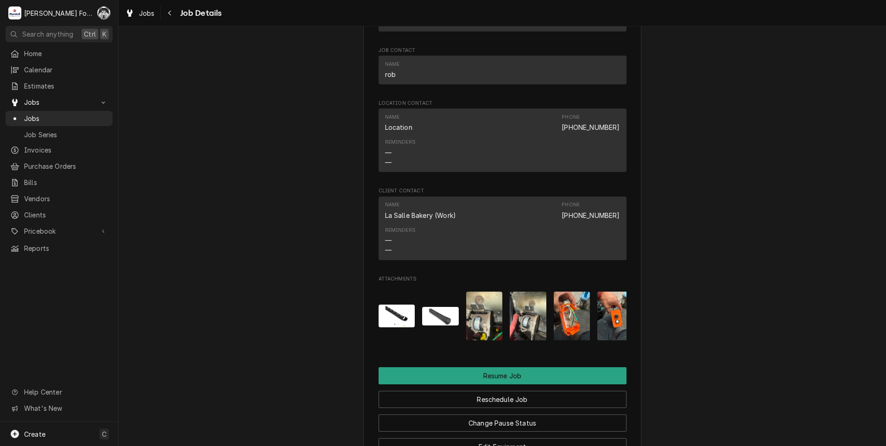
click at [607, 339] on img "Attachments" at bounding box center [615, 315] width 37 height 49
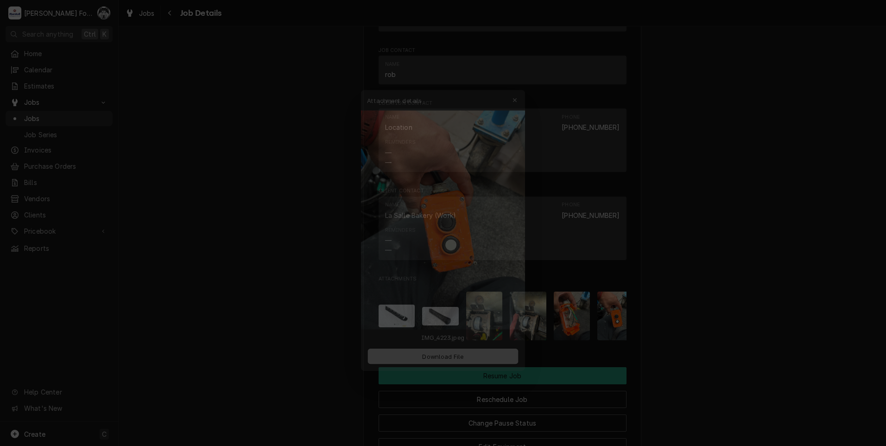
click at [606, 330] on div at bounding box center [443, 223] width 886 height 446
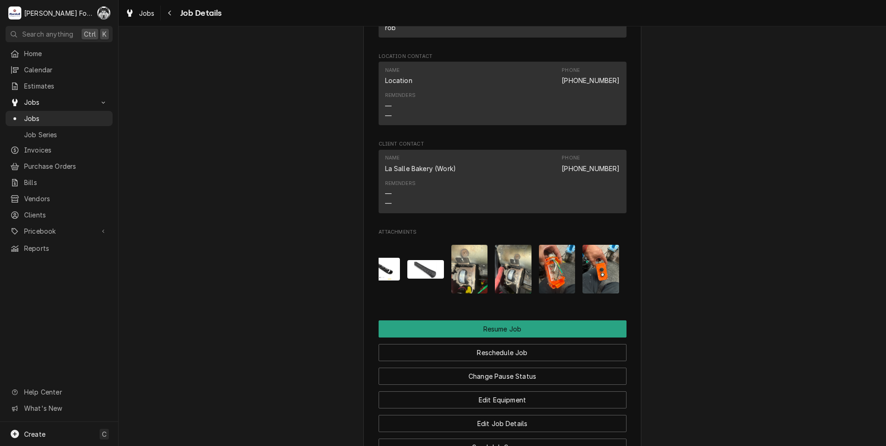
scroll to position [998, 0]
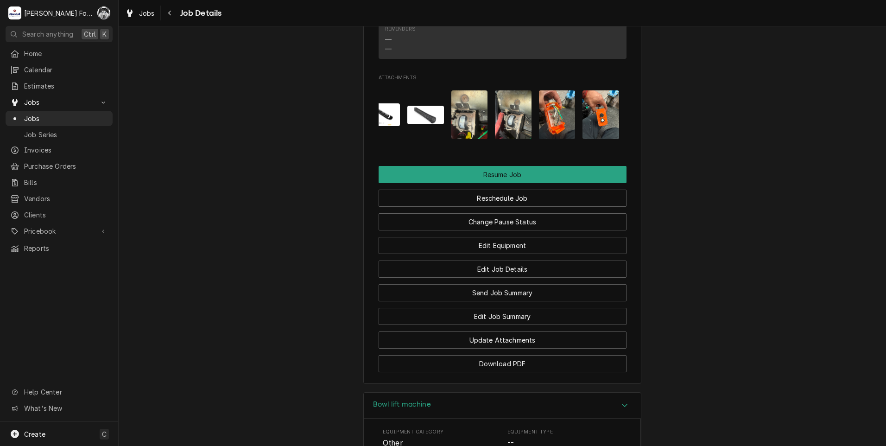
click at [594, 131] on img "Attachments" at bounding box center [600, 114] width 37 height 49
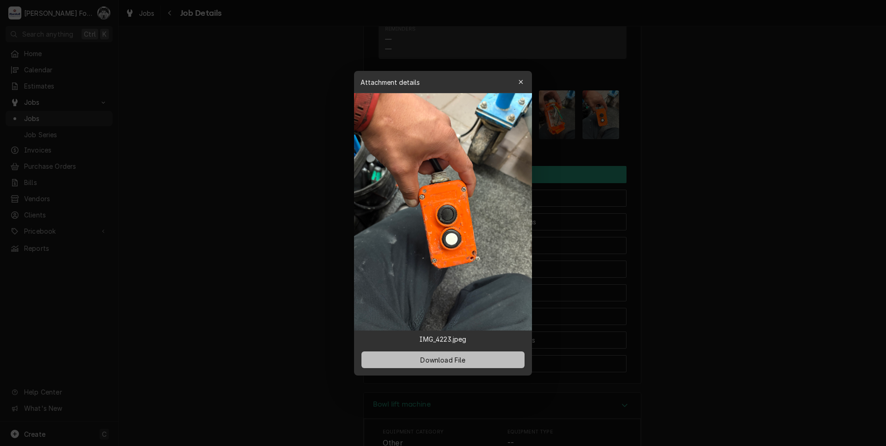
click at [435, 356] on span "Download File" at bounding box center [442, 359] width 49 height 10
click at [452, 366] on button "Download File" at bounding box center [442, 359] width 163 height 17
click at [522, 80] on icon "button" at bounding box center [520, 82] width 5 height 6
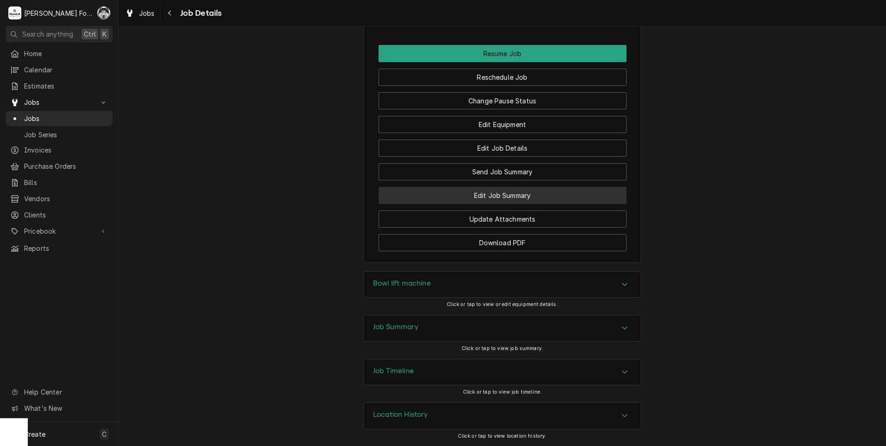
scroll to position [828, 0]
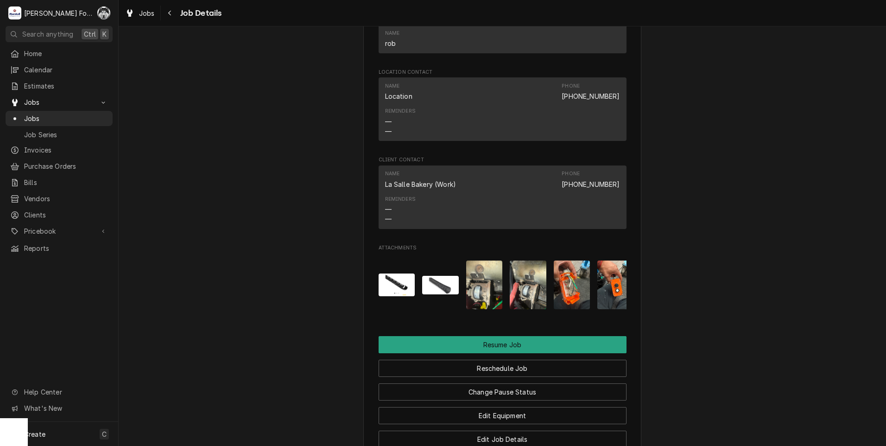
click at [622, 288] on img "Attachments" at bounding box center [615, 284] width 37 height 49
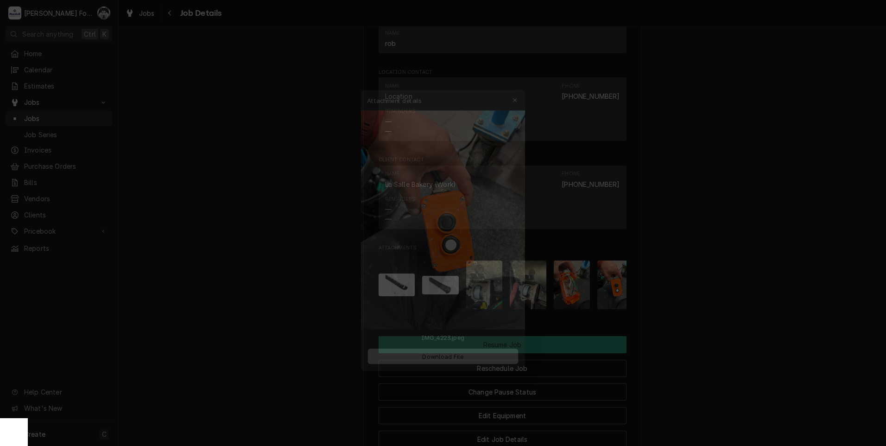
click at [465, 358] on span "Download File" at bounding box center [442, 359] width 49 height 10
